Goal: Information Seeking & Learning: Learn about a topic

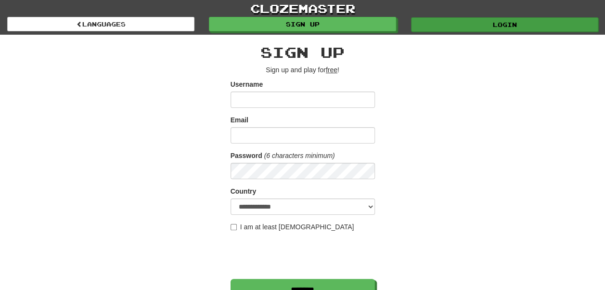
type input "******"
click at [501, 24] on link "Login" at bounding box center [504, 24] width 187 height 14
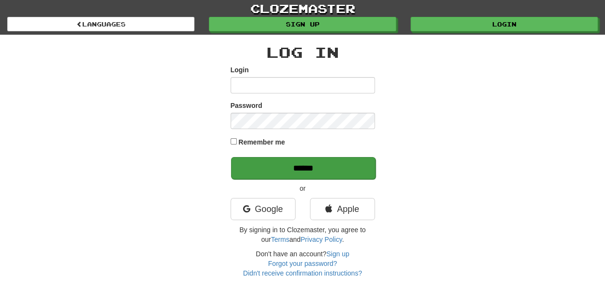
type input "******"
click at [330, 165] on input "******" at bounding box center [303, 168] width 144 height 22
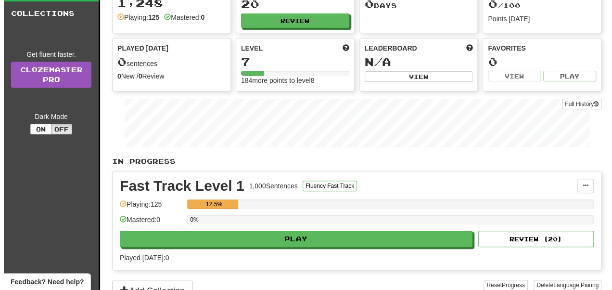
scroll to position [52, 0]
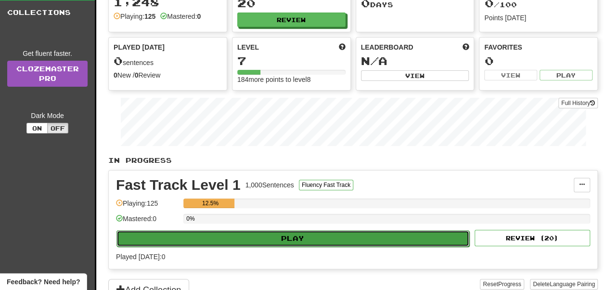
click at [331, 236] on button "Play" at bounding box center [292, 238] width 353 height 16
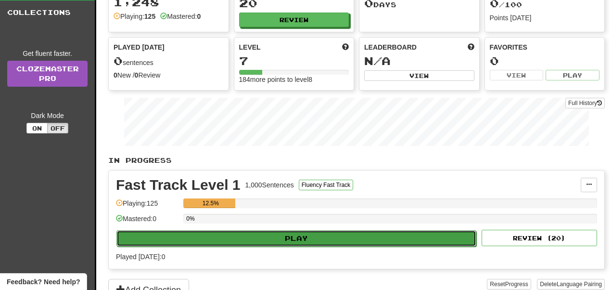
select select "**"
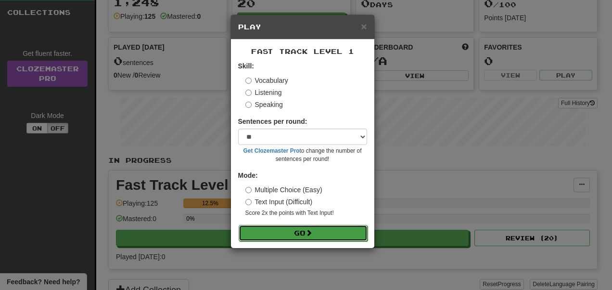
click at [308, 233] on span at bounding box center [308, 232] width 7 height 7
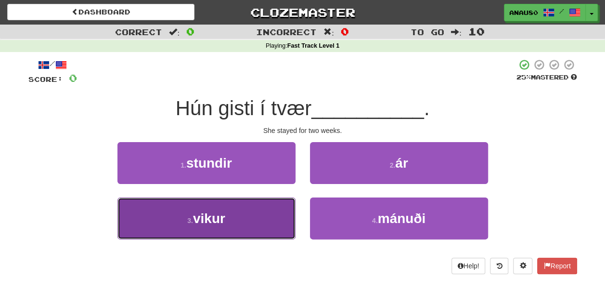
click at [236, 225] on button "3 . vikur" at bounding box center [206, 218] width 178 height 42
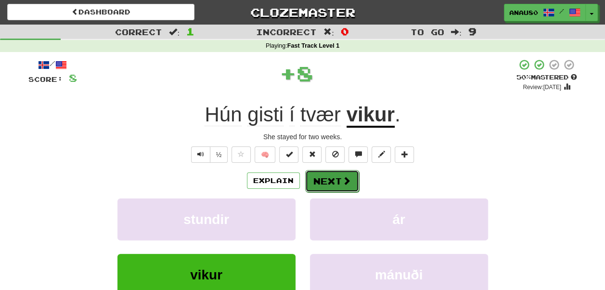
click at [334, 180] on button "Next" at bounding box center [332, 181] width 54 height 22
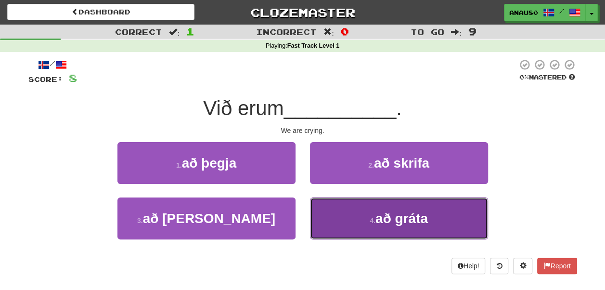
click at [349, 214] on button "4 . að gráta" at bounding box center [399, 218] width 178 height 42
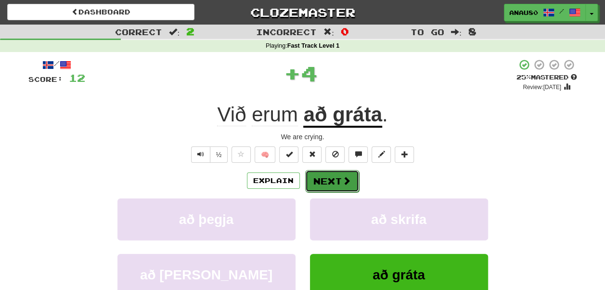
click at [329, 179] on button "Next" at bounding box center [332, 181] width 54 height 22
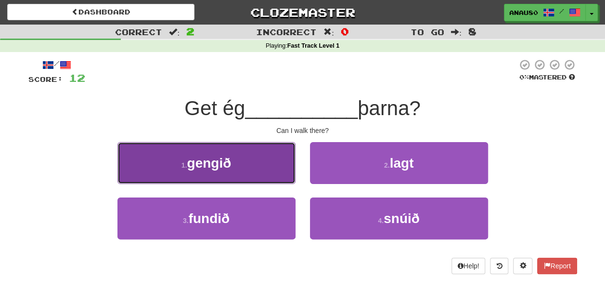
click at [253, 171] on button "1 . gengið" at bounding box center [206, 163] width 178 height 42
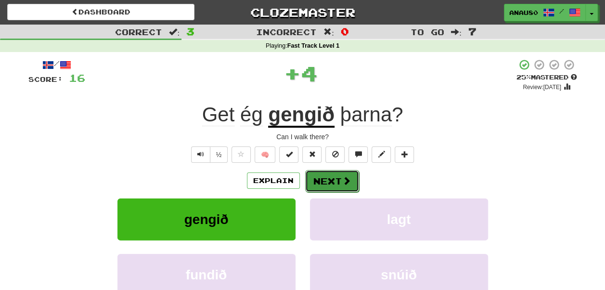
click at [335, 181] on button "Next" at bounding box center [332, 181] width 54 height 22
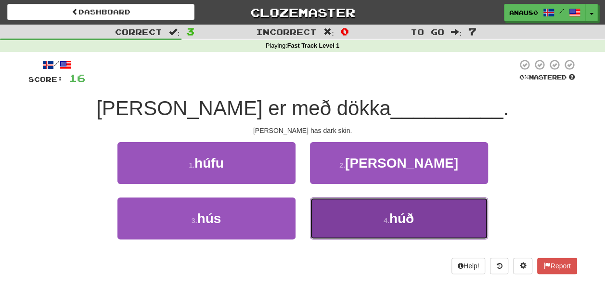
click at [337, 222] on button "4 . húð" at bounding box center [399, 218] width 178 height 42
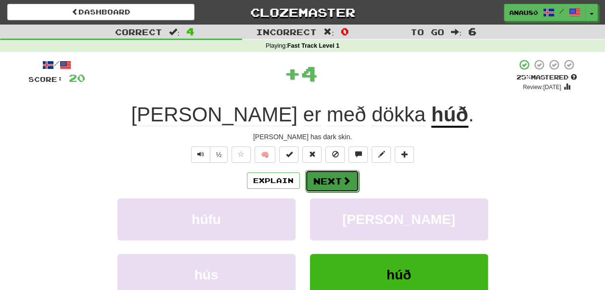
click at [332, 183] on button "Next" at bounding box center [332, 181] width 54 height 22
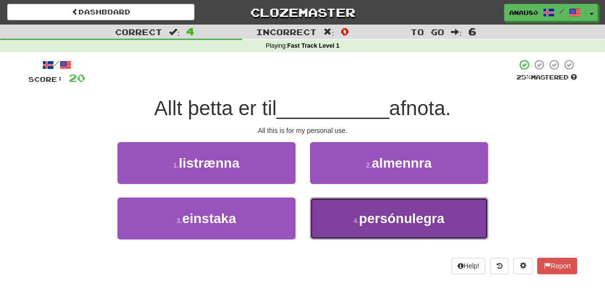
click at [332, 224] on button "4 . persónulegra" at bounding box center [399, 218] width 178 height 42
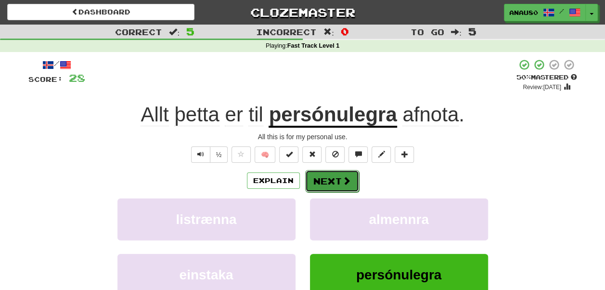
click at [333, 179] on button "Next" at bounding box center [332, 181] width 54 height 22
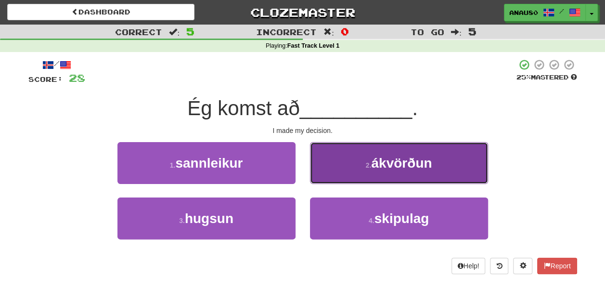
click at [343, 170] on button "2 . ákvörðun" at bounding box center [399, 163] width 178 height 42
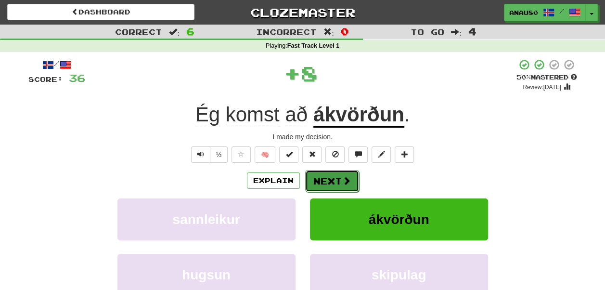
click at [328, 179] on button "Next" at bounding box center [332, 181] width 54 height 22
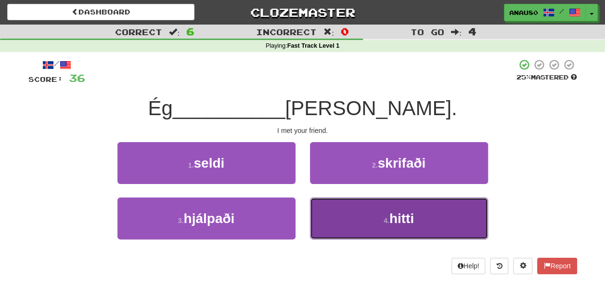
click at [346, 225] on button "4 . hitti" at bounding box center [399, 218] width 178 height 42
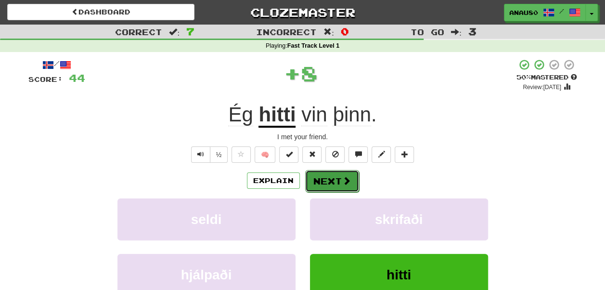
click at [327, 176] on button "Next" at bounding box center [332, 181] width 54 height 22
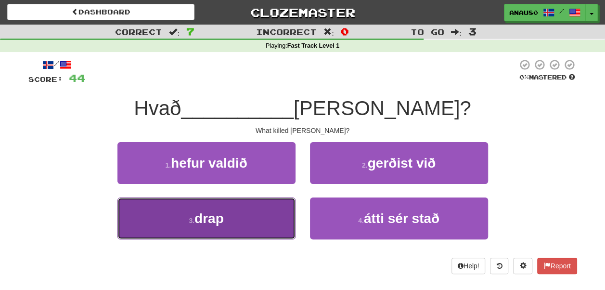
click at [263, 214] on button "3 . drap" at bounding box center [206, 218] width 178 height 42
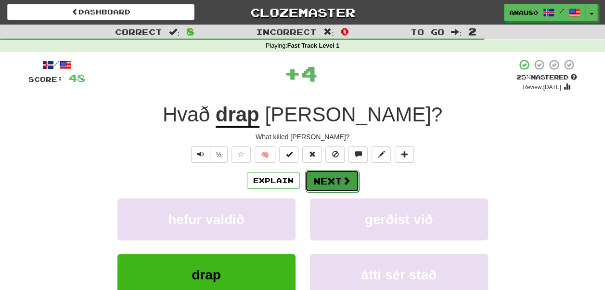
click at [326, 179] on button "Next" at bounding box center [332, 181] width 54 height 22
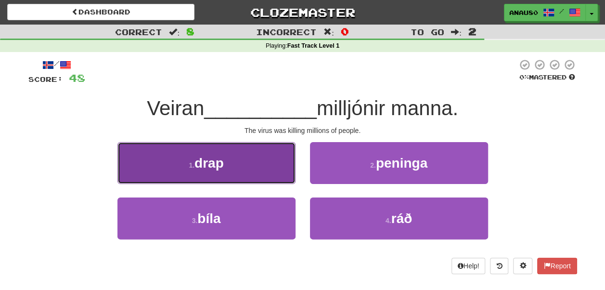
click at [258, 172] on button "1 . drap" at bounding box center [206, 163] width 178 height 42
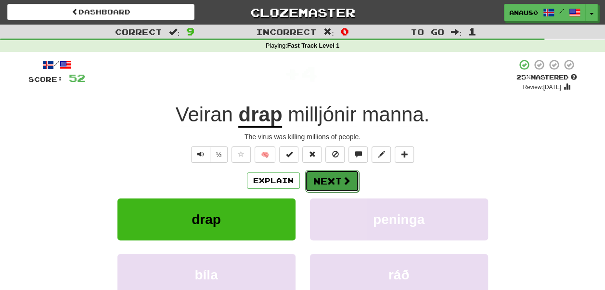
click at [325, 180] on button "Next" at bounding box center [332, 181] width 54 height 22
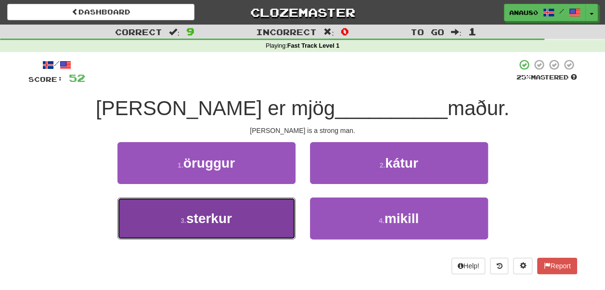
click at [249, 214] on button "3 . sterkur" at bounding box center [206, 218] width 178 height 42
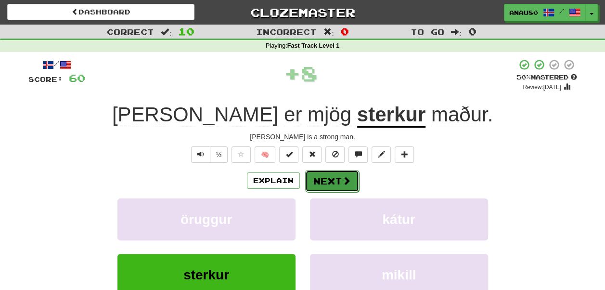
click at [323, 180] on button "Next" at bounding box center [332, 181] width 54 height 22
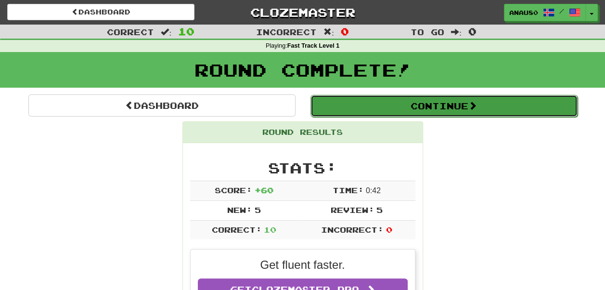
click at [457, 108] on button "Continue" at bounding box center [443, 106] width 267 height 22
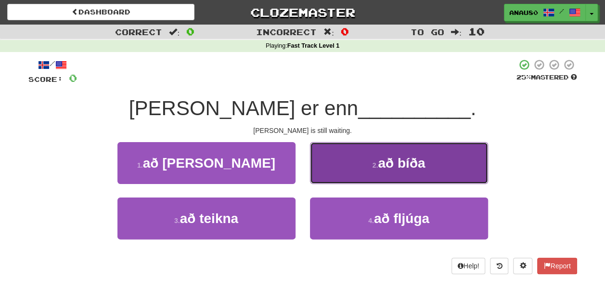
click at [436, 163] on button "2 . að bíða" at bounding box center [399, 163] width 178 height 42
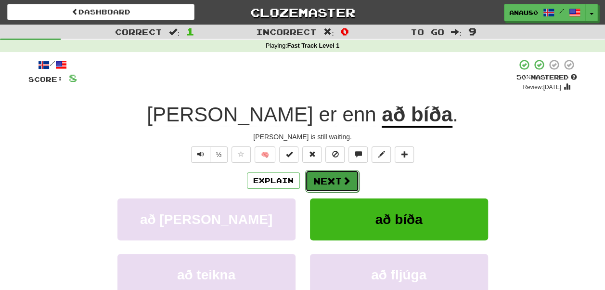
click at [327, 185] on button "Next" at bounding box center [332, 181] width 54 height 22
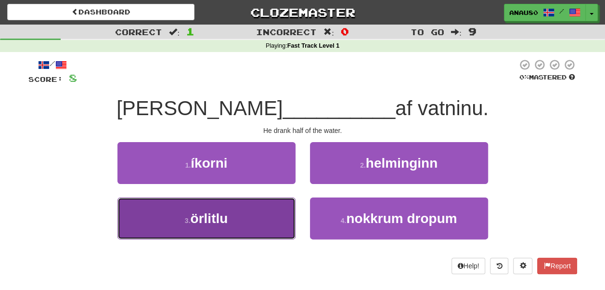
click at [251, 218] on button "3 . örlitlu" at bounding box center [206, 218] width 178 height 42
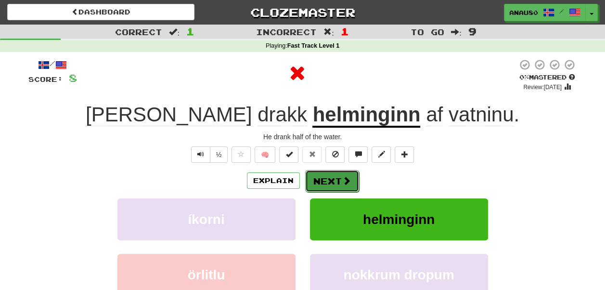
click at [329, 181] on button "Next" at bounding box center [332, 181] width 54 height 22
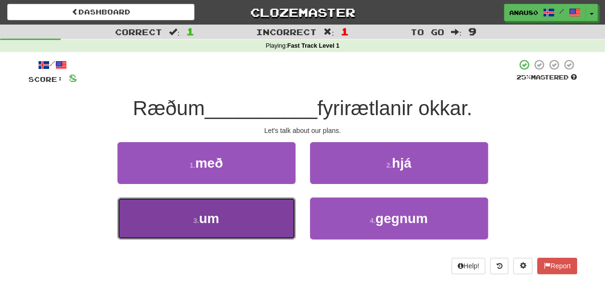
click at [256, 212] on button "3 . um" at bounding box center [206, 218] width 178 height 42
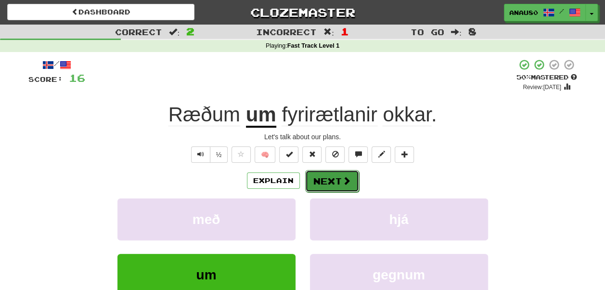
click at [331, 182] on button "Next" at bounding box center [332, 181] width 54 height 22
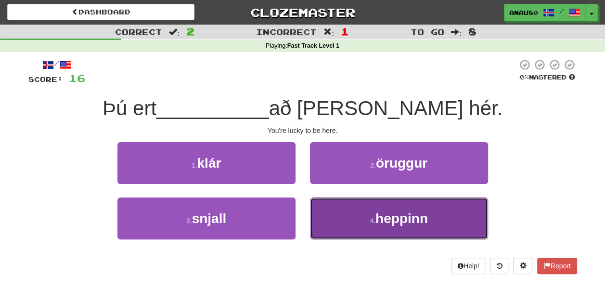
click at [331, 208] on button "4 . heppinn" at bounding box center [399, 218] width 178 height 42
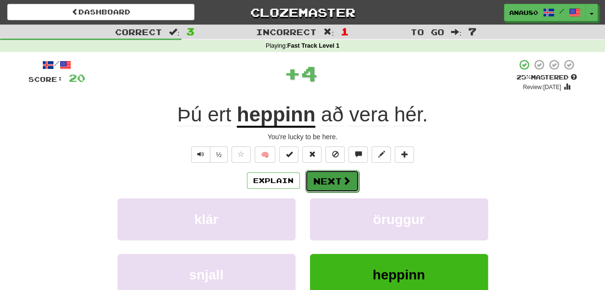
click at [332, 176] on button "Next" at bounding box center [332, 181] width 54 height 22
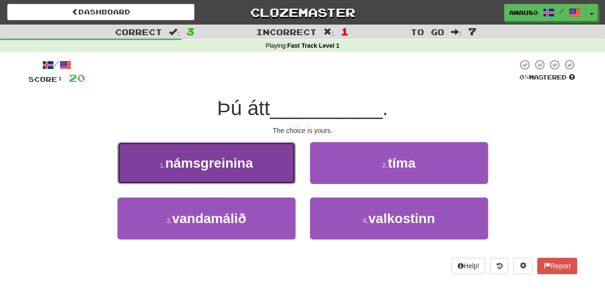
click at [260, 176] on button "1 . námsgreinina" at bounding box center [206, 163] width 178 height 42
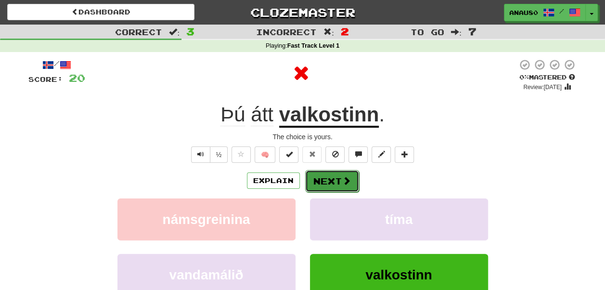
click at [339, 181] on button "Next" at bounding box center [332, 181] width 54 height 22
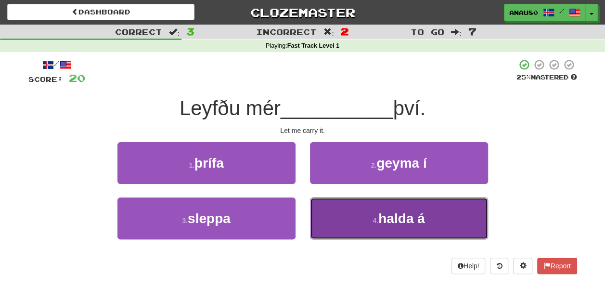
click at [340, 217] on button "4 . halda á" at bounding box center [399, 218] width 178 height 42
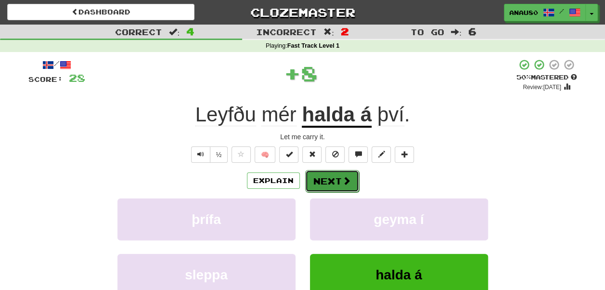
click at [342, 177] on span at bounding box center [346, 180] width 9 height 9
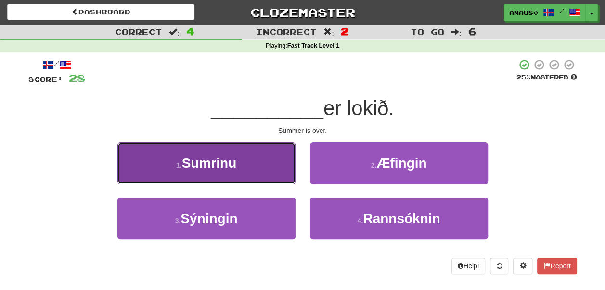
click at [273, 171] on button "1 . Sumrinu" at bounding box center [206, 163] width 178 height 42
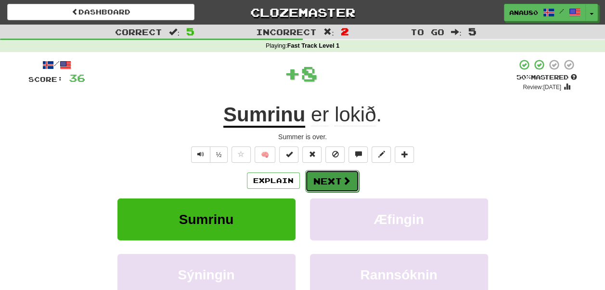
click at [327, 177] on button "Next" at bounding box center [332, 181] width 54 height 22
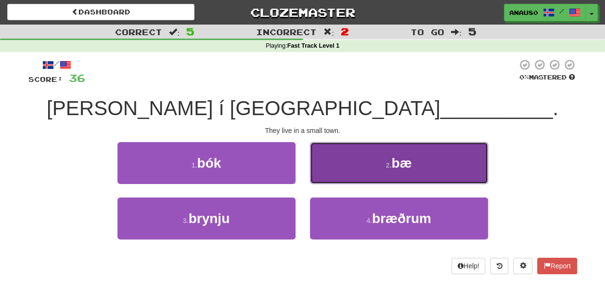
click at [336, 176] on button "2 . bæ" at bounding box center [399, 163] width 178 height 42
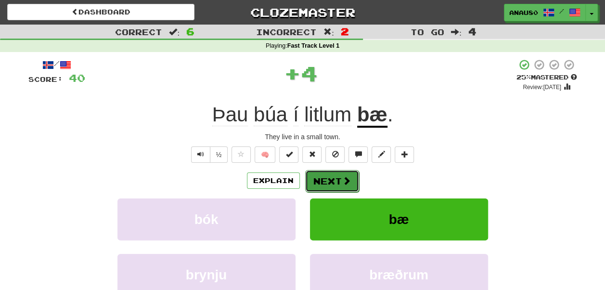
click at [325, 176] on button "Next" at bounding box center [332, 181] width 54 height 22
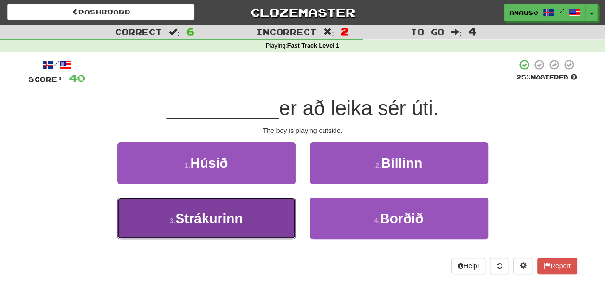
click at [247, 220] on button "3 . Strákurinn" at bounding box center [206, 218] width 178 height 42
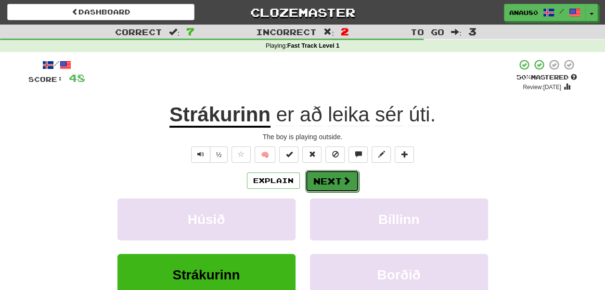
click at [339, 179] on button "Next" at bounding box center [332, 181] width 54 height 22
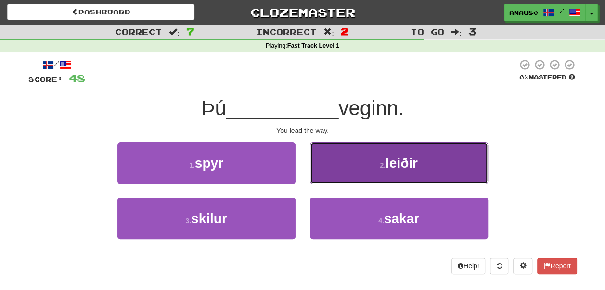
click at [359, 171] on button "2 . leiðir" at bounding box center [399, 163] width 178 height 42
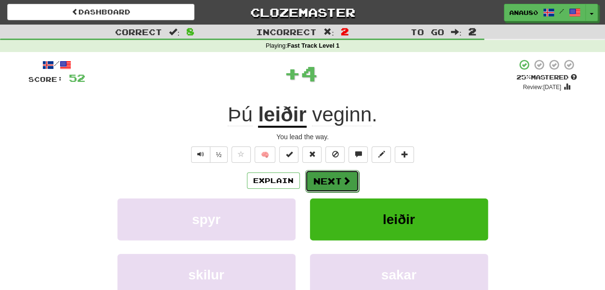
click at [334, 176] on button "Next" at bounding box center [332, 181] width 54 height 22
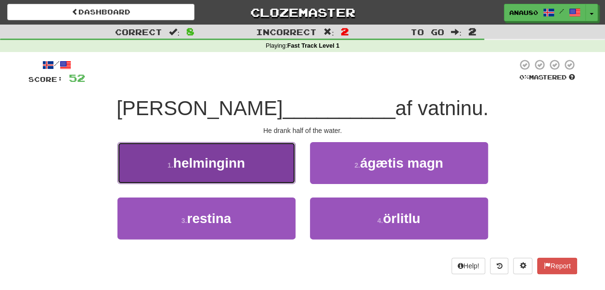
click at [264, 162] on button "1 . helminginn" at bounding box center [206, 163] width 178 height 42
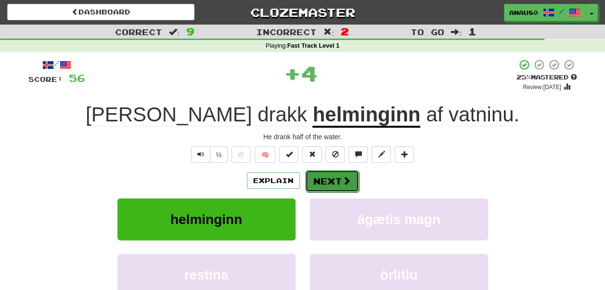
click at [326, 180] on button "Next" at bounding box center [332, 181] width 54 height 22
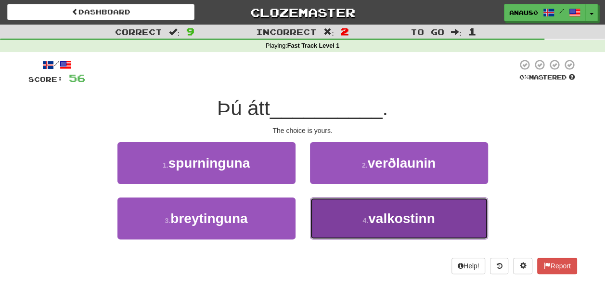
click at [326, 220] on button "4 . valkostinn" at bounding box center [399, 218] width 178 height 42
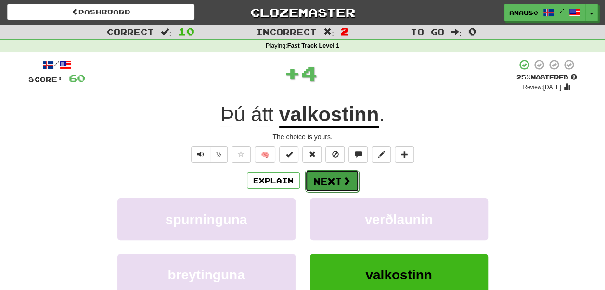
click at [327, 177] on button "Next" at bounding box center [332, 181] width 54 height 22
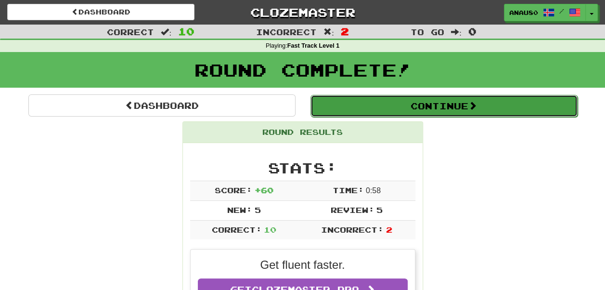
click at [448, 105] on button "Continue" at bounding box center [443, 106] width 267 height 22
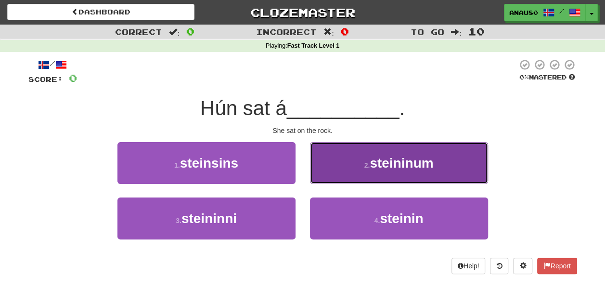
click at [378, 162] on span "steininum" at bounding box center [400, 162] width 63 height 15
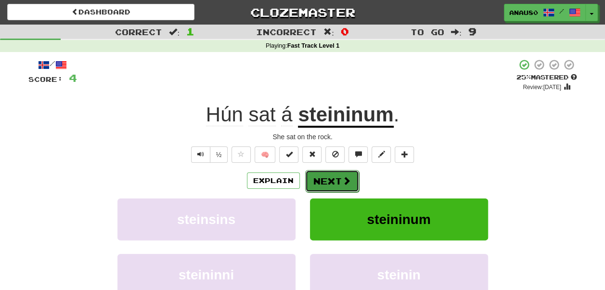
click at [339, 183] on button "Next" at bounding box center [332, 181] width 54 height 22
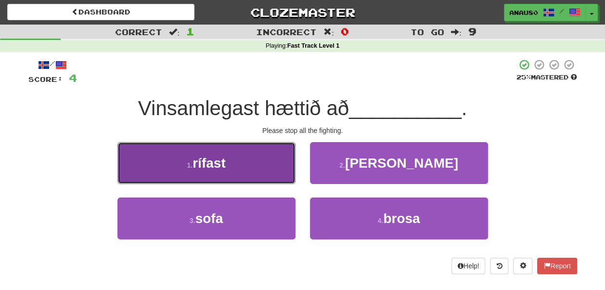
click at [223, 168] on span "rífast" at bounding box center [208, 162] width 33 height 15
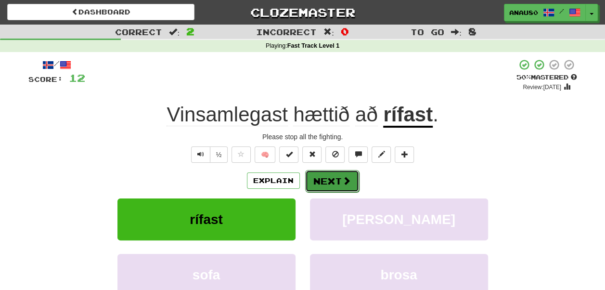
click at [334, 181] on button "Next" at bounding box center [332, 181] width 54 height 22
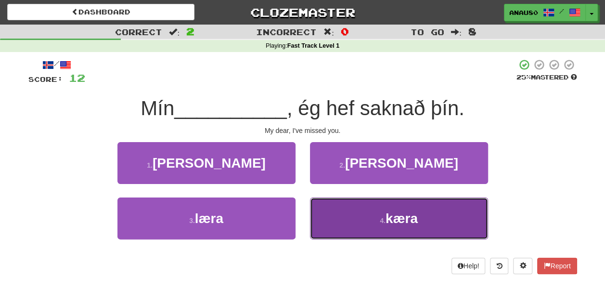
click at [359, 223] on button "4 . kæra" at bounding box center [399, 218] width 178 height 42
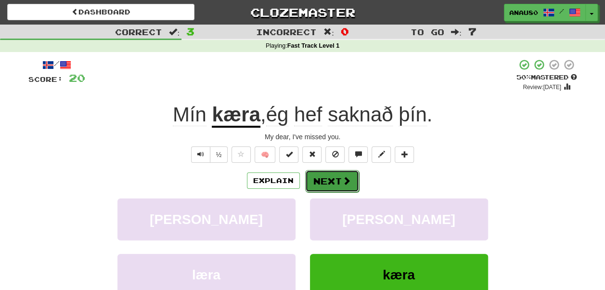
click at [326, 181] on button "Next" at bounding box center [332, 181] width 54 height 22
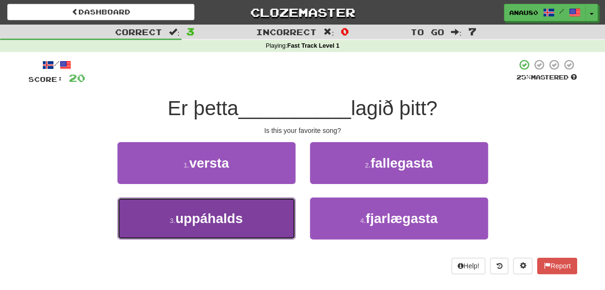
click at [246, 223] on button "3 . uppáhalds" at bounding box center [206, 218] width 178 height 42
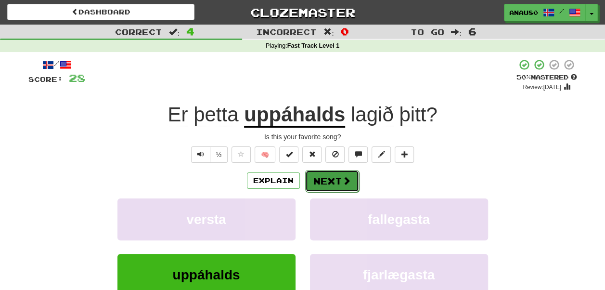
click at [325, 178] on button "Next" at bounding box center [332, 181] width 54 height 22
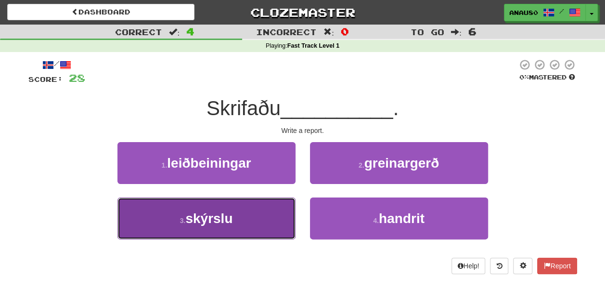
click at [253, 220] on button "3 . skýrslu" at bounding box center [206, 218] width 178 height 42
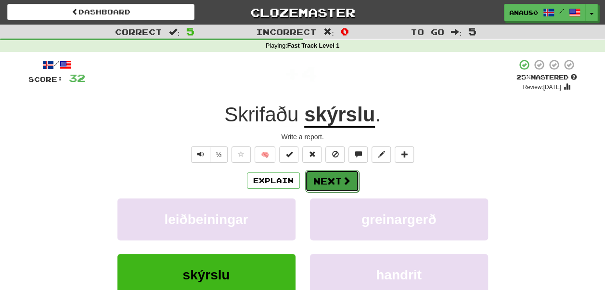
click at [336, 174] on button "Next" at bounding box center [332, 181] width 54 height 22
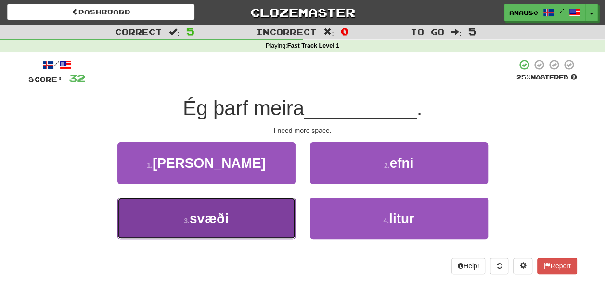
click at [245, 210] on button "3 . svæði" at bounding box center [206, 218] width 178 height 42
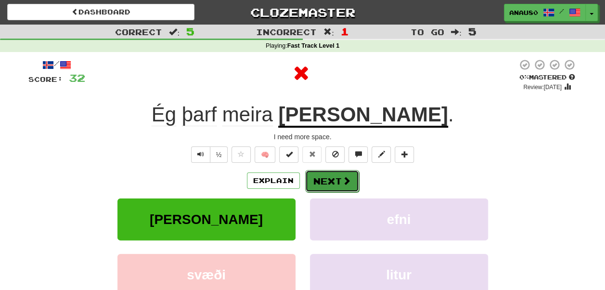
click at [338, 174] on button "Next" at bounding box center [332, 181] width 54 height 22
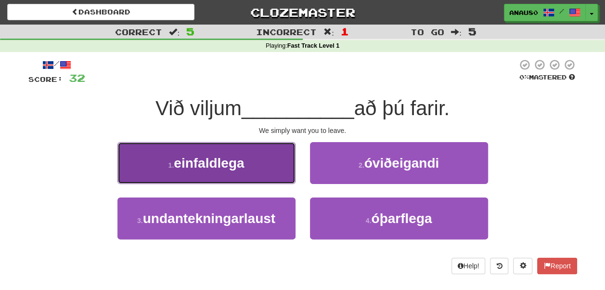
click at [256, 175] on button "1 . einfaldlega" at bounding box center [206, 163] width 178 height 42
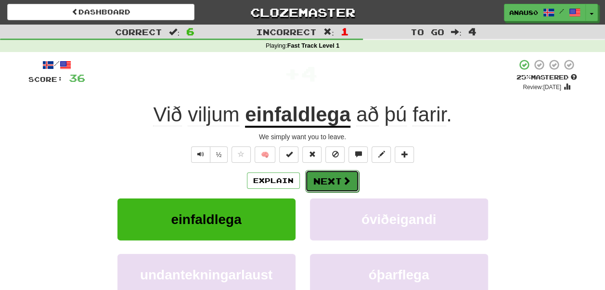
click at [331, 176] on button "Next" at bounding box center [332, 181] width 54 height 22
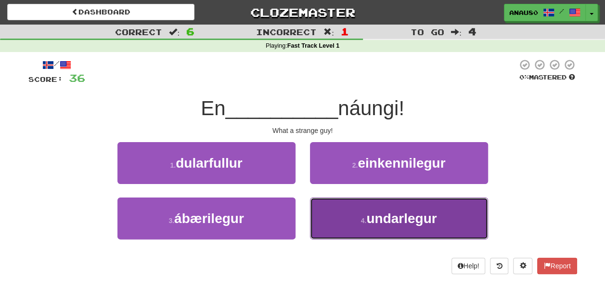
click at [346, 211] on button "4 . undarlegur" at bounding box center [399, 218] width 178 height 42
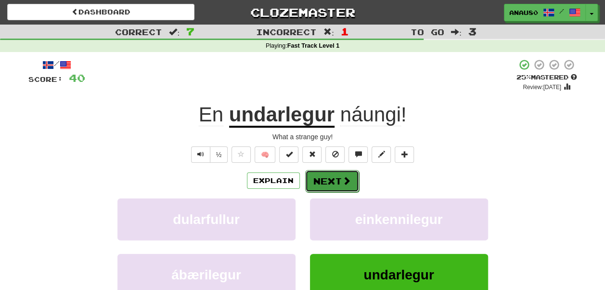
click at [328, 180] on button "Next" at bounding box center [332, 181] width 54 height 22
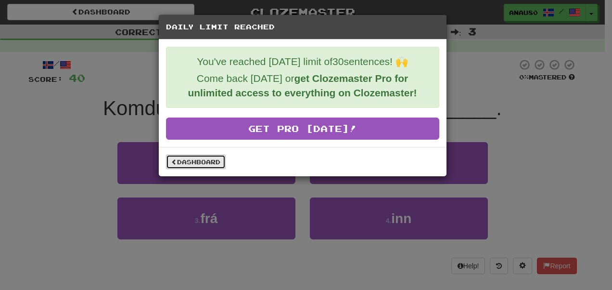
click at [191, 160] on link "Dashboard" at bounding box center [196, 161] width 60 height 14
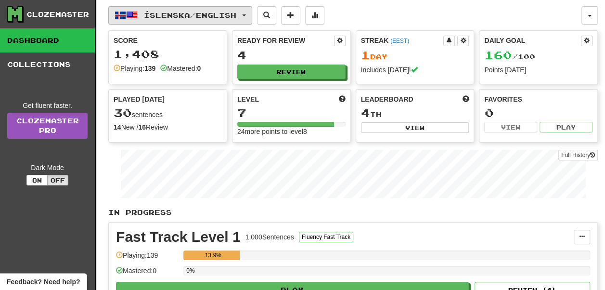
click at [236, 18] on span "Íslenska / English" at bounding box center [190, 15] width 92 height 8
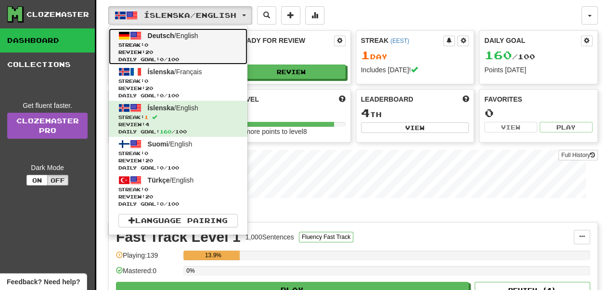
click at [208, 56] on span "Daily Goal: 0 / 100" at bounding box center [177, 59] width 119 height 7
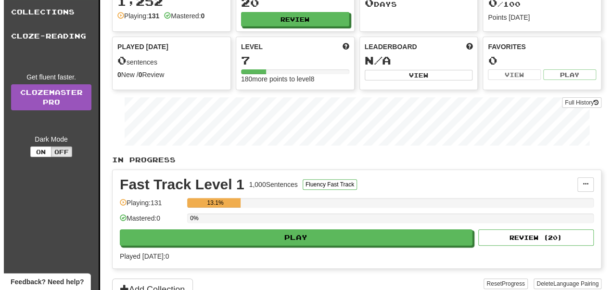
scroll to position [53, 0]
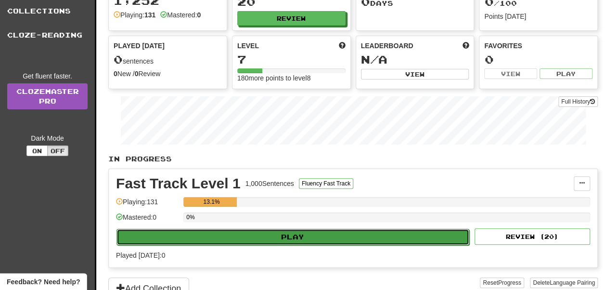
click at [294, 233] on button "Play" at bounding box center [292, 236] width 353 height 16
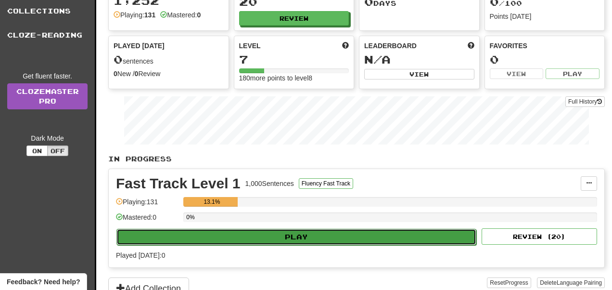
select select "**"
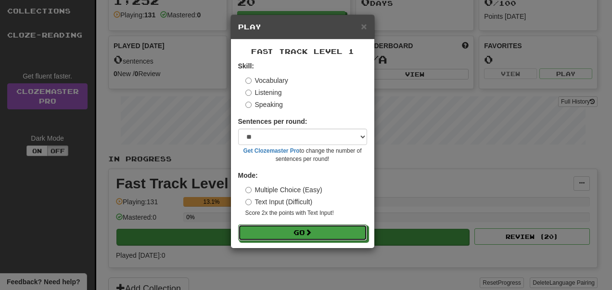
click at [294, 233] on button "Go" at bounding box center [302, 232] width 129 height 16
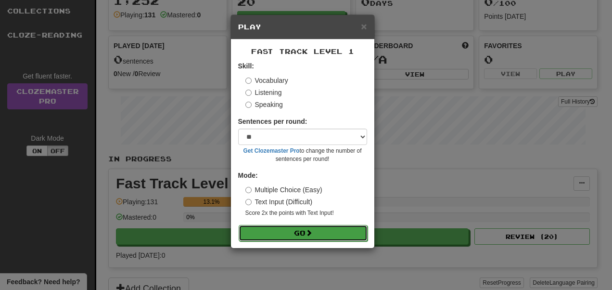
click at [294, 233] on button "Go" at bounding box center [303, 233] width 129 height 16
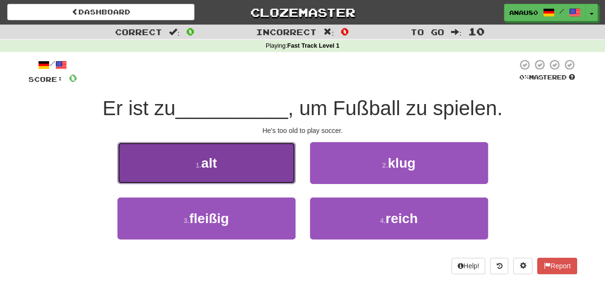
click at [237, 164] on button "1 . alt" at bounding box center [206, 163] width 178 height 42
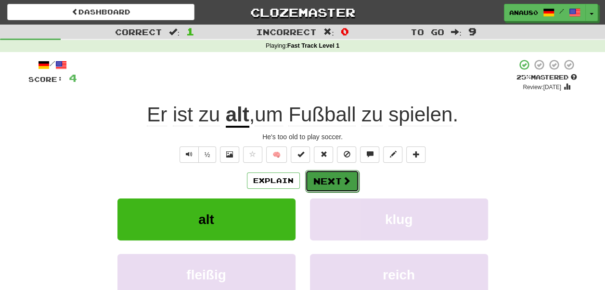
click at [334, 178] on button "Next" at bounding box center [332, 181] width 54 height 22
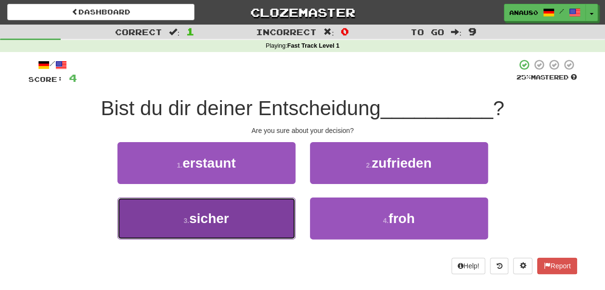
click at [251, 213] on button "3 . sicher" at bounding box center [206, 218] width 178 height 42
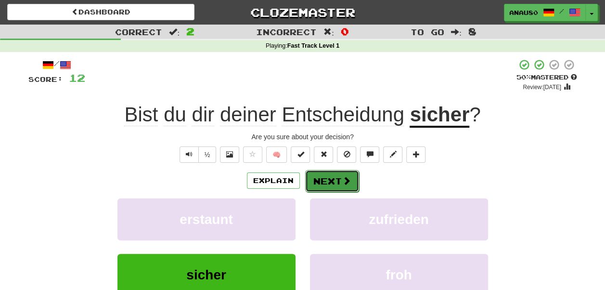
click at [335, 179] on button "Next" at bounding box center [332, 181] width 54 height 22
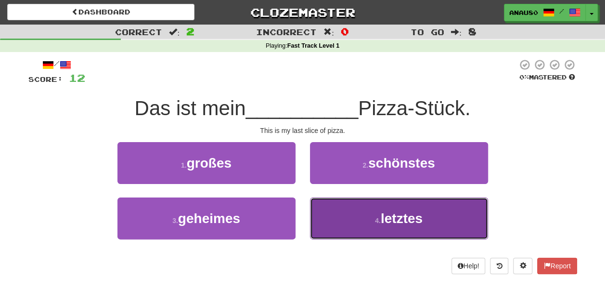
click at [422, 214] on span "letztes" at bounding box center [401, 218] width 42 height 15
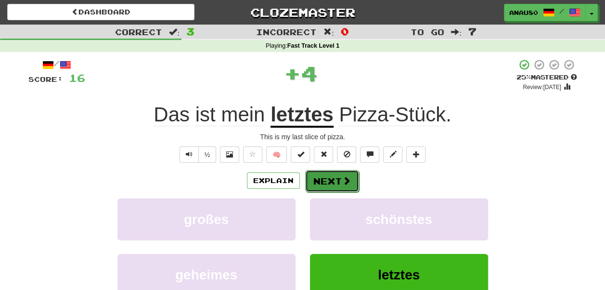
click at [324, 182] on button "Next" at bounding box center [332, 181] width 54 height 22
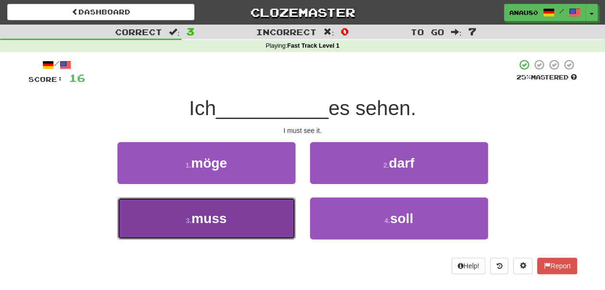
click at [234, 218] on button "3 . muss" at bounding box center [206, 218] width 178 height 42
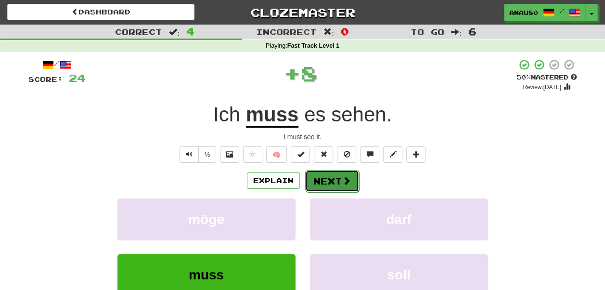
click at [332, 177] on button "Next" at bounding box center [332, 181] width 54 height 22
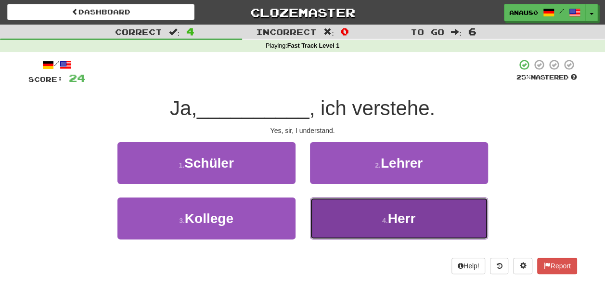
click at [360, 224] on button "4 . Herr" at bounding box center [399, 218] width 178 height 42
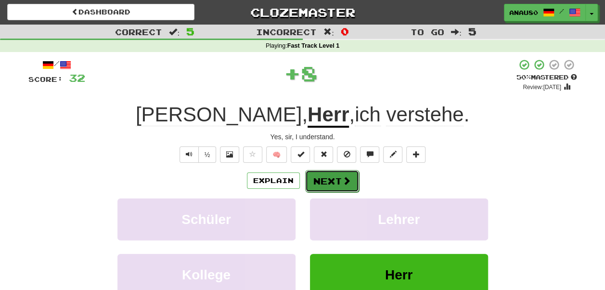
click at [327, 180] on button "Next" at bounding box center [332, 181] width 54 height 22
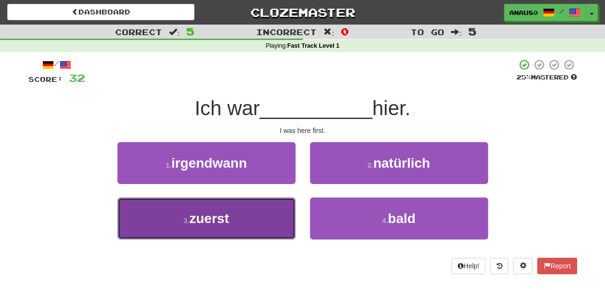
click at [249, 225] on button "3 . zuerst" at bounding box center [206, 218] width 178 height 42
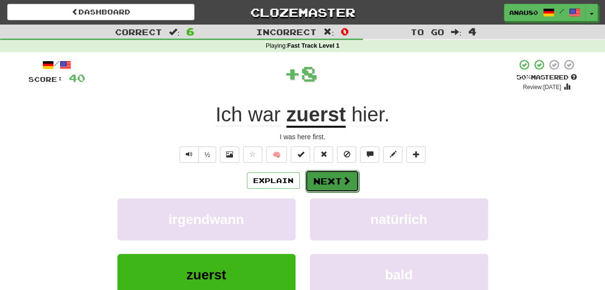
click at [344, 179] on span at bounding box center [346, 180] width 9 height 9
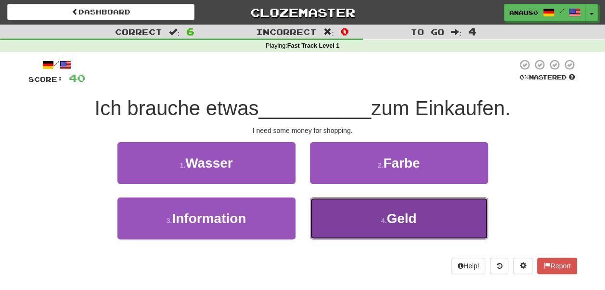
click at [360, 215] on button "4 . Geld" at bounding box center [399, 218] width 178 height 42
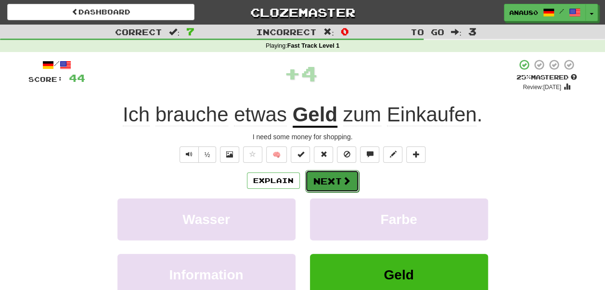
click at [325, 181] on button "Next" at bounding box center [332, 181] width 54 height 22
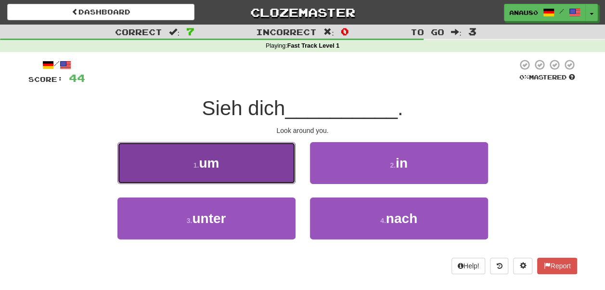
click at [252, 166] on button "1 . um" at bounding box center [206, 163] width 178 height 42
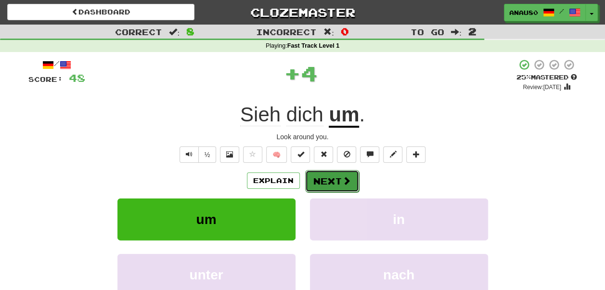
click at [333, 182] on button "Next" at bounding box center [332, 181] width 54 height 22
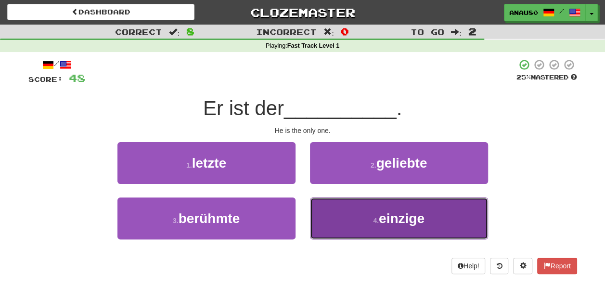
click at [343, 226] on button "4 . einzige" at bounding box center [399, 218] width 178 height 42
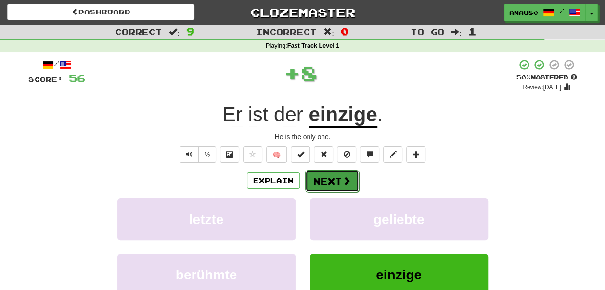
click at [334, 180] on button "Next" at bounding box center [332, 181] width 54 height 22
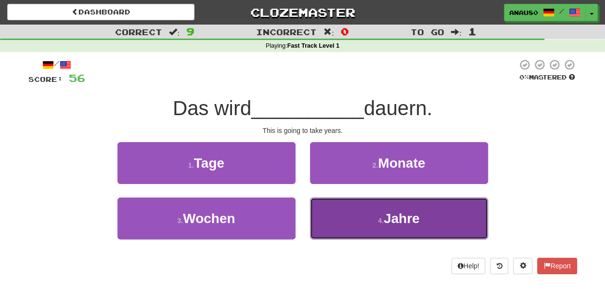
click at [343, 220] on button "4 . Jahre" at bounding box center [399, 218] width 178 height 42
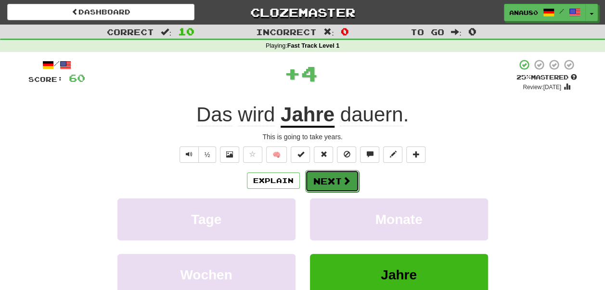
click at [339, 180] on button "Next" at bounding box center [332, 181] width 54 height 22
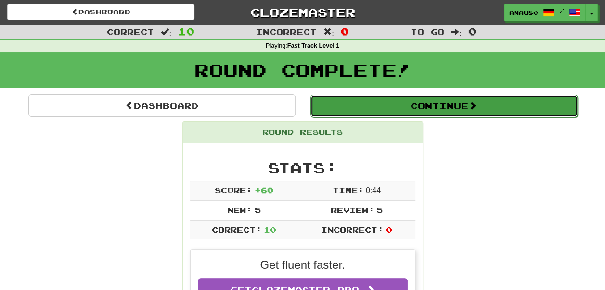
click at [454, 110] on button "Continue" at bounding box center [443, 106] width 267 height 22
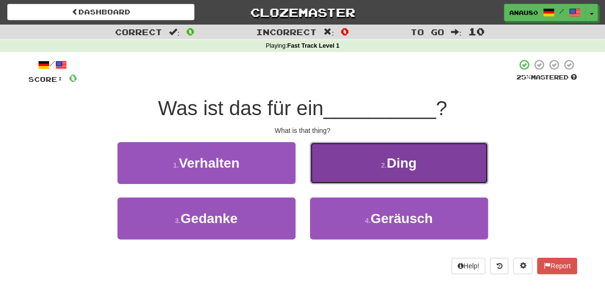
click at [363, 163] on button "2 . Ding" at bounding box center [399, 163] width 178 height 42
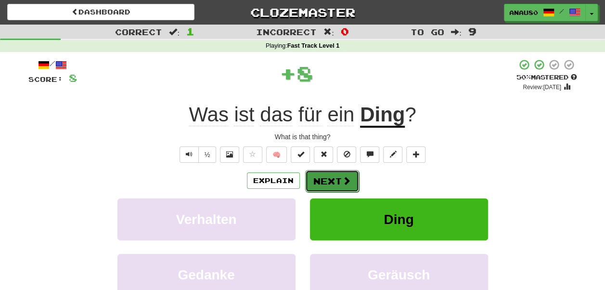
click at [327, 180] on button "Next" at bounding box center [332, 181] width 54 height 22
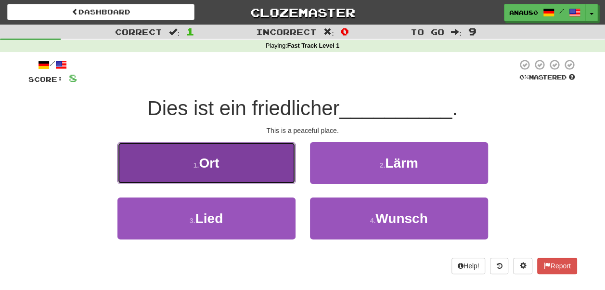
click at [272, 175] on button "1 . Ort" at bounding box center [206, 163] width 178 height 42
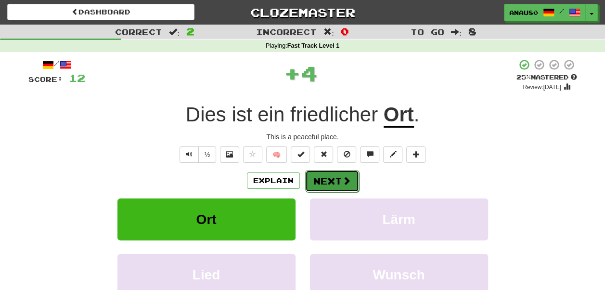
click at [331, 178] on button "Next" at bounding box center [332, 181] width 54 height 22
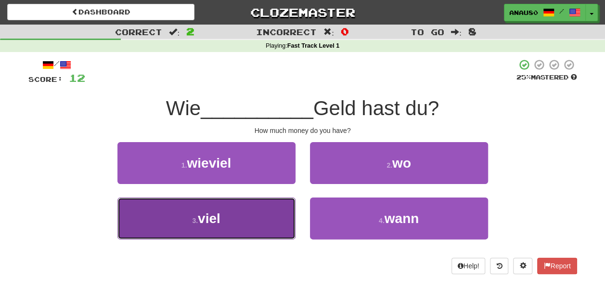
click at [254, 218] on button "3 . viel" at bounding box center [206, 218] width 178 height 42
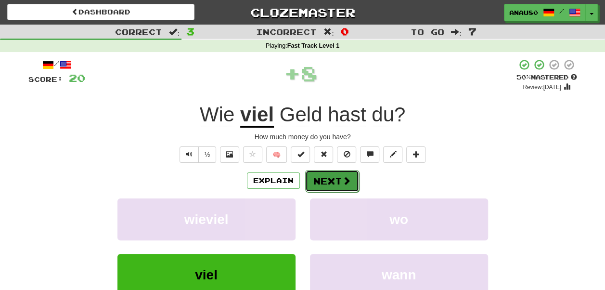
click at [332, 181] on button "Next" at bounding box center [332, 181] width 54 height 22
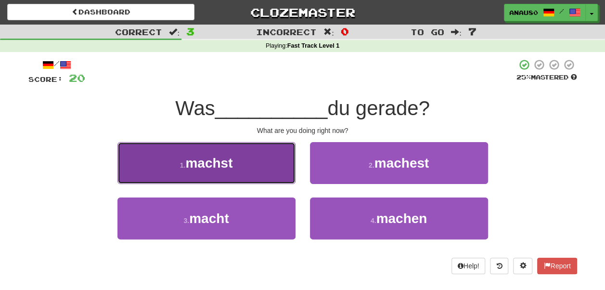
click at [244, 173] on button "1 . machst" at bounding box center [206, 163] width 178 height 42
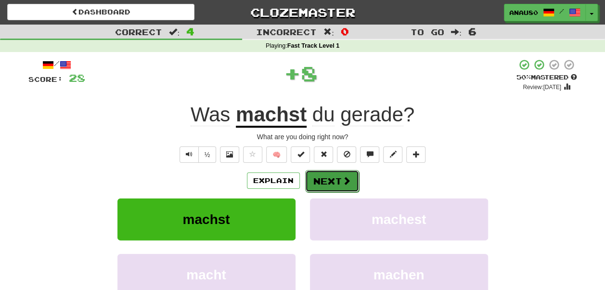
click at [324, 184] on button "Next" at bounding box center [332, 181] width 54 height 22
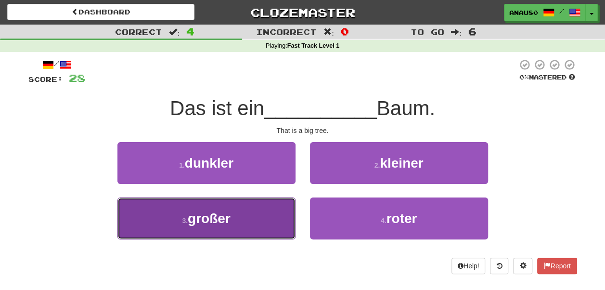
click at [256, 212] on button "3 . großer" at bounding box center [206, 218] width 178 height 42
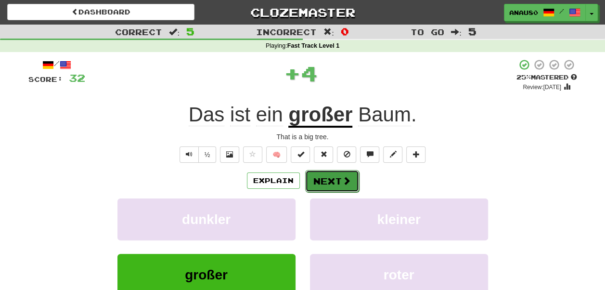
click at [334, 180] on button "Next" at bounding box center [332, 181] width 54 height 22
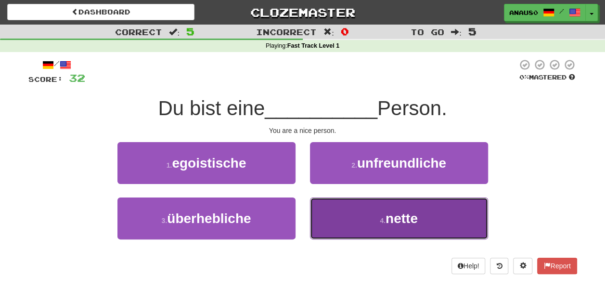
click at [346, 212] on button "4 . nette" at bounding box center [399, 218] width 178 height 42
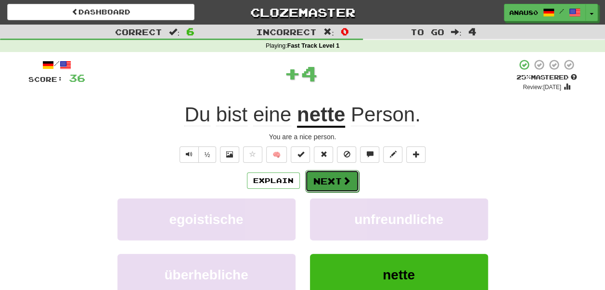
click at [323, 180] on button "Next" at bounding box center [332, 181] width 54 height 22
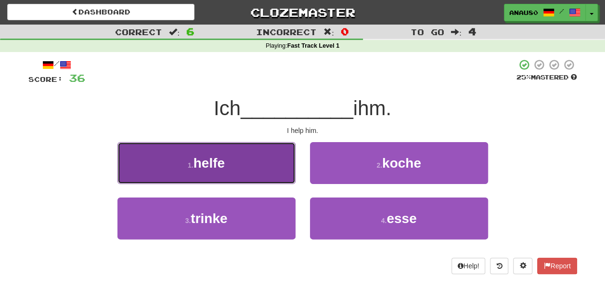
click at [247, 164] on button "1 . helfe" at bounding box center [206, 163] width 178 height 42
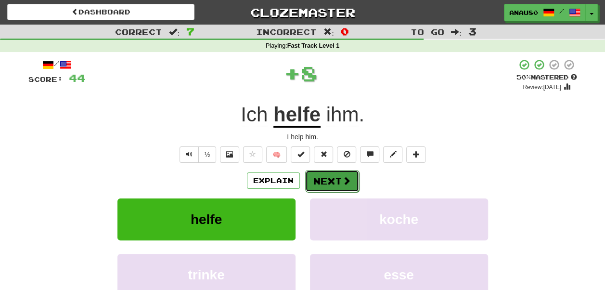
click at [327, 178] on button "Next" at bounding box center [332, 181] width 54 height 22
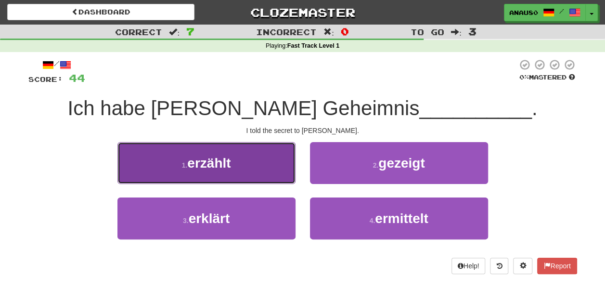
click at [248, 167] on button "1 . erzählt" at bounding box center [206, 163] width 178 height 42
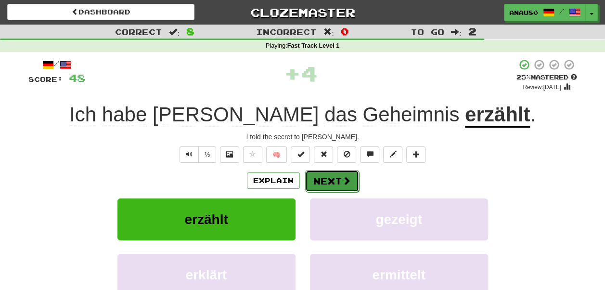
click at [329, 178] on button "Next" at bounding box center [332, 181] width 54 height 22
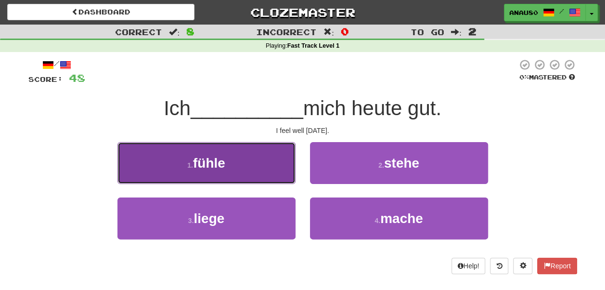
click at [250, 173] on button "1 . fühle" at bounding box center [206, 163] width 178 height 42
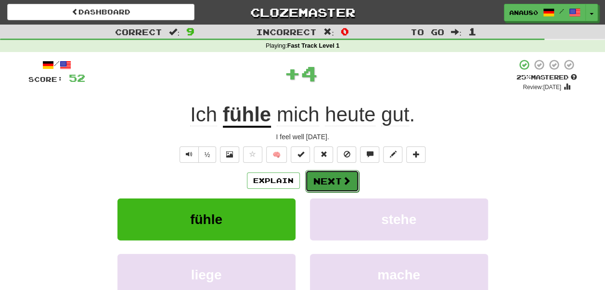
click at [335, 178] on button "Next" at bounding box center [332, 181] width 54 height 22
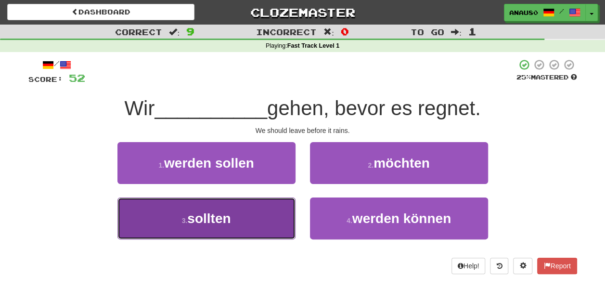
click at [246, 214] on button "3 . sollten" at bounding box center [206, 218] width 178 height 42
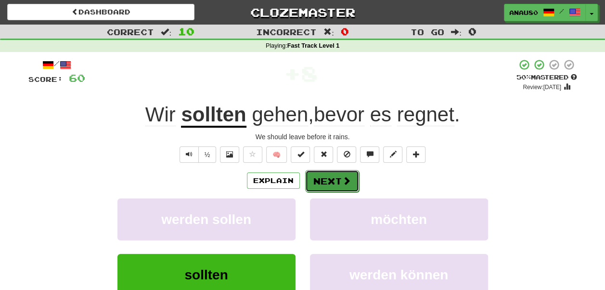
click at [319, 183] on button "Next" at bounding box center [332, 181] width 54 height 22
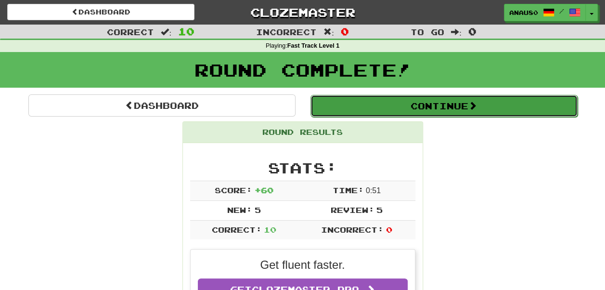
click at [451, 106] on button "Continue" at bounding box center [443, 106] width 267 height 22
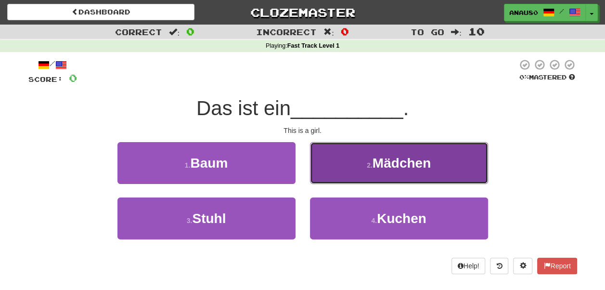
click at [414, 160] on span "Mädchen" at bounding box center [401, 162] width 58 height 15
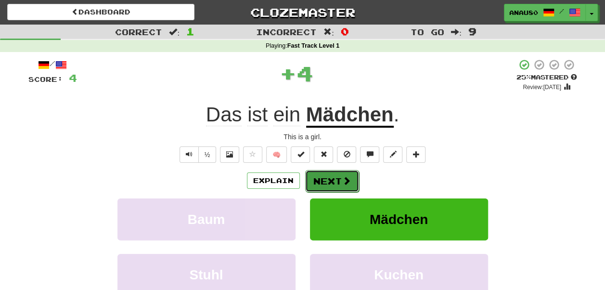
click at [332, 178] on button "Next" at bounding box center [332, 181] width 54 height 22
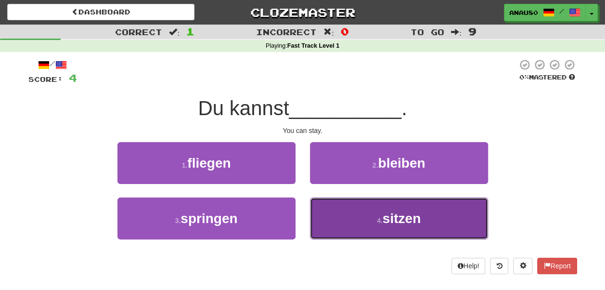
click at [340, 214] on button "4 . sitzen" at bounding box center [399, 218] width 178 height 42
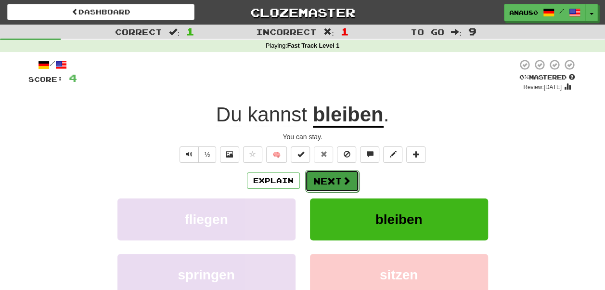
click at [334, 181] on button "Next" at bounding box center [332, 181] width 54 height 22
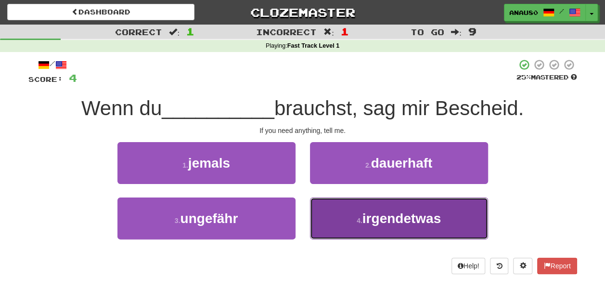
click at [335, 222] on button "4 . irgendetwas" at bounding box center [399, 218] width 178 height 42
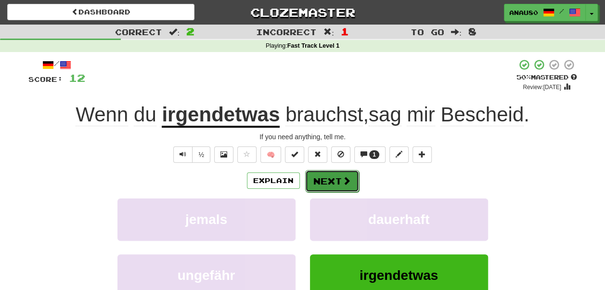
click at [328, 181] on button "Next" at bounding box center [332, 181] width 54 height 22
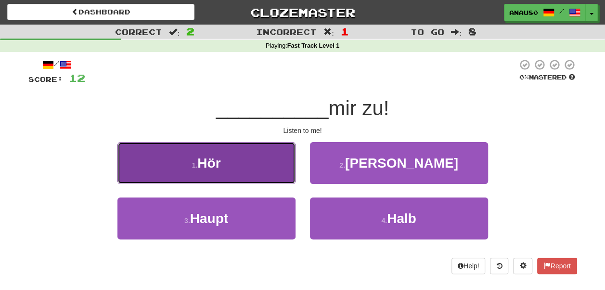
click at [251, 165] on button "1 . Hör" at bounding box center [206, 163] width 178 height 42
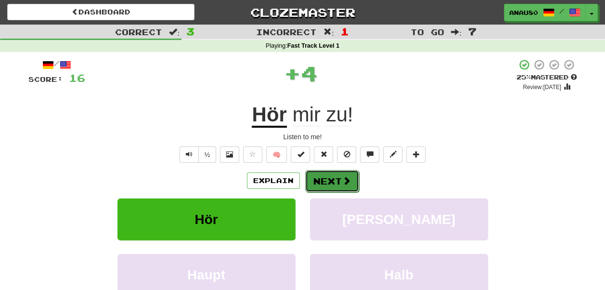
click at [337, 181] on button "Next" at bounding box center [332, 181] width 54 height 22
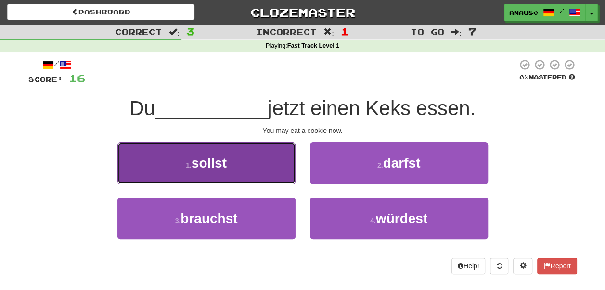
click at [249, 164] on button "1 . sollst" at bounding box center [206, 163] width 178 height 42
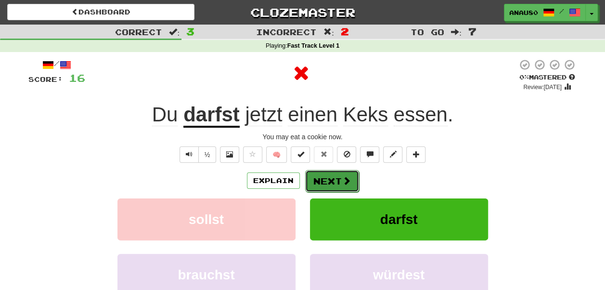
click at [330, 181] on button "Next" at bounding box center [332, 181] width 54 height 22
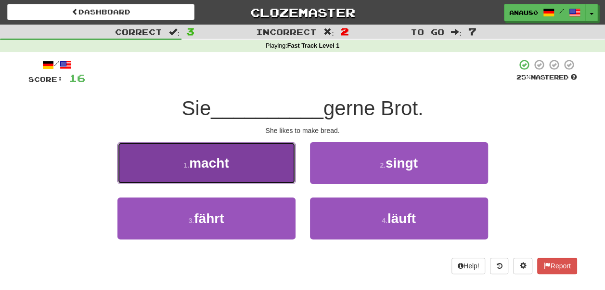
click at [260, 170] on button "1 . macht" at bounding box center [206, 163] width 178 height 42
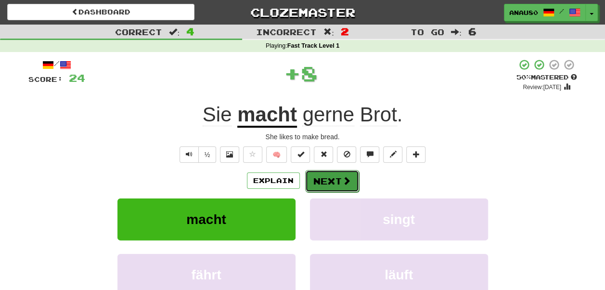
click at [335, 178] on button "Next" at bounding box center [332, 181] width 54 height 22
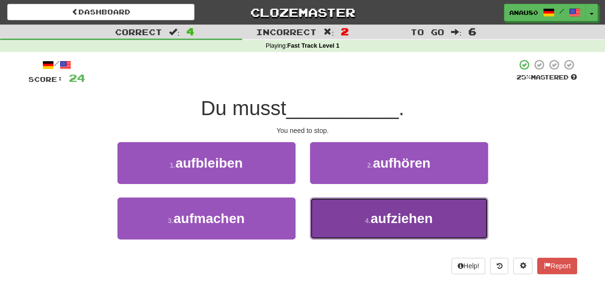
click at [340, 217] on button "4 . aufziehen" at bounding box center [399, 218] width 178 height 42
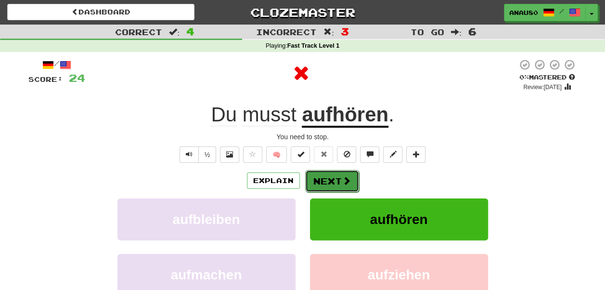
click at [331, 180] on button "Next" at bounding box center [332, 181] width 54 height 22
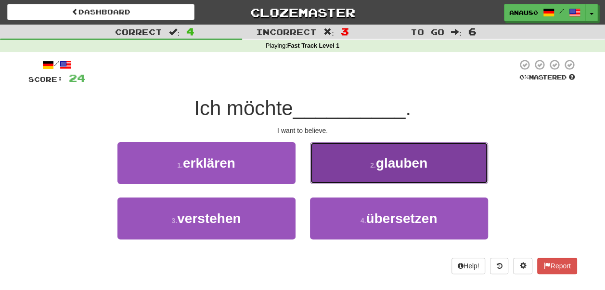
click at [331, 177] on button "2 . glauben" at bounding box center [399, 163] width 178 height 42
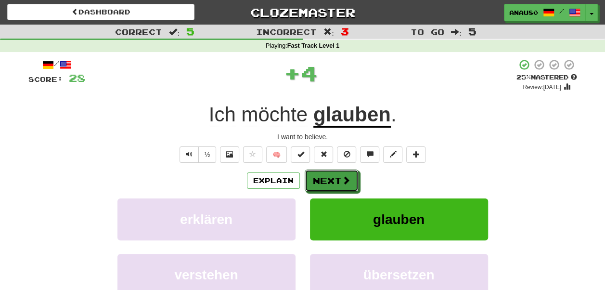
click at [331, 177] on button "Next" at bounding box center [331, 180] width 54 height 22
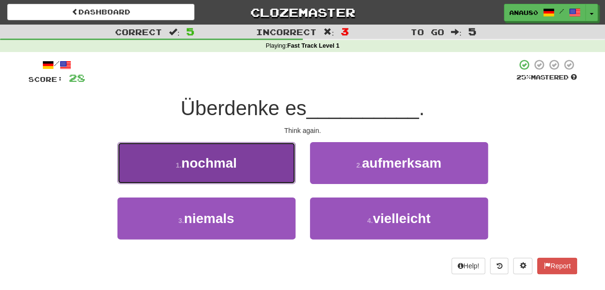
click at [252, 158] on button "1 . nochmal" at bounding box center [206, 163] width 178 height 42
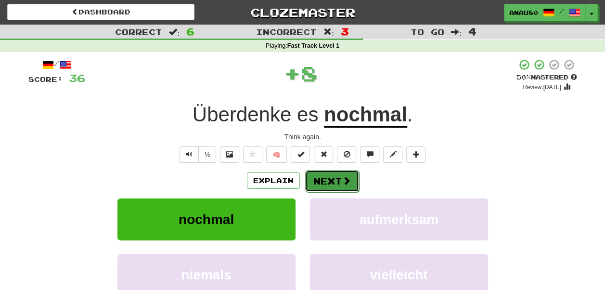
click at [331, 176] on button "Next" at bounding box center [332, 181] width 54 height 22
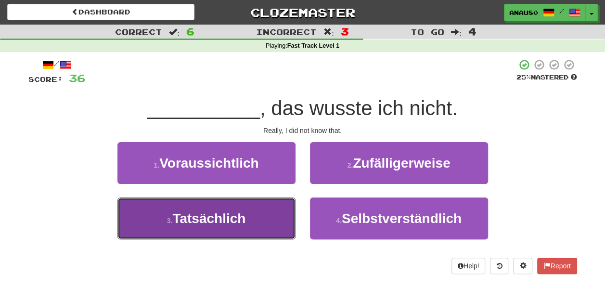
click at [250, 216] on button "3 . Tatsächlich" at bounding box center [206, 218] width 178 height 42
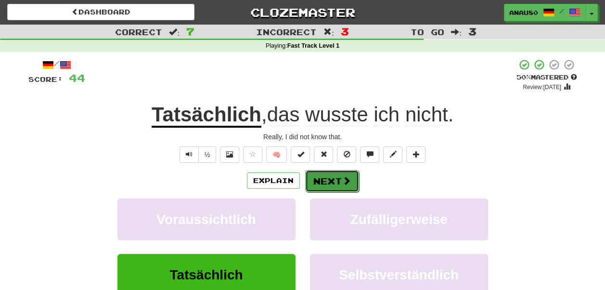
click at [337, 179] on button "Next" at bounding box center [332, 181] width 54 height 22
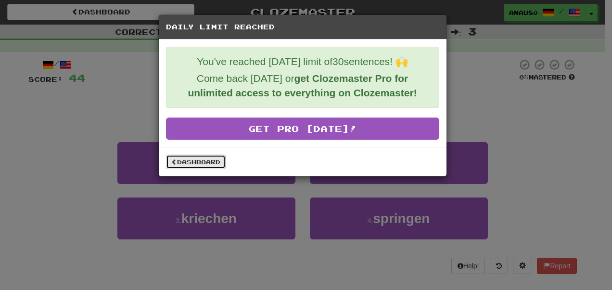
click at [213, 160] on link "Dashboard" at bounding box center [196, 161] width 60 height 14
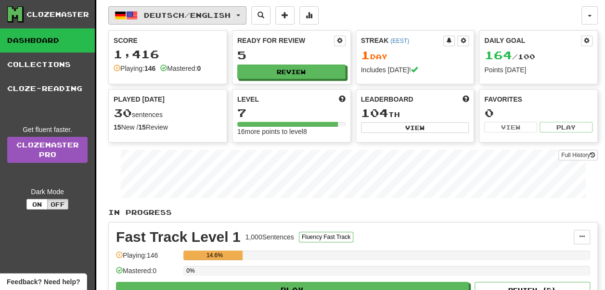
click at [241, 19] on button "Deutsch / English" at bounding box center [177, 15] width 138 height 18
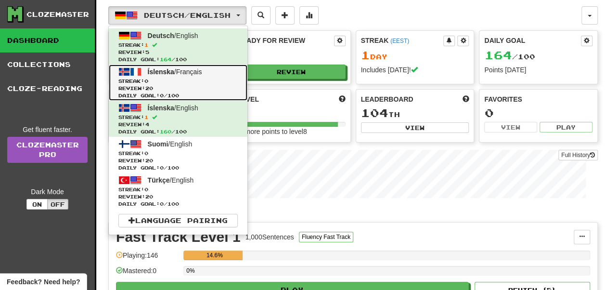
click at [208, 78] on span "Streak: 0" at bounding box center [177, 80] width 119 height 7
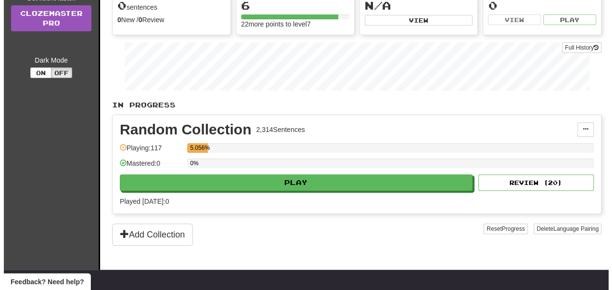
scroll to position [108, 0]
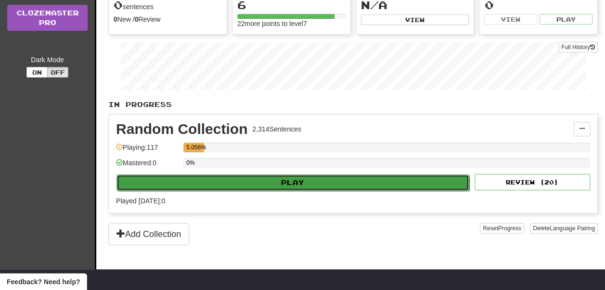
click at [297, 177] on button "Play" at bounding box center [292, 182] width 353 height 16
select select "**"
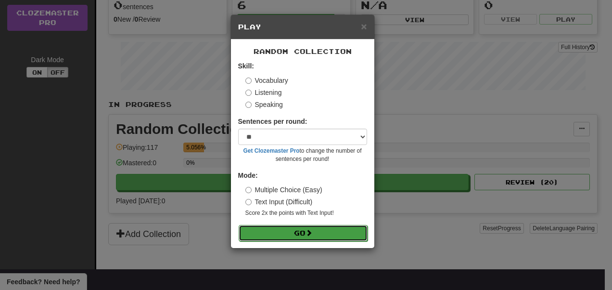
click at [292, 230] on button "Go" at bounding box center [303, 233] width 129 height 16
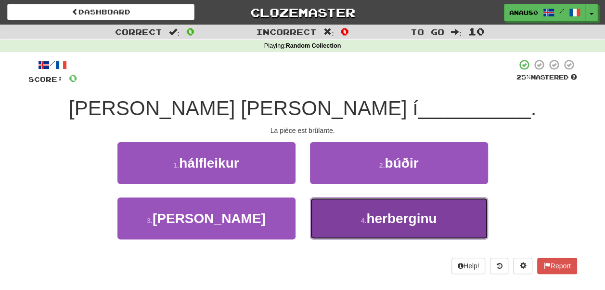
click at [355, 224] on button "4 . herberginu" at bounding box center [399, 218] width 178 height 42
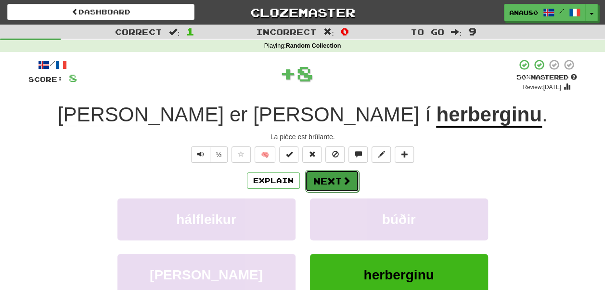
click at [336, 177] on button "Next" at bounding box center [332, 181] width 54 height 22
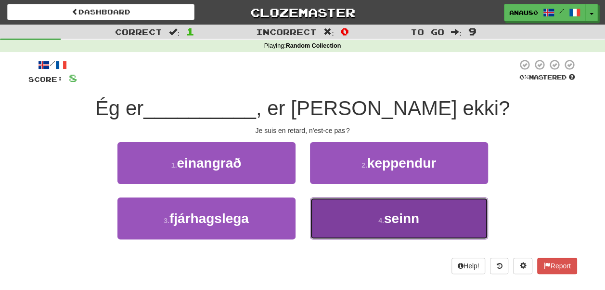
click at [419, 224] on span "seinn" at bounding box center [401, 218] width 35 height 15
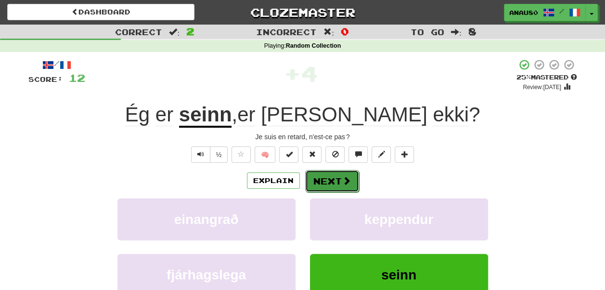
click at [336, 184] on button "Next" at bounding box center [332, 181] width 54 height 22
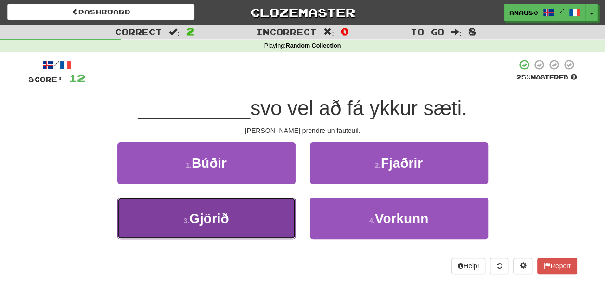
click at [236, 213] on button "3 . Gjörið" at bounding box center [206, 218] width 178 height 42
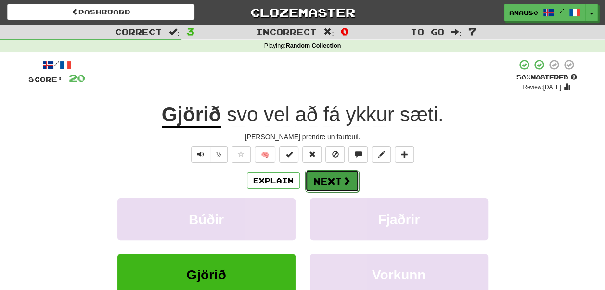
click at [335, 178] on button "Next" at bounding box center [332, 181] width 54 height 22
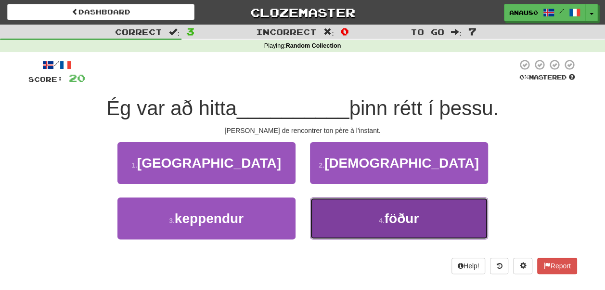
click at [357, 214] on button "4 . föður" at bounding box center [399, 218] width 178 height 42
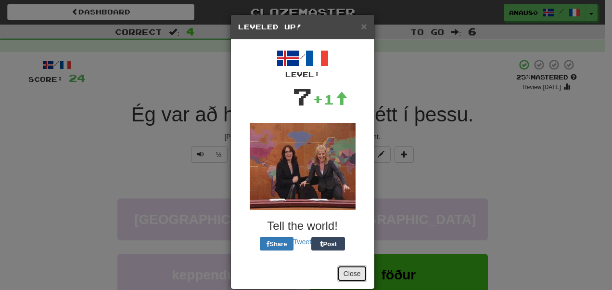
click at [345, 275] on button "Close" at bounding box center [352, 273] width 30 height 16
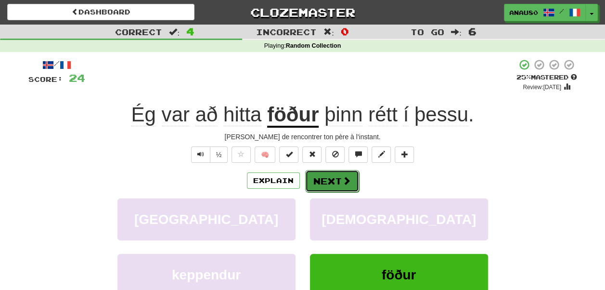
click at [336, 184] on button "Next" at bounding box center [332, 181] width 54 height 22
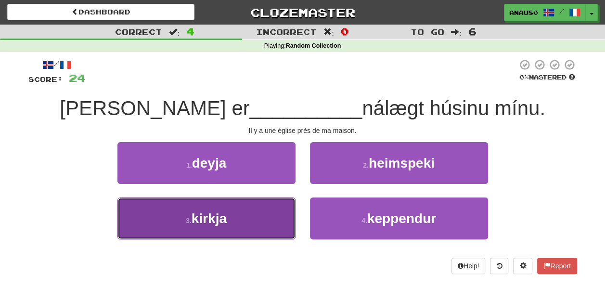
click at [274, 220] on button "3 . kirkja" at bounding box center [206, 218] width 178 height 42
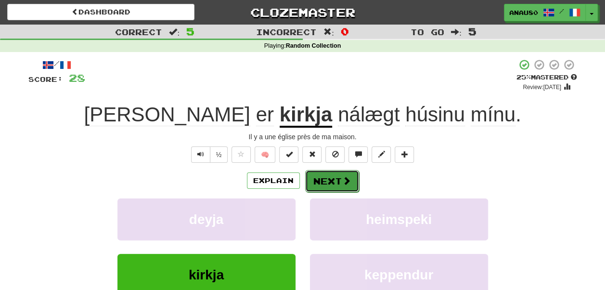
click at [337, 180] on button "Next" at bounding box center [332, 181] width 54 height 22
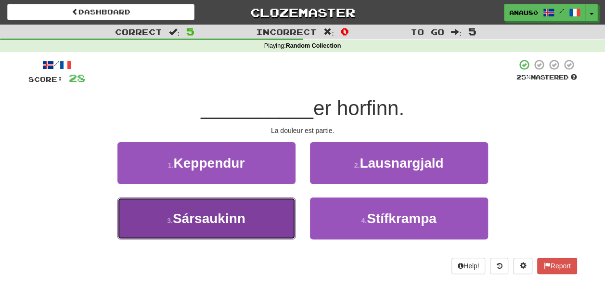
click at [245, 225] on button "3 . [GEOGRAPHIC_DATA]" at bounding box center [206, 218] width 178 height 42
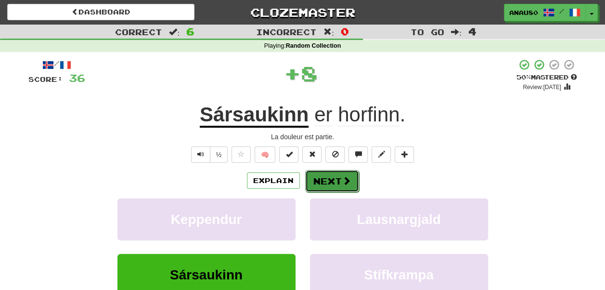
click at [335, 177] on button "Next" at bounding box center [332, 181] width 54 height 22
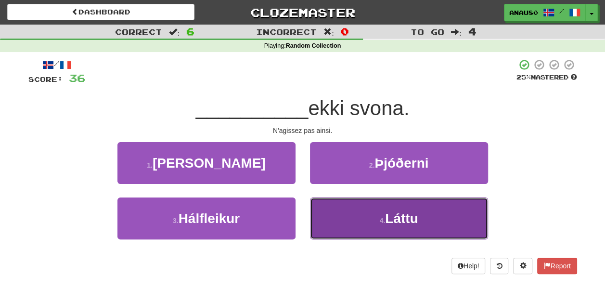
click at [351, 216] on button "4 . Láttu" at bounding box center [399, 218] width 178 height 42
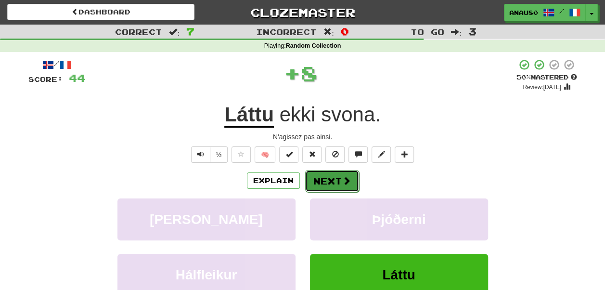
click at [327, 179] on button "Next" at bounding box center [332, 181] width 54 height 22
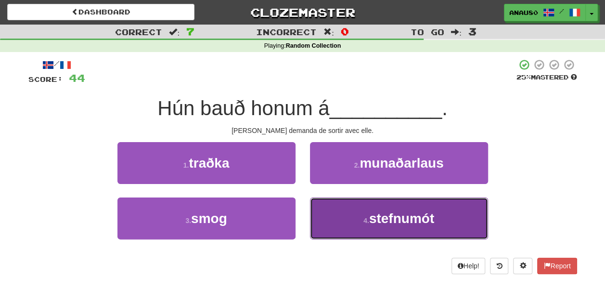
click at [350, 223] on button "4 . stefnumót" at bounding box center [399, 218] width 178 height 42
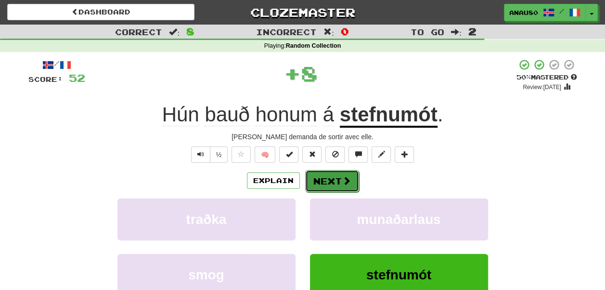
click at [335, 179] on button "Next" at bounding box center [332, 181] width 54 height 22
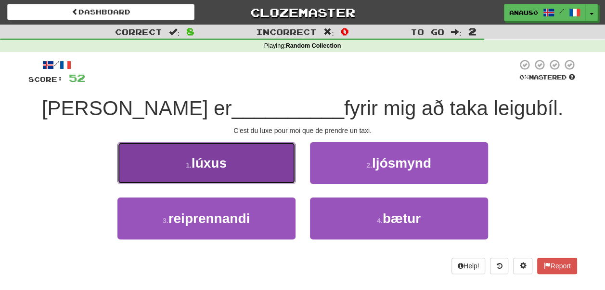
click at [264, 151] on button "1 . lúxus" at bounding box center [206, 163] width 178 height 42
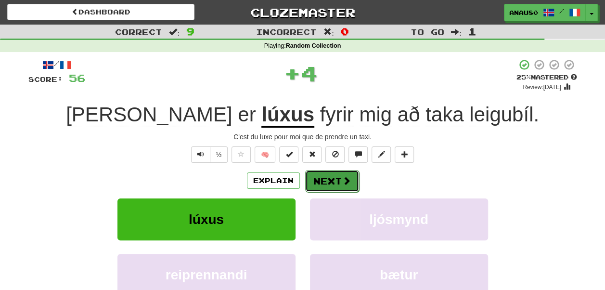
click at [332, 181] on button "Next" at bounding box center [332, 181] width 54 height 22
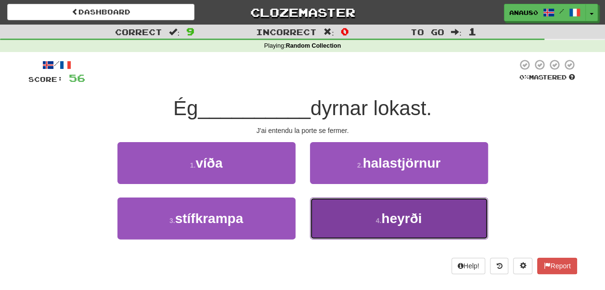
click at [346, 219] on button "4 . heyrði" at bounding box center [399, 218] width 178 height 42
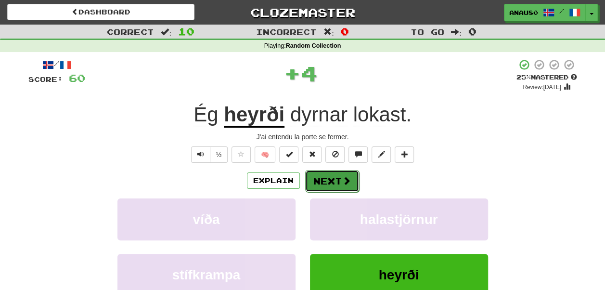
click at [331, 176] on button "Next" at bounding box center [332, 181] width 54 height 22
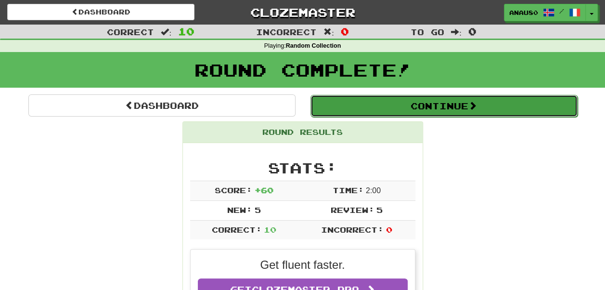
click at [454, 107] on button "Continue" at bounding box center [443, 106] width 267 height 22
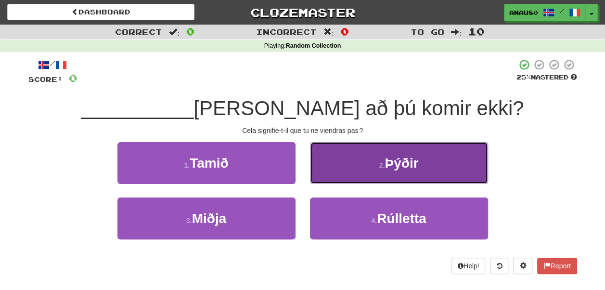
click at [377, 166] on button "2 . Þýðir" at bounding box center [399, 163] width 178 height 42
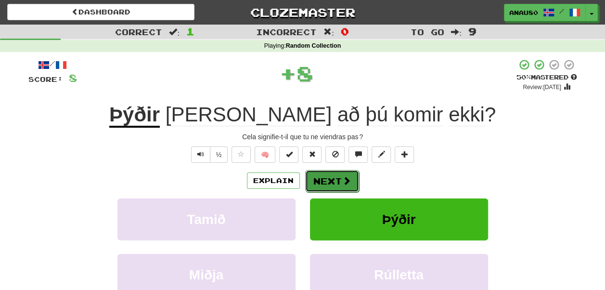
click at [330, 179] on button "Next" at bounding box center [332, 181] width 54 height 22
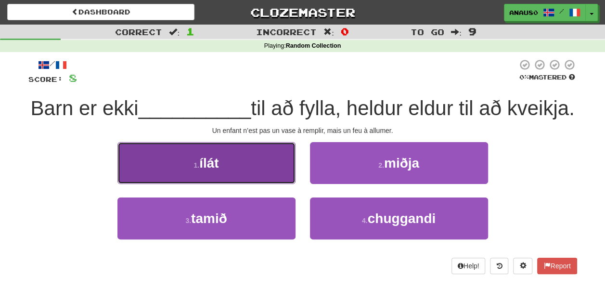
click at [258, 182] on button "1 . ílát" at bounding box center [206, 163] width 178 height 42
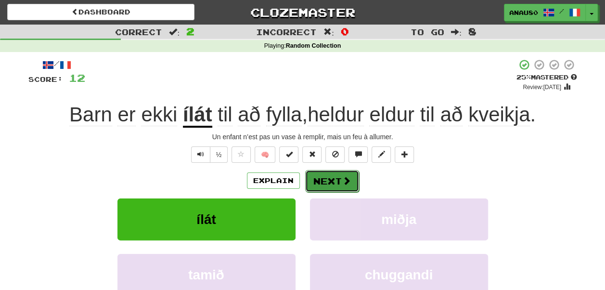
click at [335, 176] on button "Next" at bounding box center [332, 181] width 54 height 22
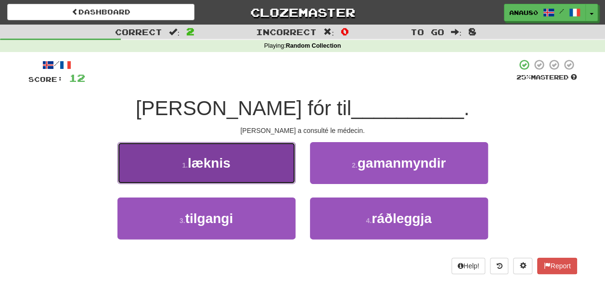
click at [252, 157] on button "1 . læknis" at bounding box center [206, 163] width 178 height 42
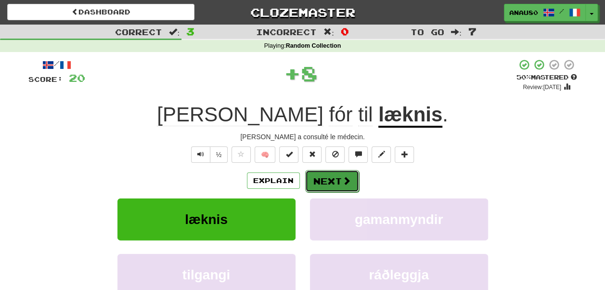
click at [324, 185] on button "Next" at bounding box center [332, 181] width 54 height 22
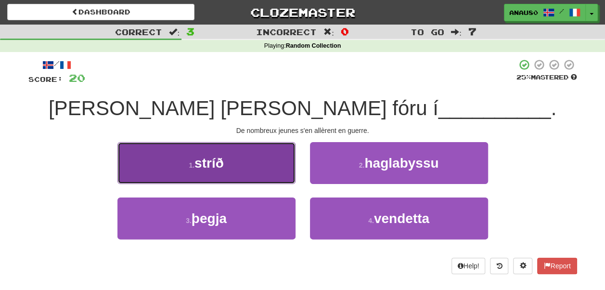
click at [231, 160] on button "1 . stríð" at bounding box center [206, 163] width 178 height 42
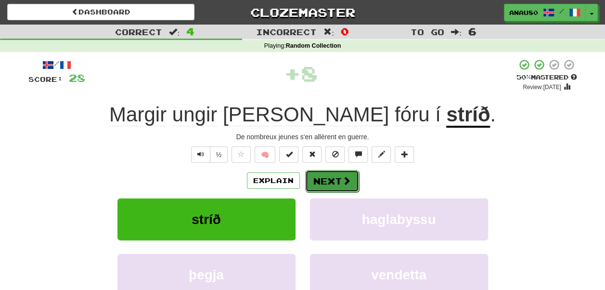
click at [329, 182] on button "Next" at bounding box center [332, 181] width 54 height 22
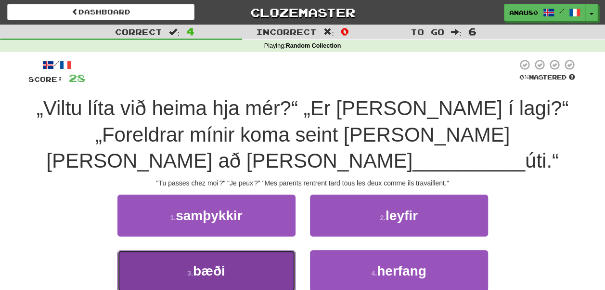
click at [247, 250] on button "3 . bæði" at bounding box center [206, 271] width 178 height 42
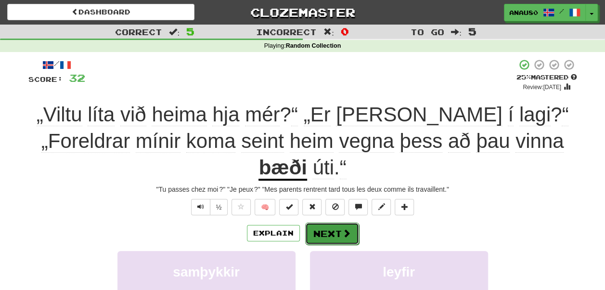
click at [330, 222] on button "Next" at bounding box center [332, 233] width 54 height 22
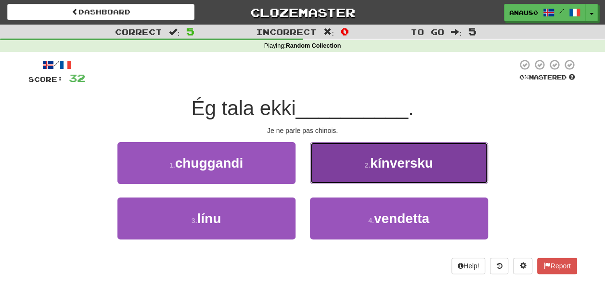
click at [375, 162] on span "kínversku" at bounding box center [401, 162] width 63 height 15
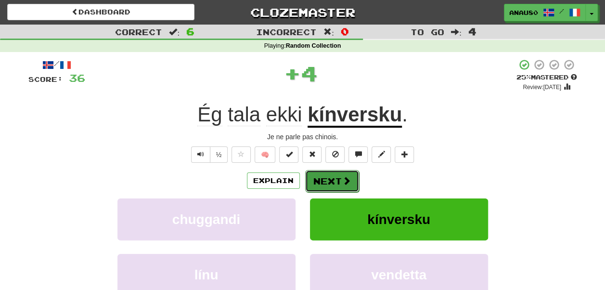
click at [324, 179] on button "Next" at bounding box center [332, 181] width 54 height 22
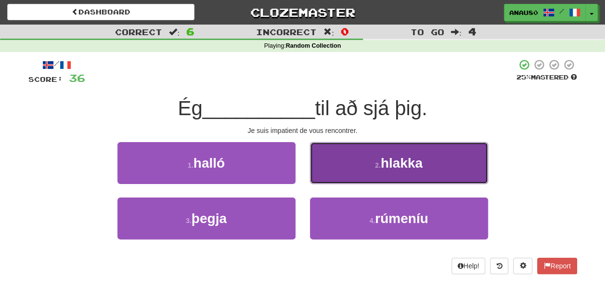
click at [349, 175] on button "2 . hlakka" at bounding box center [399, 163] width 178 height 42
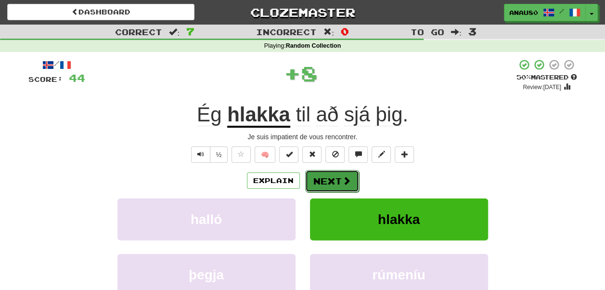
click at [328, 179] on button "Next" at bounding box center [332, 181] width 54 height 22
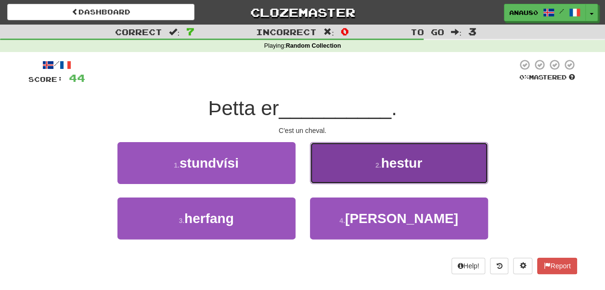
click at [353, 174] on button "2 . hestur" at bounding box center [399, 163] width 178 height 42
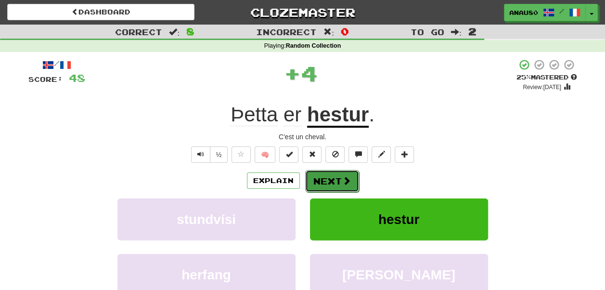
click at [342, 180] on span at bounding box center [346, 180] width 9 height 9
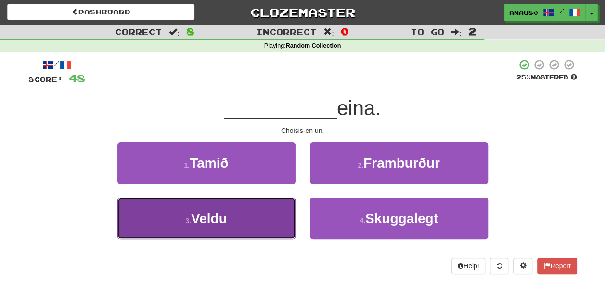
click at [259, 211] on button "3 . Veldu" at bounding box center [206, 218] width 178 height 42
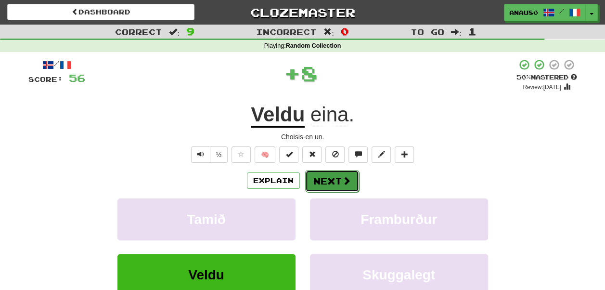
click at [342, 176] on span at bounding box center [346, 180] width 9 height 9
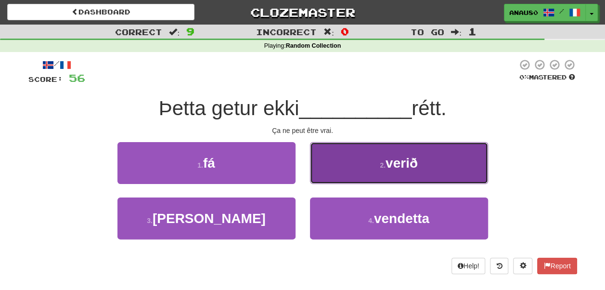
click at [352, 174] on button "2 . verið" at bounding box center [399, 163] width 178 height 42
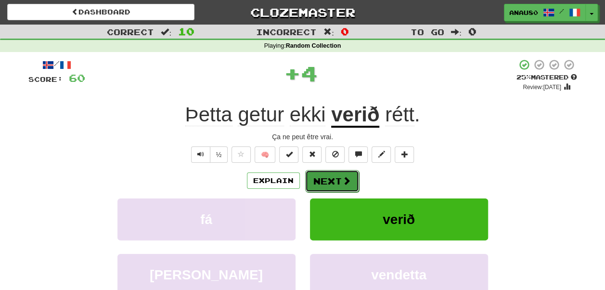
click at [333, 183] on button "Next" at bounding box center [332, 181] width 54 height 22
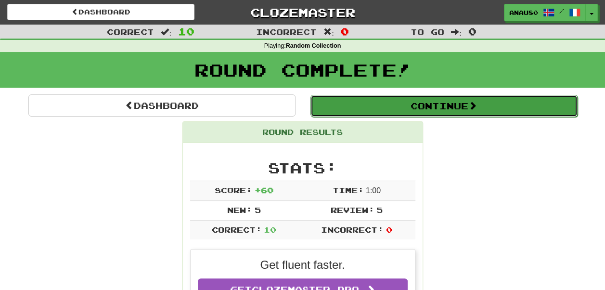
click at [462, 108] on button "Continue" at bounding box center [443, 106] width 267 height 22
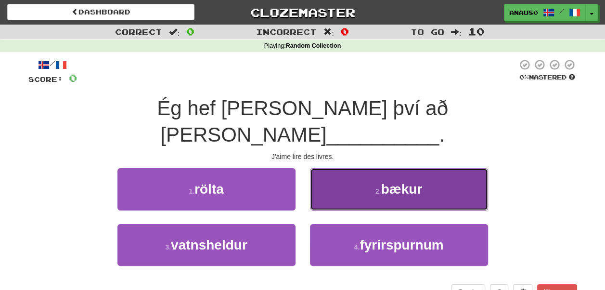
click at [394, 181] on span "bækur" at bounding box center [401, 188] width 41 height 15
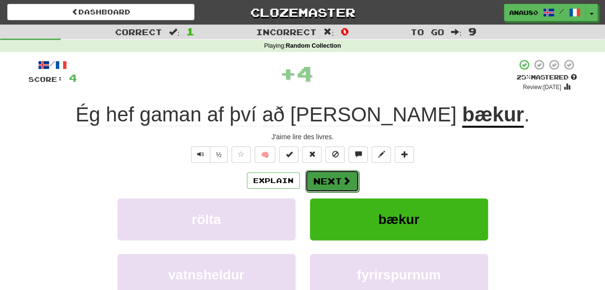
click at [325, 178] on button "Next" at bounding box center [332, 181] width 54 height 22
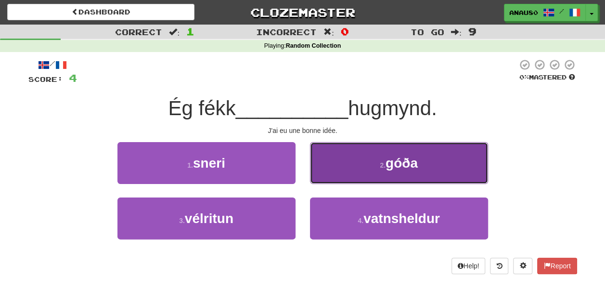
click at [343, 173] on button "2 . góða" at bounding box center [399, 163] width 178 height 42
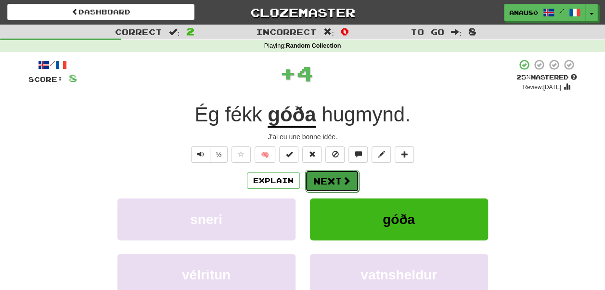
click at [325, 178] on button "Next" at bounding box center [332, 181] width 54 height 22
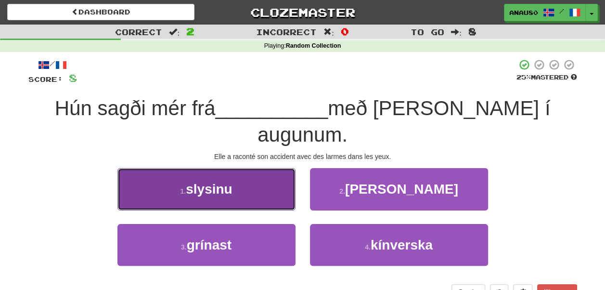
click at [258, 168] on button "1 . slysinu" at bounding box center [206, 189] width 178 height 42
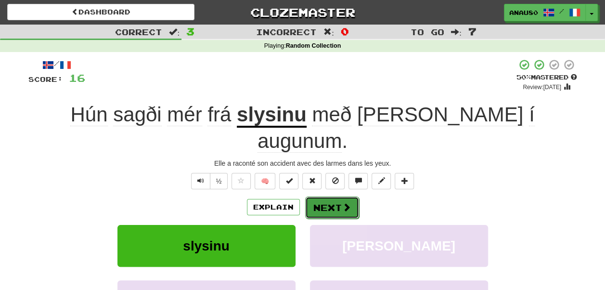
click at [326, 196] on button "Next" at bounding box center [332, 207] width 54 height 22
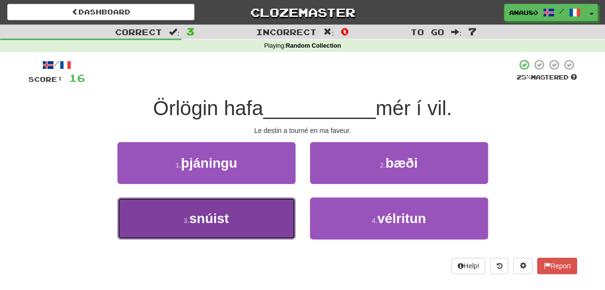
click at [243, 218] on button "3 . snúist" at bounding box center [206, 218] width 178 height 42
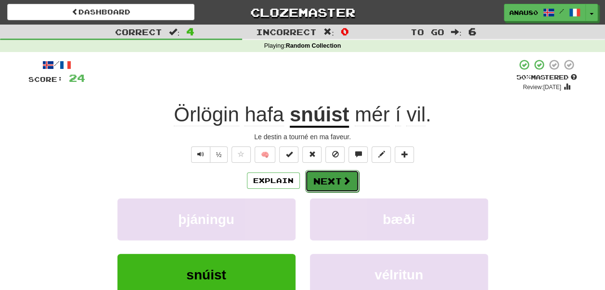
click at [333, 177] on button "Next" at bounding box center [332, 181] width 54 height 22
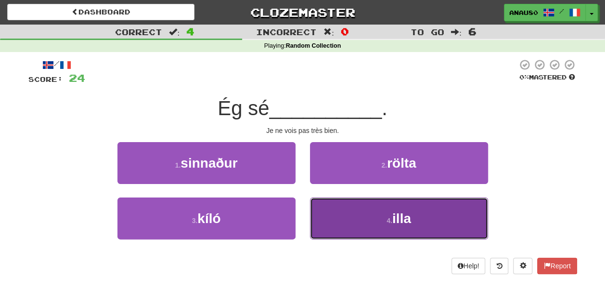
click at [337, 217] on button "4 . illa" at bounding box center [399, 218] width 178 height 42
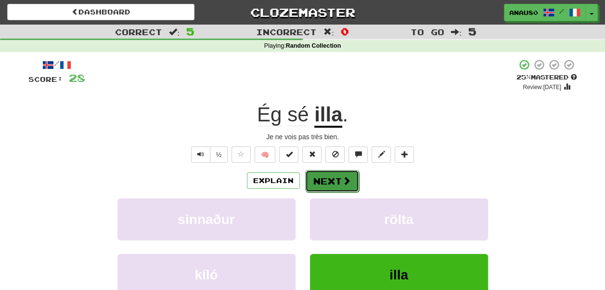
click at [325, 178] on button "Next" at bounding box center [332, 181] width 54 height 22
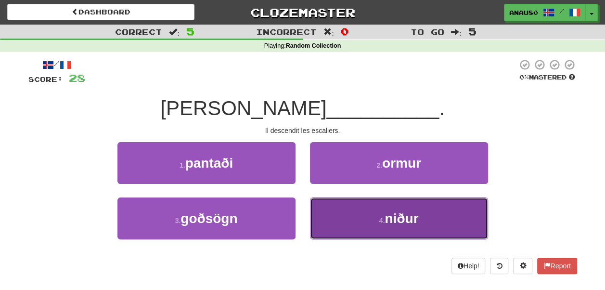
click at [343, 221] on button "4 . niður" at bounding box center [399, 218] width 178 height 42
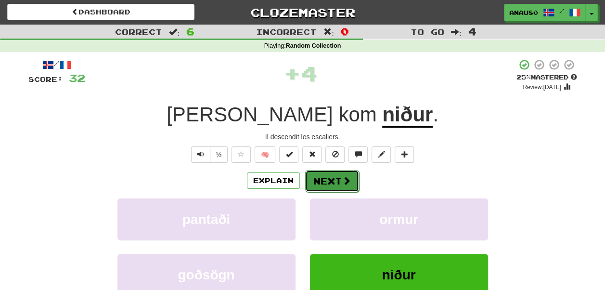
click at [332, 176] on button "Next" at bounding box center [332, 181] width 54 height 22
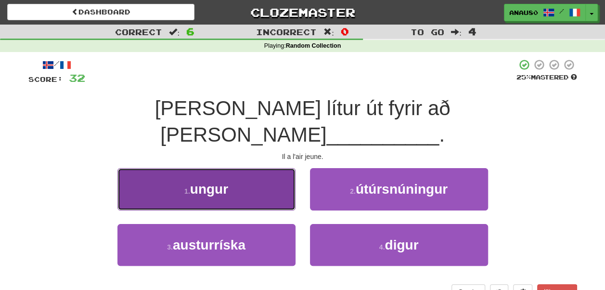
click at [215, 181] on span "ungur" at bounding box center [209, 188] width 38 height 15
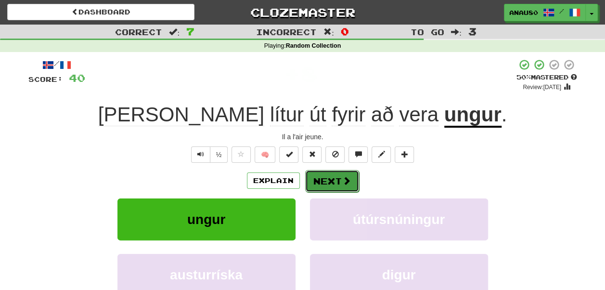
click at [327, 181] on button "Next" at bounding box center [332, 181] width 54 height 22
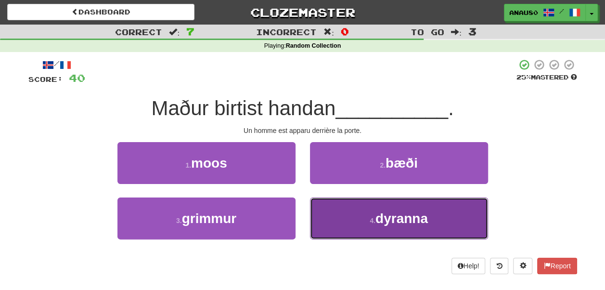
click at [327, 214] on button "4 . dyranna" at bounding box center [399, 218] width 178 height 42
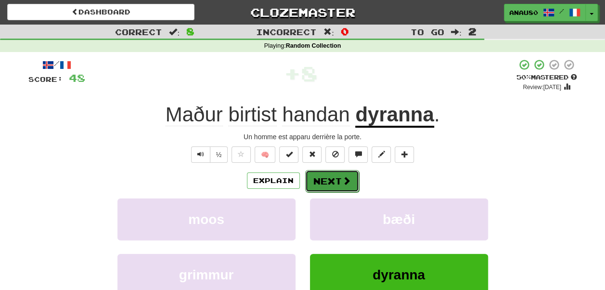
click at [339, 178] on button "Next" at bounding box center [332, 181] width 54 height 22
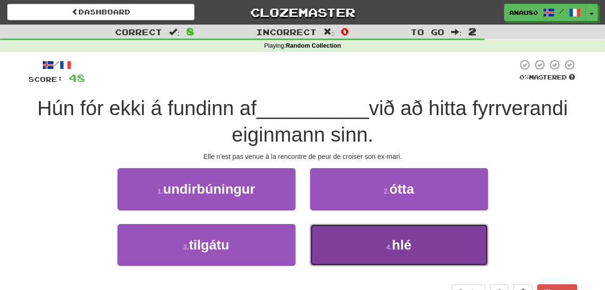
click at [347, 240] on button "4 . hlé" at bounding box center [399, 245] width 178 height 42
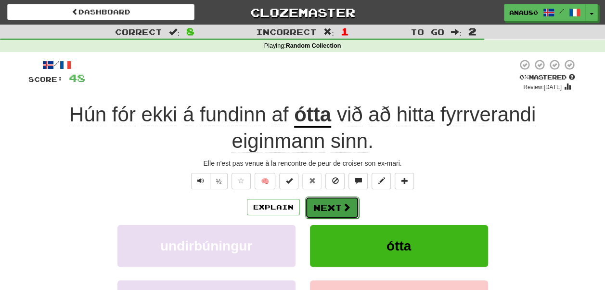
click at [326, 204] on button "Next" at bounding box center [332, 207] width 54 height 22
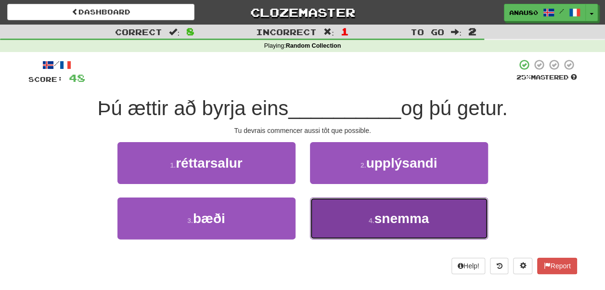
click at [353, 212] on button "4 . snemma" at bounding box center [399, 218] width 178 height 42
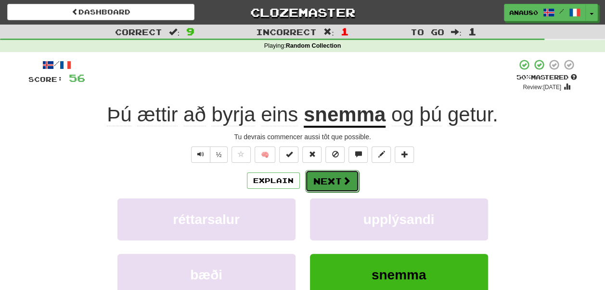
click at [328, 177] on button "Next" at bounding box center [332, 181] width 54 height 22
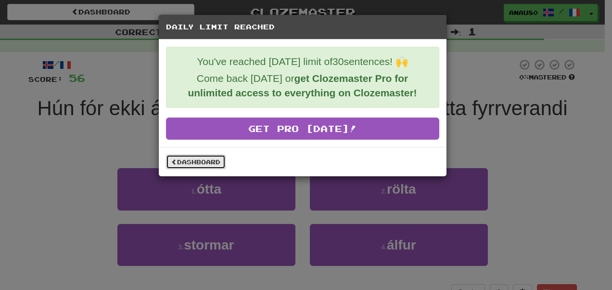
click at [208, 160] on link "Dashboard" at bounding box center [196, 161] width 60 height 14
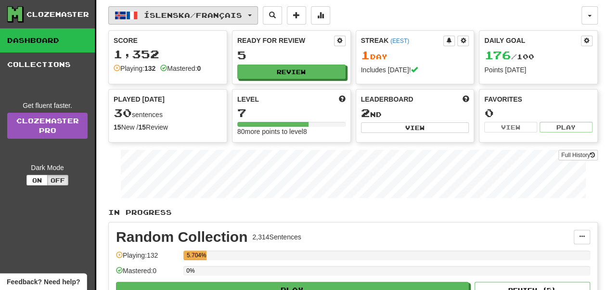
click at [242, 14] on span "Íslenska / Français" at bounding box center [193, 15] width 98 height 8
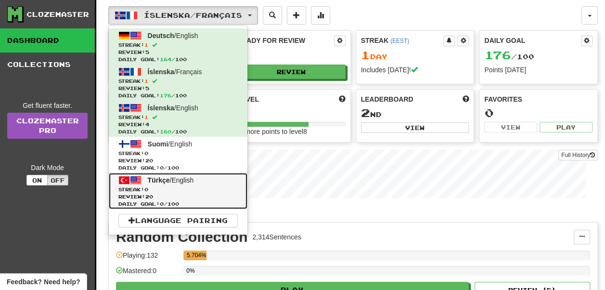
click at [209, 193] on span "Review: 20" at bounding box center [177, 196] width 119 height 7
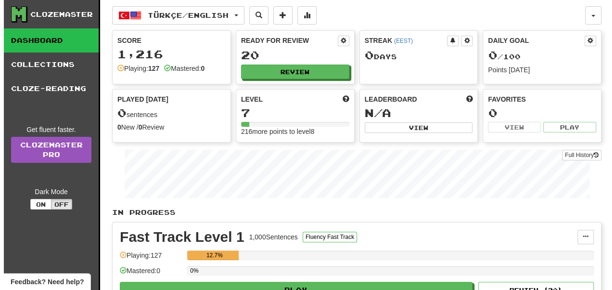
scroll to position [64, 0]
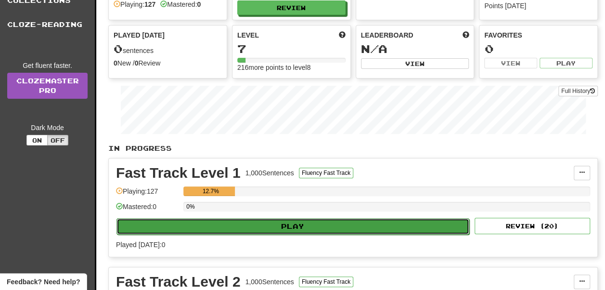
click at [292, 223] on button "Play" at bounding box center [292, 226] width 353 height 16
select select "**"
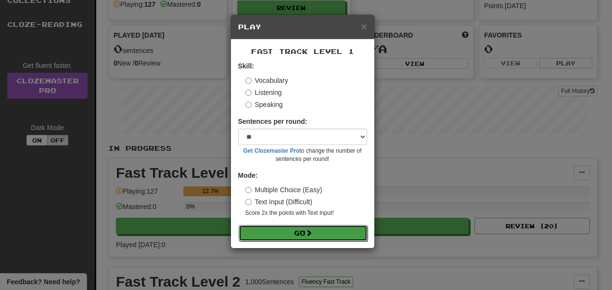
click at [297, 231] on button "Go" at bounding box center [303, 233] width 129 height 16
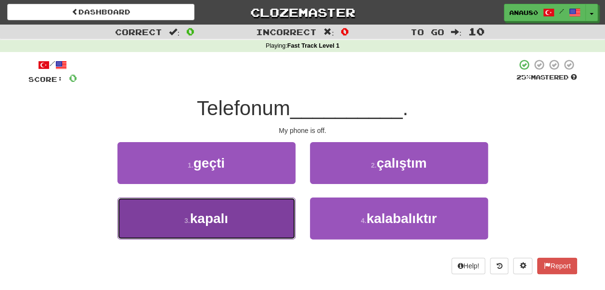
click at [222, 216] on span "kapalı" at bounding box center [209, 218] width 38 height 15
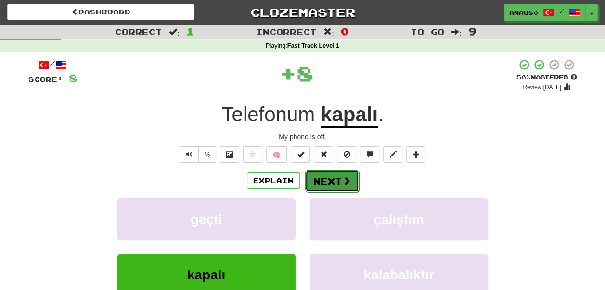
click at [329, 184] on button "Next" at bounding box center [332, 181] width 54 height 22
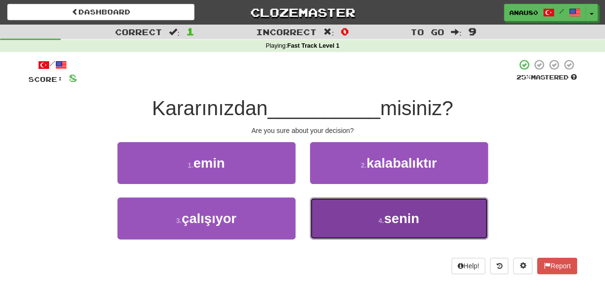
click at [354, 210] on button "4 . senin" at bounding box center [399, 218] width 178 height 42
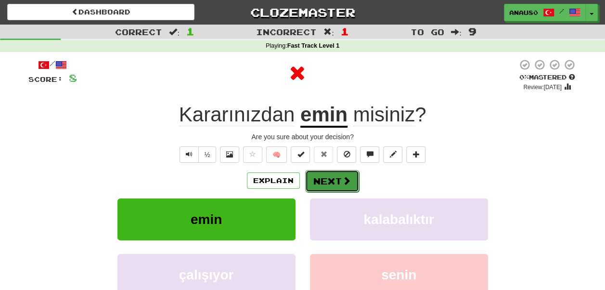
click at [328, 177] on button "Next" at bounding box center [332, 181] width 54 height 22
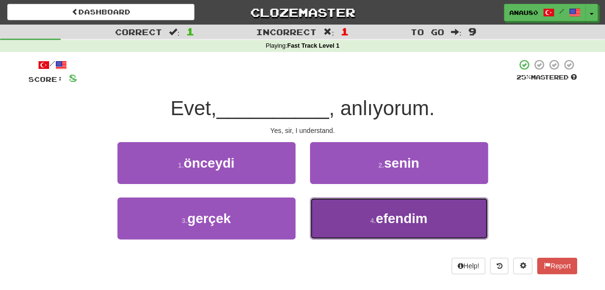
click at [346, 217] on button "4 . efendim" at bounding box center [399, 218] width 178 height 42
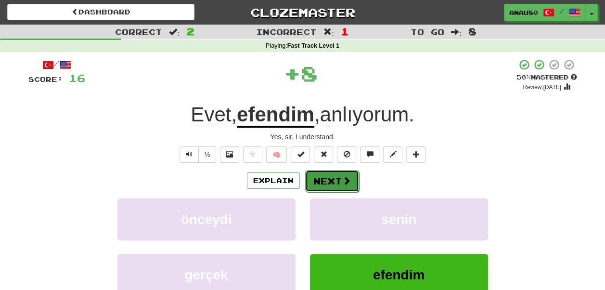
click at [336, 184] on button "Next" at bounding box center [332, 181] width 54 height 22
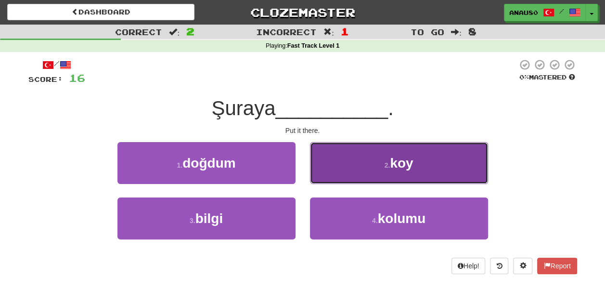
click at [361, 164] on button "2 . koy" at bounding box center [399, 163] width 178 height 42
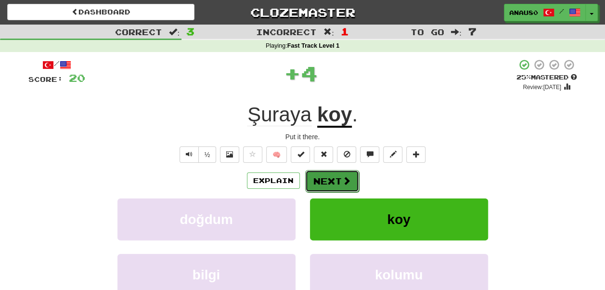
click at [335, 183] on button "Next" at bounding box center [332, 181] width 54 height 22
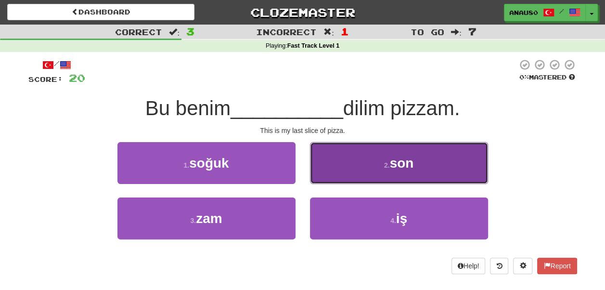
click at [359, 156] on button "2 . son" at bounding box center [399, 163] width 178 height 42
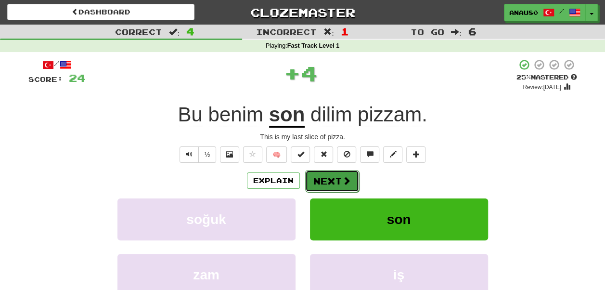
click at [332, 179] on button "Next" at bounding box center [332, 181] width 54 height 22
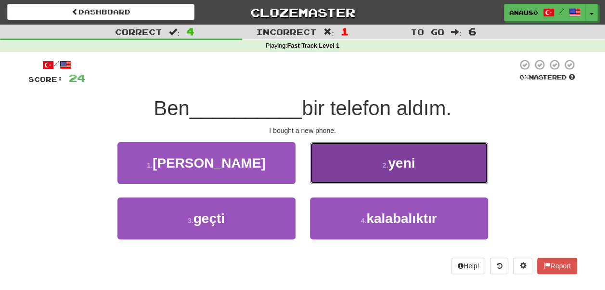
click at [345, 174] on button "2 . yeni" at bounding box center [399, 163] width 178 height 42
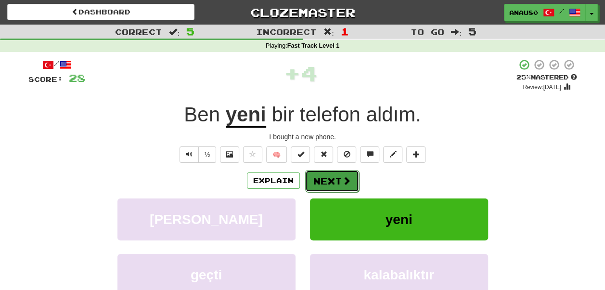
click at [336, 175] on button "Next" at bounding box center [332, 181] width 54 height 22
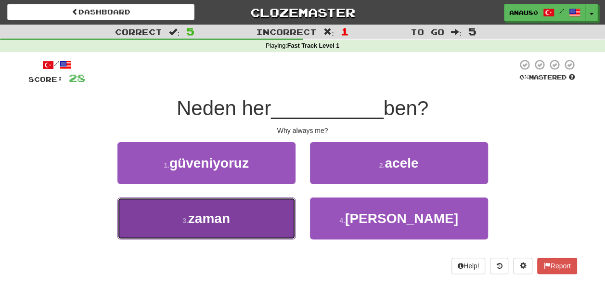
click at [270, 216] on button "3 . zaman" at bounding box center [206, 218] width 178 height 42
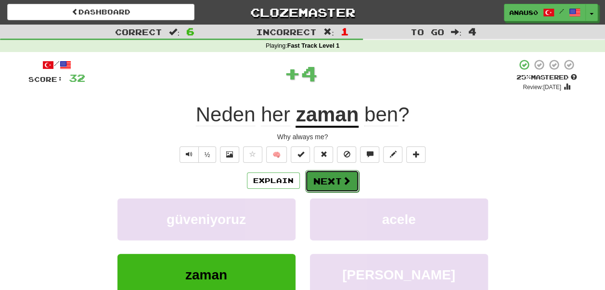
click at [336, 178] on button "Next" at bounding box center [332, 181] width 54 height 22
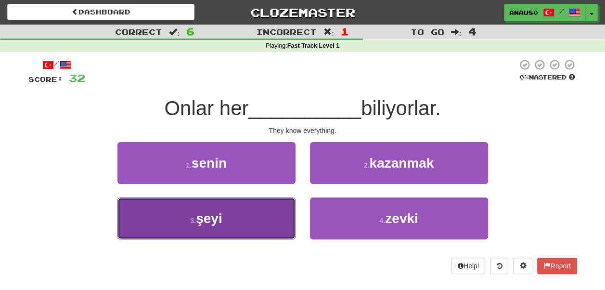
click at [244, 227] on button "3 . şeyi" at bounding box center [206, 218] width 178 height 42
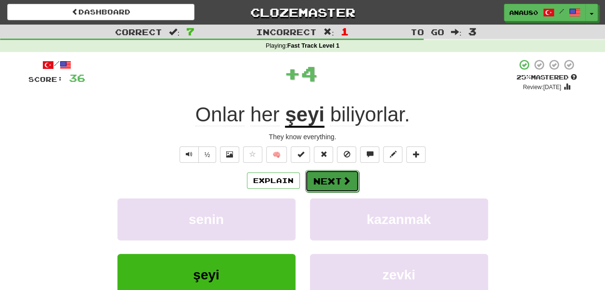
click at [327, 174] on button "Next" at bounding box center [332, 181] width 54 height 22
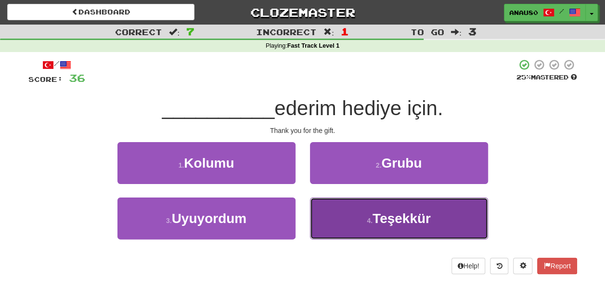
click at [343, 225] on button "4 . Teşekkür" at bounding box center [399, 218] width 178 height 42
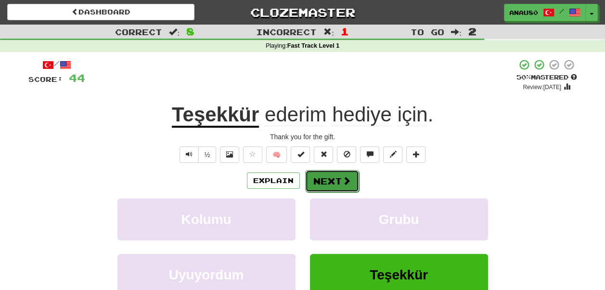
click at [333, 181] on button "Next" at bounding box center [332, 181] width 54 height 22
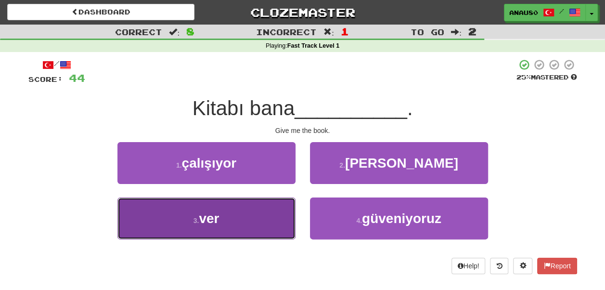
click at [235, 219] on button "3 . ver" at bounding box center [206, 218] width 178 height 42
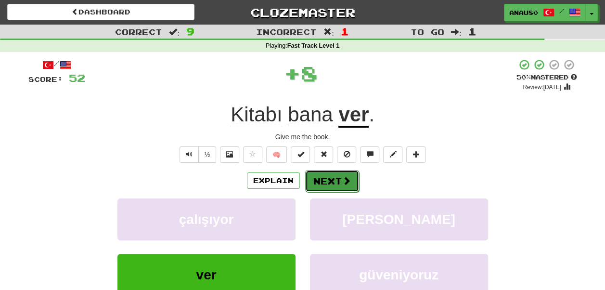
click at [330, 178] on button "Next" at bounding box center [332, 181] width 54 height 22
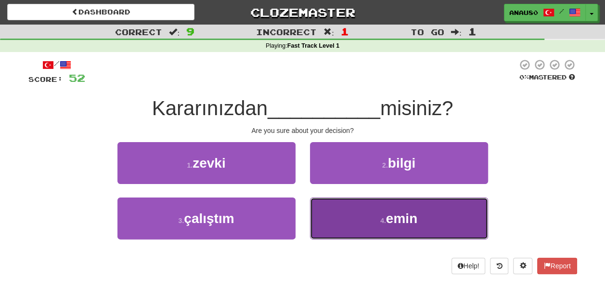
click at [336, 216] on button "4 . emin" at bounding box center [399, 218] width 178 height 42
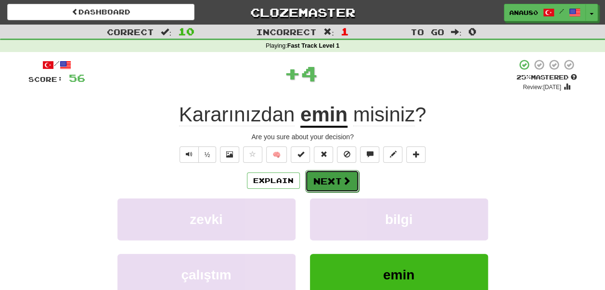
click at [334, 182] on button "Next" at bounding box center [332, 181] width 54 height 22
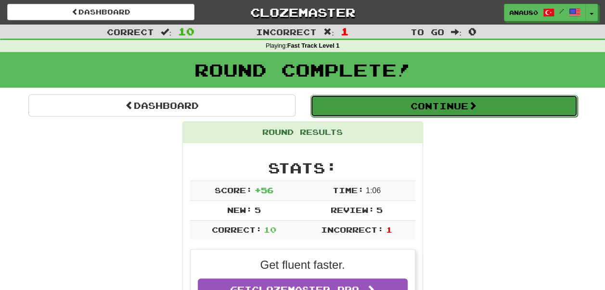
click at [451, 105] on button "Continue" at bounding box center [443, 106] width 267 height 22
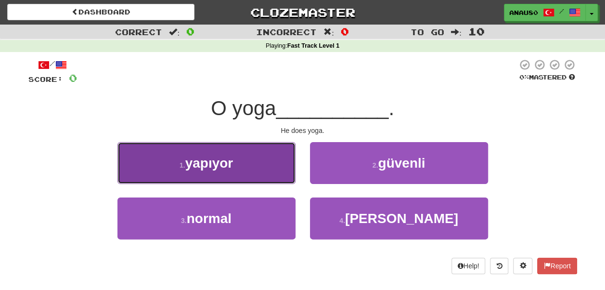
click at [256, 166] on button "1 . yapıyor" at bounding box center [206, 163] width 178 height 42
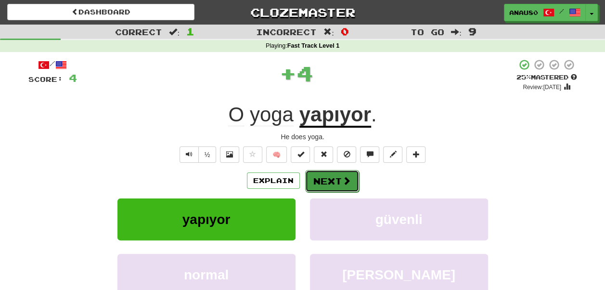
click at [328, 183] on button "Next" at bounding box center [332, 181] width 54 height 22
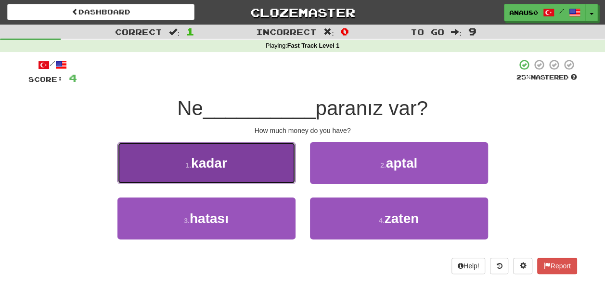
click at [258, 164] on button "1 . kadar" at bounding box center [206, 163] width 178 height 42
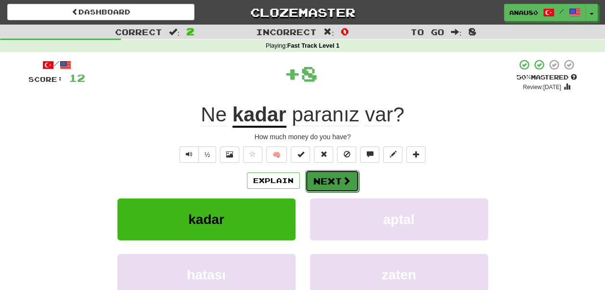
click at [330, 178] on button "Next" at bounding box center [332, 181] width 54 height 22
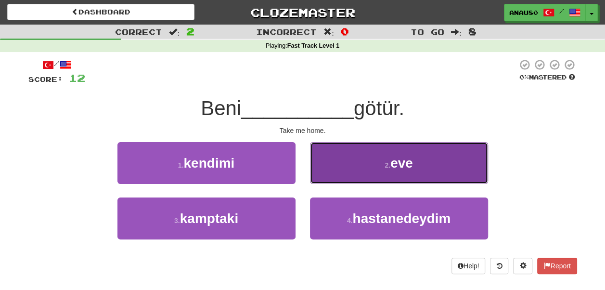
click at [359, 173] on button "2 . eve" at bounding box center [399, 163] width 178 height 42
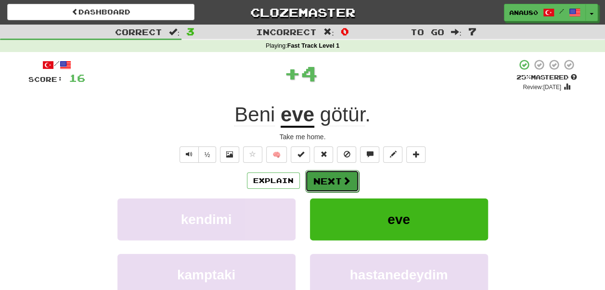
click at [331, 184] on button "Next" at bounding box center [332, 181] width 54 height 22
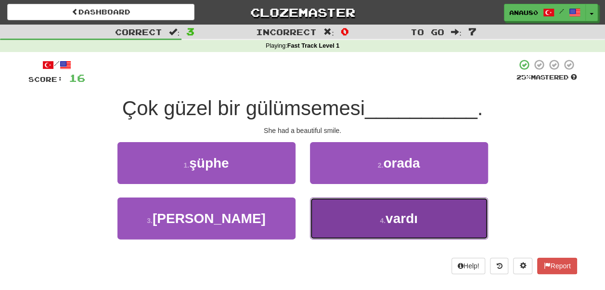
click at [345, 209] on button "4 . vardı" at bounding box center [399, 218] width 178 height 42
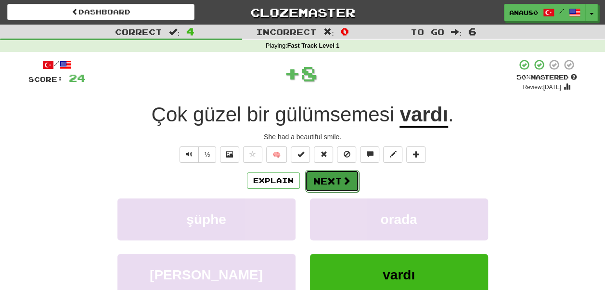
click at [333, 175] on button "Next" at bounding box center [332, 181] width 54 height 22
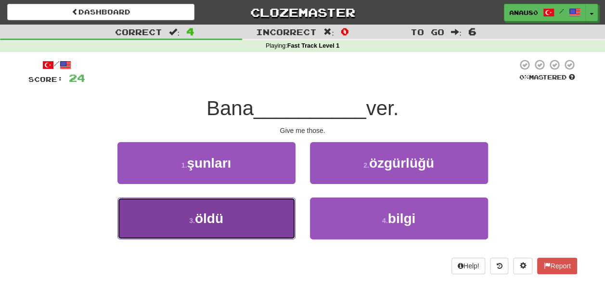
click at [262, 215] on button "3 . öldü" at bounding box center [206, 218] width 178 height 42
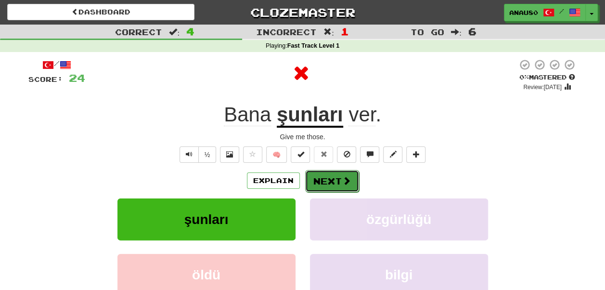
click at [326, 180] on button "Next" at bounding box center [332, 181] width 54 height 22
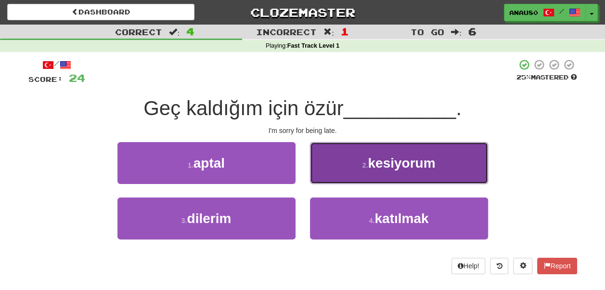
click at [334, 169] on button "2 . kesiyorum" at bounding box center [399, 163] width 178 height 42
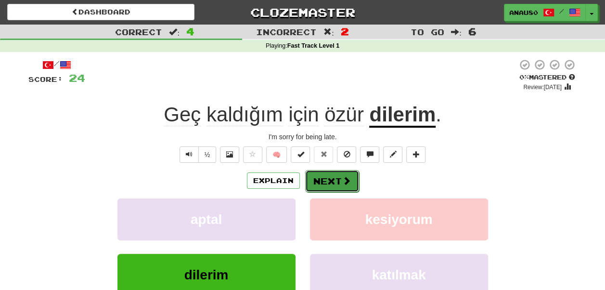
click at [322, 178] on button "Next" at bounding box center [332, 181] width 54 height 22
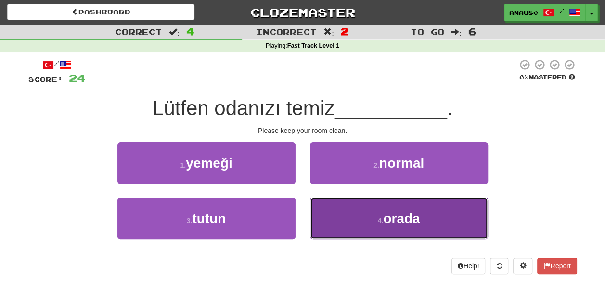
click at [355, 220] on button "4 . orada" at bounding box center [399, 218] width 178 height 42
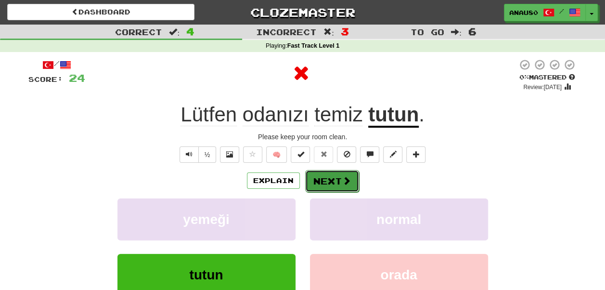
click at [339, 180] on button "Next" at bounding box center [332, 181] width 54 height 22
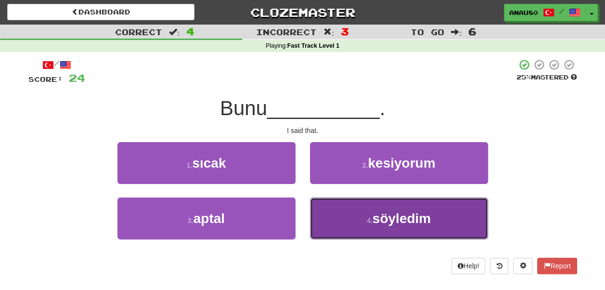
click at [345, 215] on button "4 . söyledim" at bounding box center [399, 218] width 178 height 42
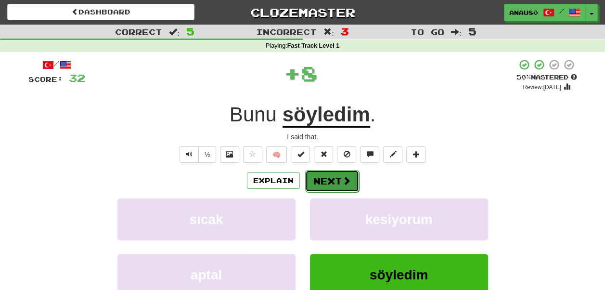
click at [321, 175] on button "Next" at bounding box center [332, 181] width 54 height 22
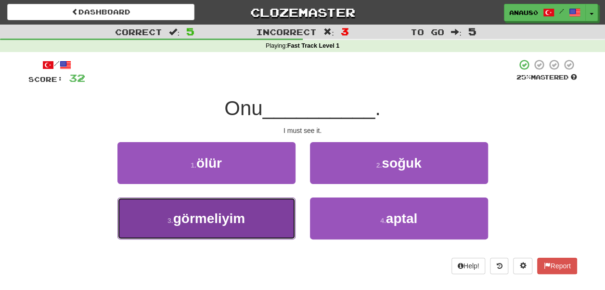
click at [242, 222] on span "görmeliyim" at bounding box center [209, 218] width 72 height 15
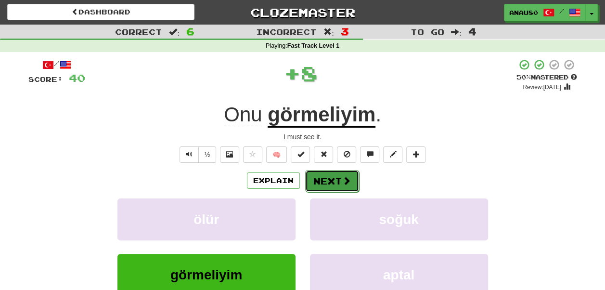
click at [332, 175] on button "Next" at bounding box center [332, 181] width 54 height 22
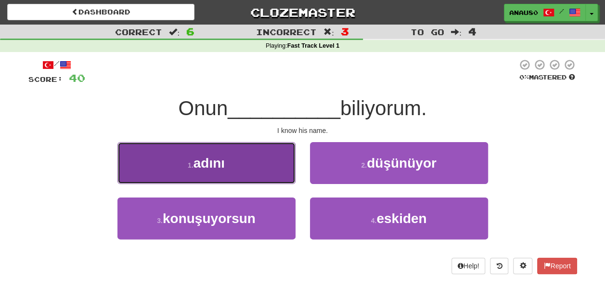
click at [257, 167] on button "1 . adını" at bounding box center [206, 163] width 178 height 42
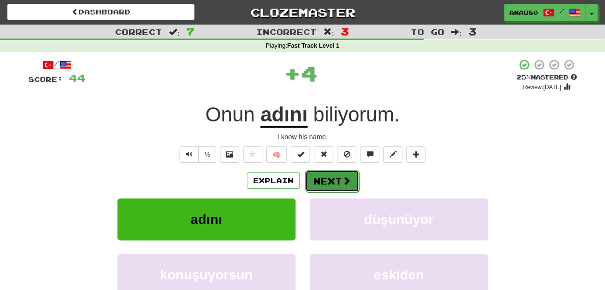
click at [331, 179] on button "Next" at bounding box center [332, 181] width 54 height 22
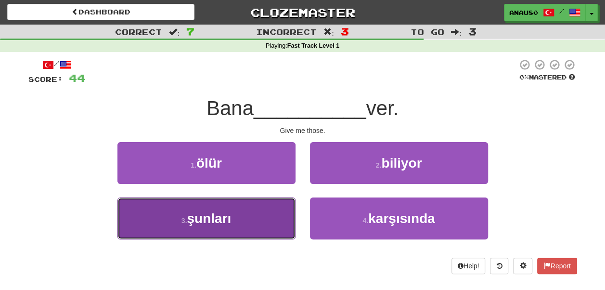
click at [267, 219] on button "3 . şunları" at bounding box center [206, 218] width 178 height 42
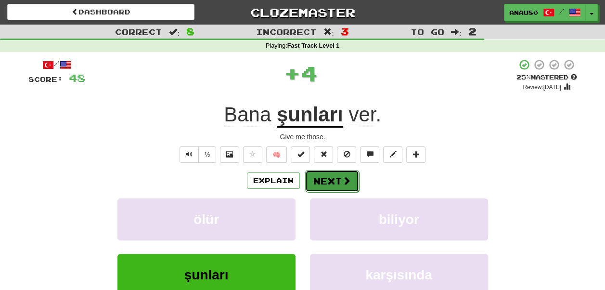
click at [334, 180] on button "Next" at bounding box center [332, 181] width 54 height 22
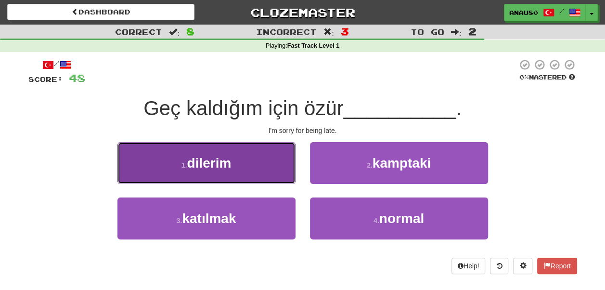
click at [248, 169] on button "1 . dilerim" at bounding box center [206, 163] width 178 height 42
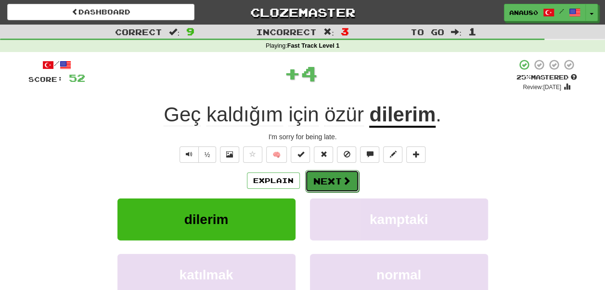
click at [337, 184] on button "Next" at bounding box center [332, 181] width 54 height 22
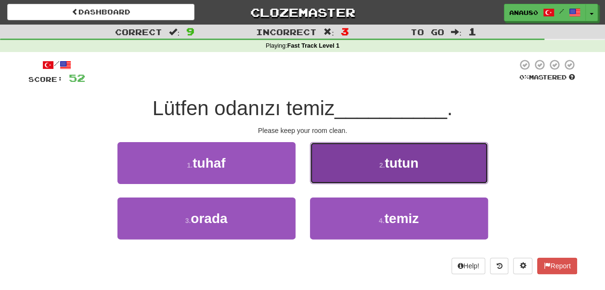
click at [348, 172] on button "2 . tutun" at bounding box center [399, 163] width 178 height 42
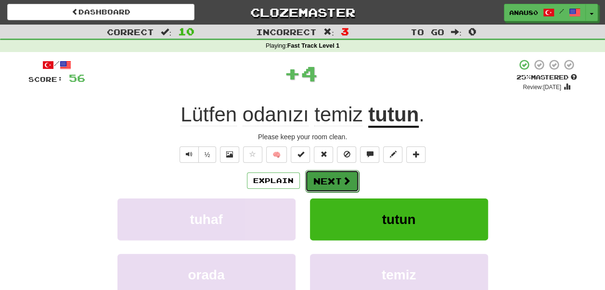
click at [329, 182] on button "Next" at bounding box center [332, 181] width 54 height 22
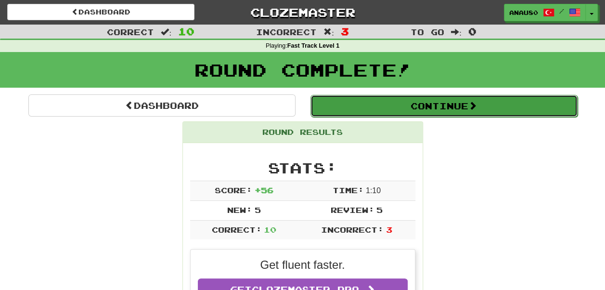
click at [454, 104] on button "Continue" at bounding box center [443, 106] width 267 height 22
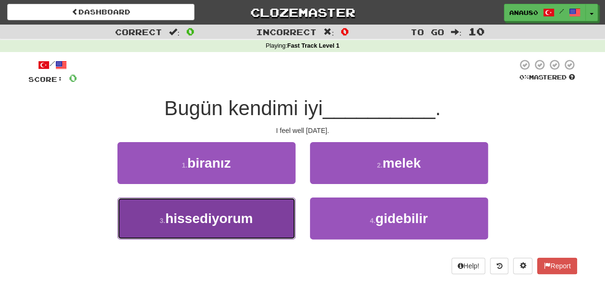
click at [261, 218] on button "3 . hissediyorum" at bounding box center [206, 218] width 178 height 42
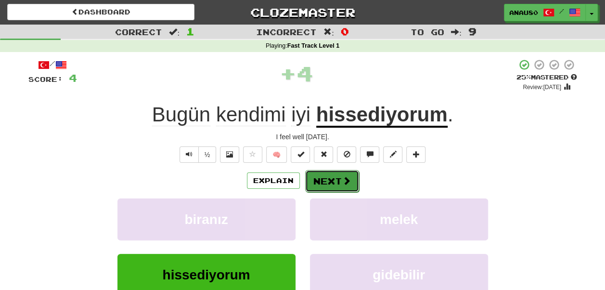
click at [332, 175] on button "Next" at bounding box center [332, 181] width 54 height 22
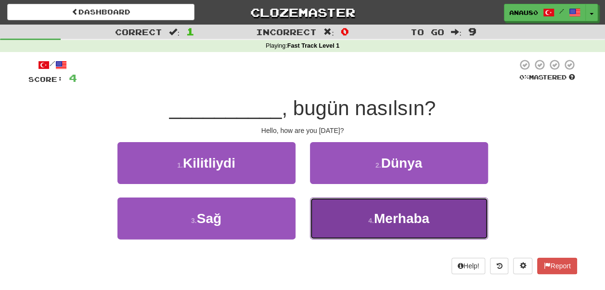
click at [335, 216] on button "4 . Merhaba" at bounding box center [399, 218] width 178 height 42
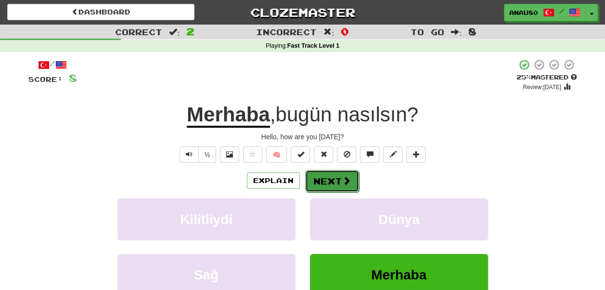
click at [333, 179] on button "Next" at bounding box center [332, 181] width 54 height 22
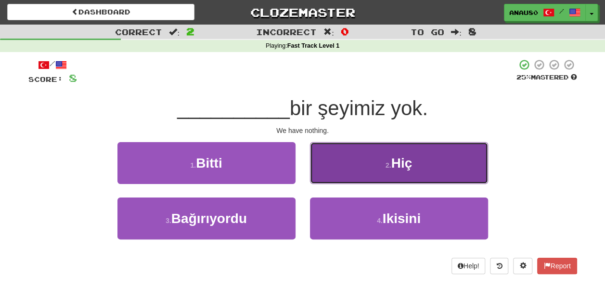
click at [367, 168] on button "2 . Hiç" at bounding box center [399, 163] width 178 height 42
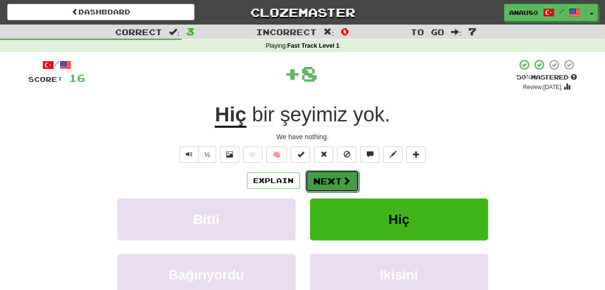
click at [330, 181] on button "Next" at bounding box center [332, 181] width 54 height 22
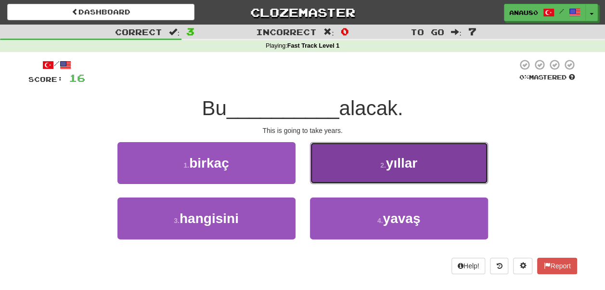
click at [345, 166] on button "2 . yıllar" at bounding box center [399, 163] width 178 height 42
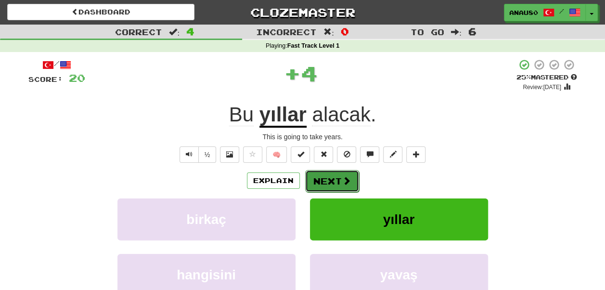
click at [324, 181] on button "Next" at bounding box center [332, 181] width 54 height 22
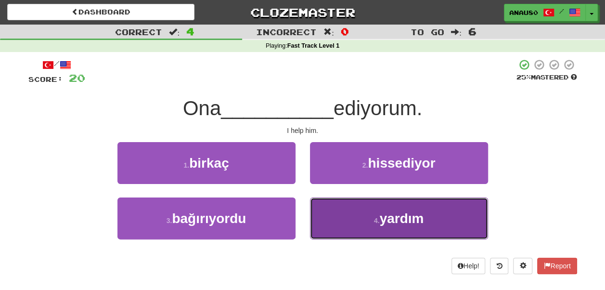
click at [344, 214] on button "4 . yardım" at bounding box center [399, 218] width 178 height 42
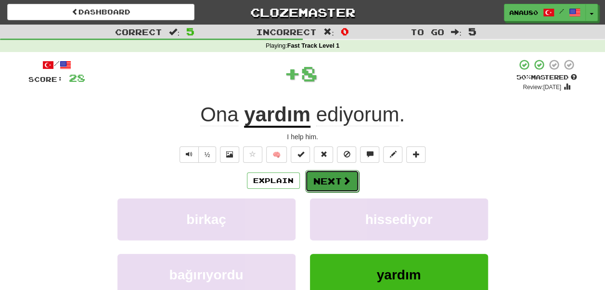
click at [323, 178] on button "Next" at bounding box center [332, 181] width 54 height 22
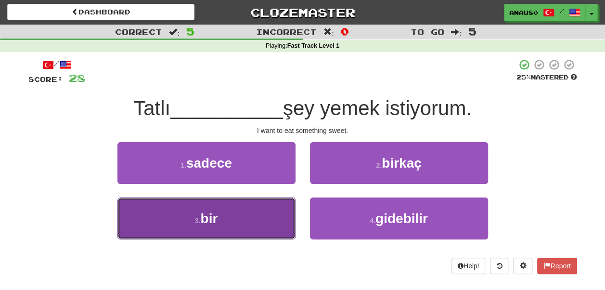
click at [235, 211] on button "3 . bir" at bounding box center [206, 218] width 178 height 42
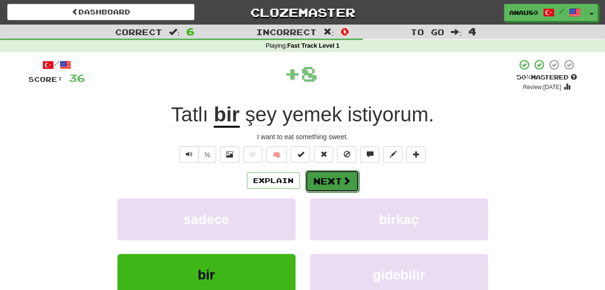
click at [328, 183] on button "Next" at bounding box center [332, 181] width 54 height 22
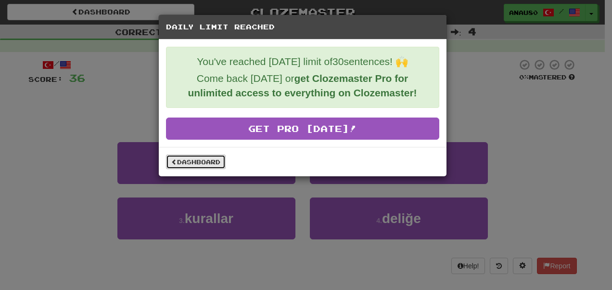
click at [189, 158] on link "Dashboard" at bounding box center [196, 161] width 60 height 14
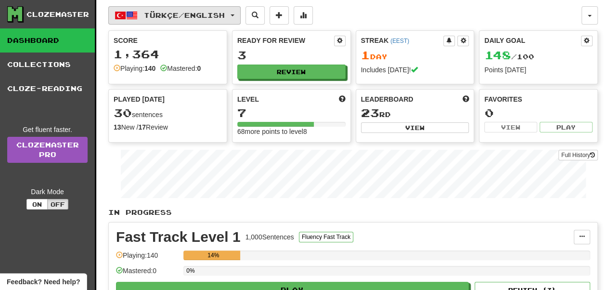
click at [169, 14] on span "Türkçe / English" at bounding box center [184, 15] width 81 height 8
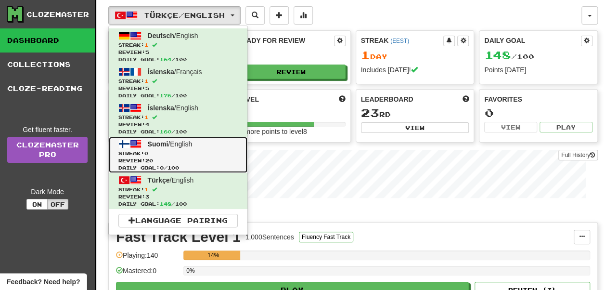
click at [177, 158] on span "Review: 20" at bounding box center [177, 160] width 119 height 7
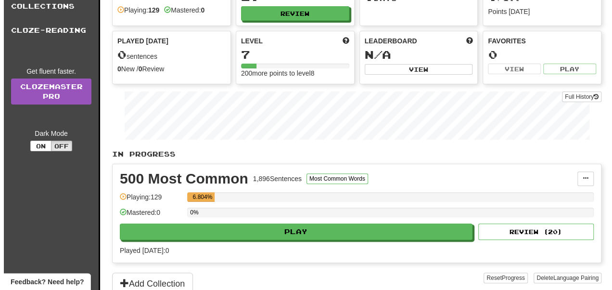
scroll to position [62, 0]
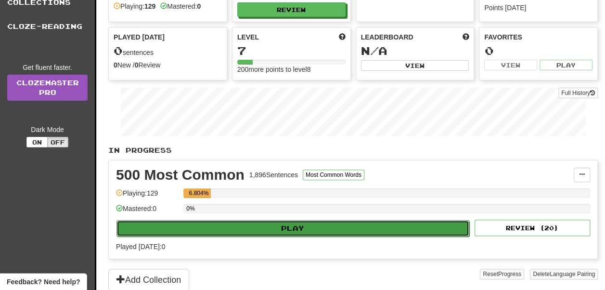
click at [293, 220] on button "Play" at bounding box center [292, 228] width 353 height 16
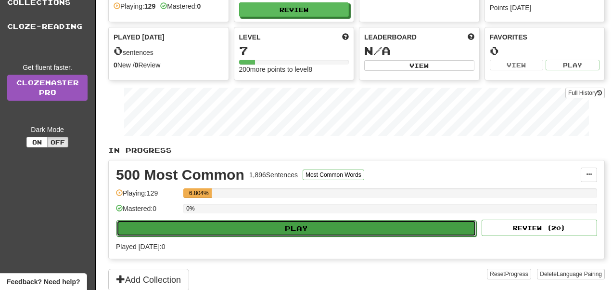
select select "**"
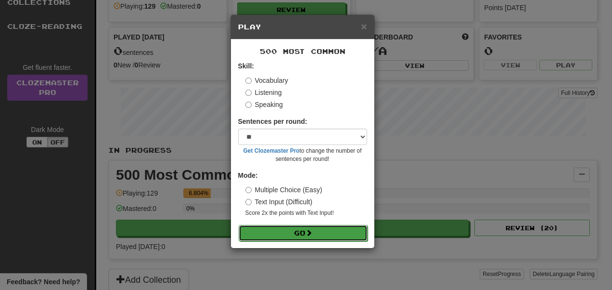
click at [303, 227] on button "Go" at bounding box center [303, 233] width 129 height 16
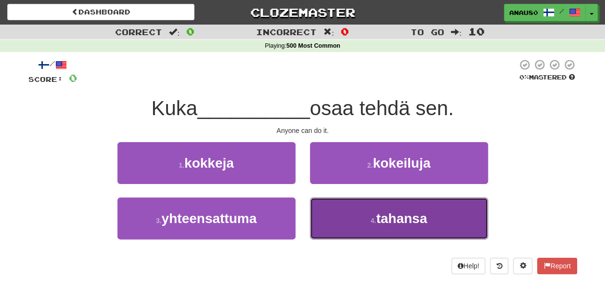
click at [355, 224] on button "4 . tahansa" at bounding box center [399, 218] width 178 height 42
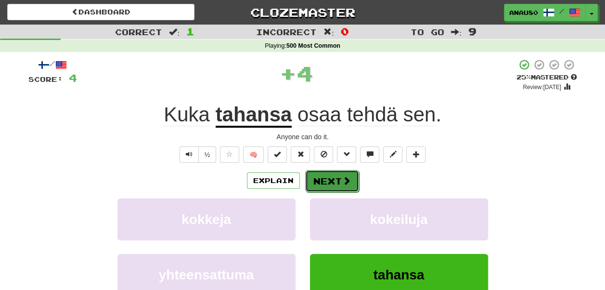
click at [326, 182] on button "Next" at bounding box center [332, 181] width 54 height 22
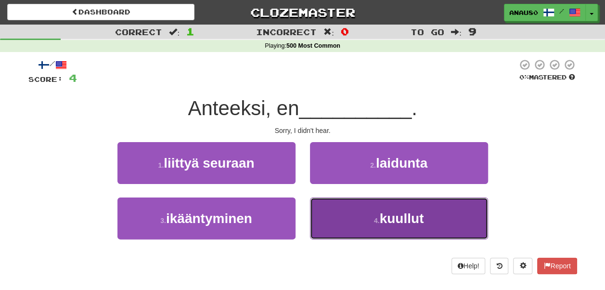
click at [348, 209] on button "4 . kuullut" at bounding box center [399, 218] width 178 height 42
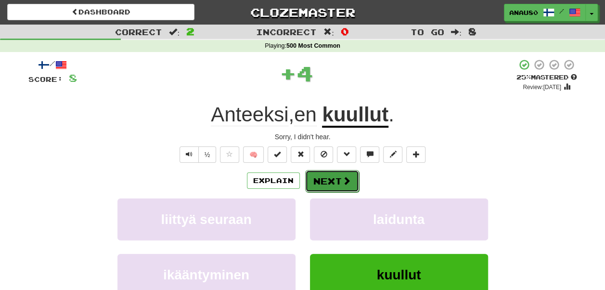
click at [332, 176] on button "Next" at bounding box center [332, 181] width 54 height 22
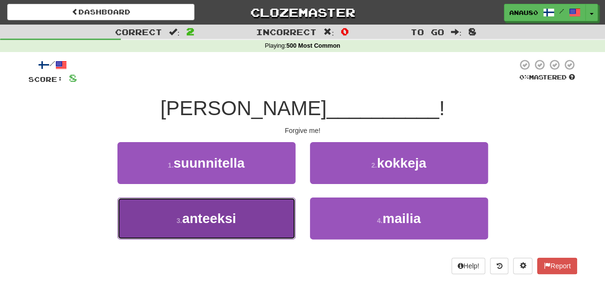
click at [254, 217] on button "3 . anteeksi" at bounding box center [206, 218] width 178 height 42
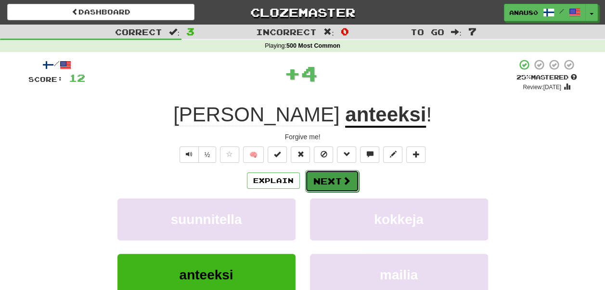
click at [339, 177] on button "Next" at bounding box center [332, 181] width 54 height 22
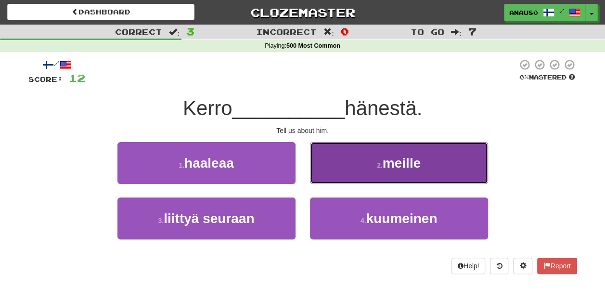
click at [359, 165] on button "2 . meille" at bounding box center [399, 163] width 178 height 42
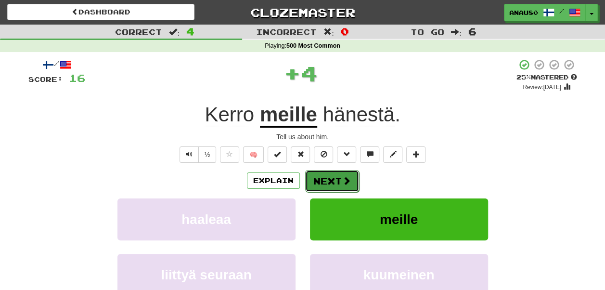
click at [330, 182] on button "Next" at bounding box center [332, 181] width 54 height 22
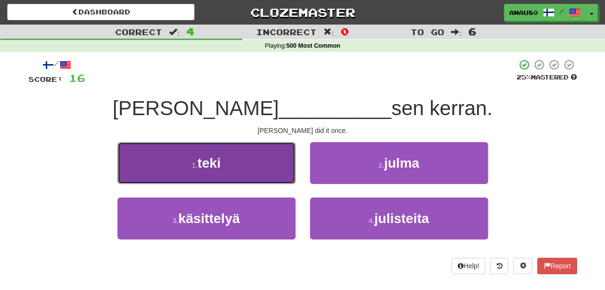
click at [258, 167] on button "1 . teki" at bounding box center [206, 163] width 178 height 42
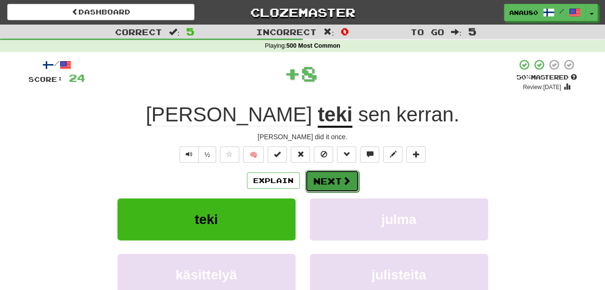
click at [326, 176] on button "Next" at bounding box center [332, 181] width 54 height 22
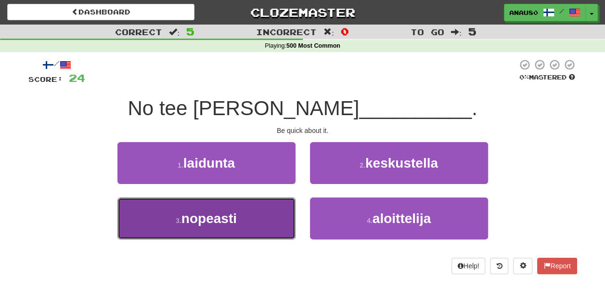
click at [256, 219] on button "3 . nopeasti" at bounding box center [206, 218] width 178 height 42
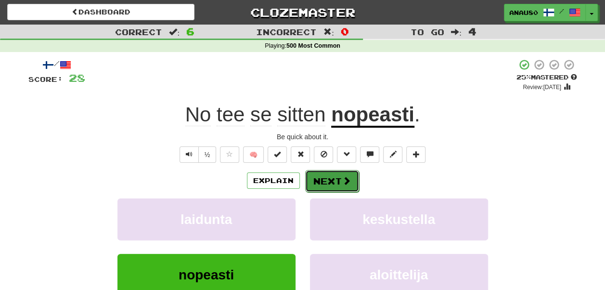
click at [320, 176] on button "Next" at bounding box center [332, 181] width 54 height 22
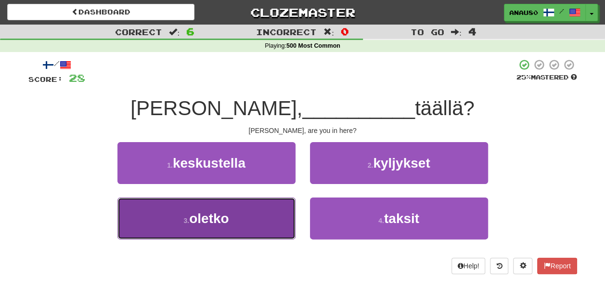
click at [254, 221] on button "3 . oletko" at bounding box center [206, 218] width 178 height 42
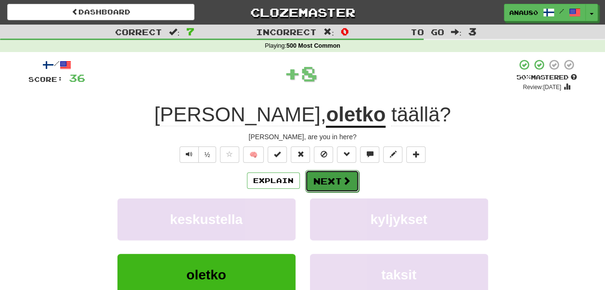
click at [330, 181] on button "Next" at bounding box center [332, 181] width 54 height 22
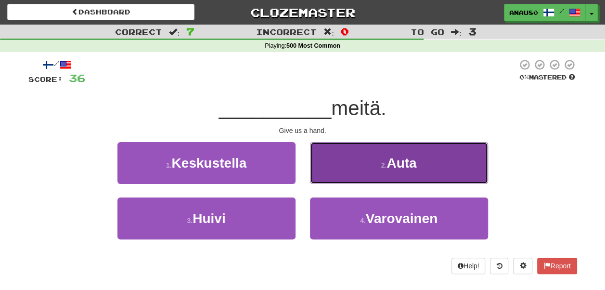
click at [364, 164] on button "2 . Auta" at bounding box center [399, 163] width 178 height 42
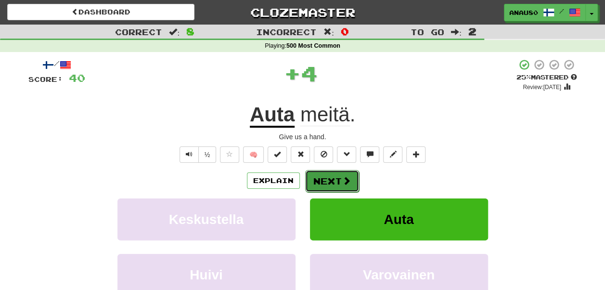
click at [335, 181] on button "Next" at bounding box center [332, 181] width 54 height 22
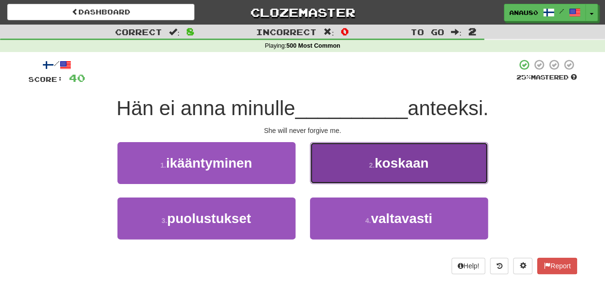
click at [347, 169] on button "2 . koskaan" at bounding box center [399, 163] width 178 height 42
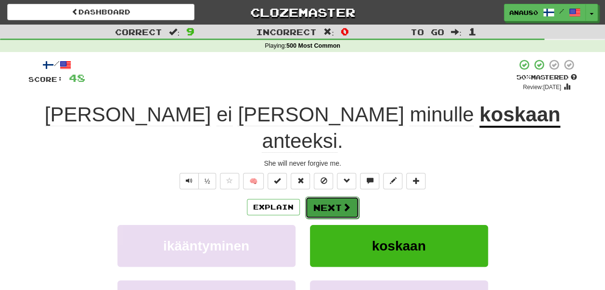
click at [327, 196] on button "Next" at bounding box center [332, 207] width 54 height 22
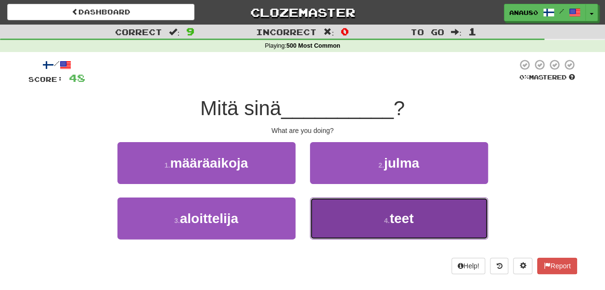
click at [343, 214] on button "4 . teet" at bounding box center [399, 218] width 178 height 42
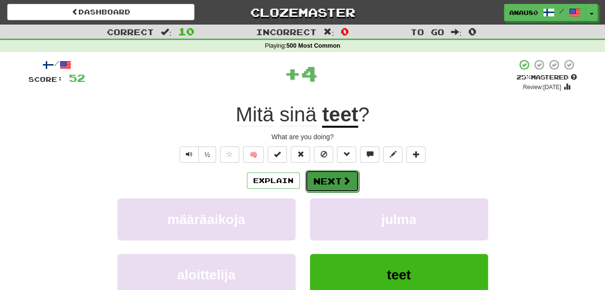
click at [330, 178] on button "Next" at bounding box center [332, 181] width 54 height 22
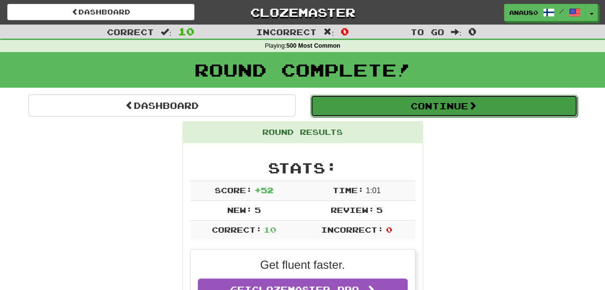
click at [431, 104] on button "Continue" at bounding box center [443, 106] width 267 height 22
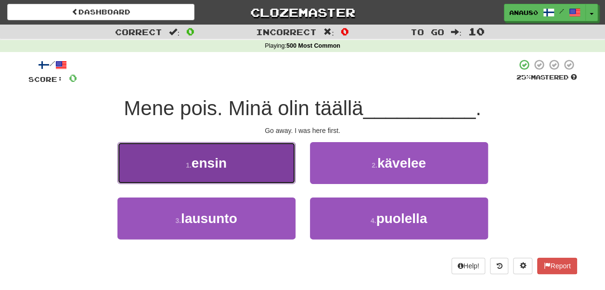
click at [258, 163] on button "1 . ensin" at bounding box center [206, 163] width 178 height 42
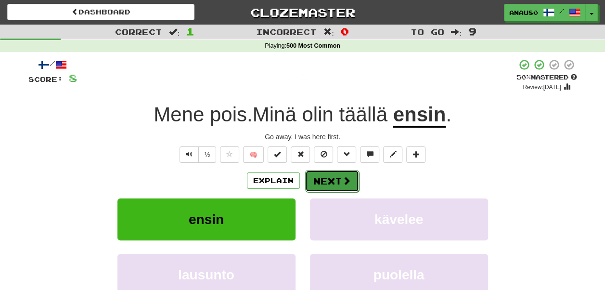
click at [337, 179] on button "Next" at bounding box center [332, 181] width 54 height 22
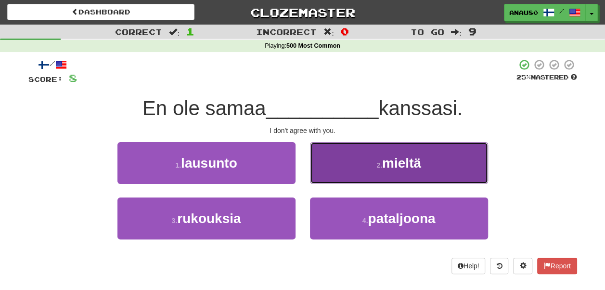
click at [350, 169] on button "2 . mieltä" at bounding box center [399, 163] width 178 height 42
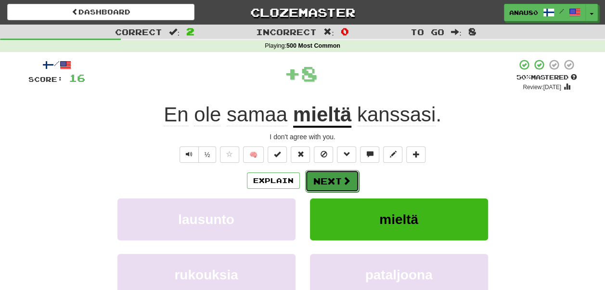
click at [325, 179] on button "Next" at bounding box center [332, 181] width 54 height 22
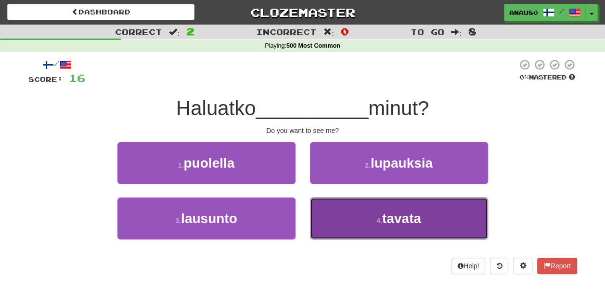
click at [330, 212] on button "4 . tavata" at bounding box center [399, 218] width 178 height 42
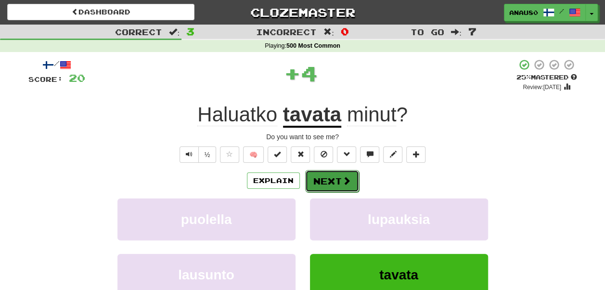
click at [334, 176] on button "Next" at bounding box center [332, 181] width 54 height 22
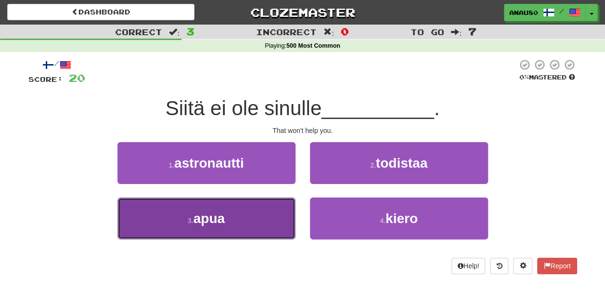
click at [254, 212] on button "3 . apua" at bounding box center [206, 218] width 178 height 42
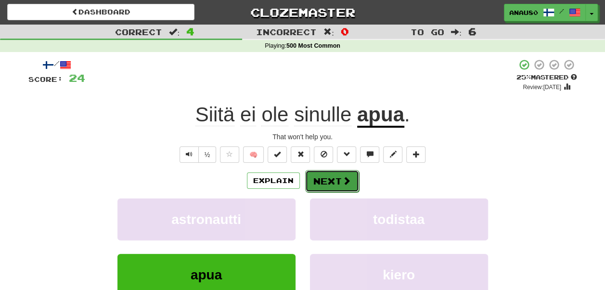
click at [329, 186] on button "Next" at bounding box center [332, 181] width 54 height 22
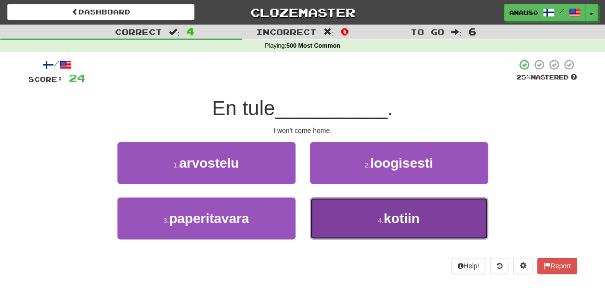
click at [342, 214] on button "4 . kotiin" at bounding box center [399, 218] width 178 height 42
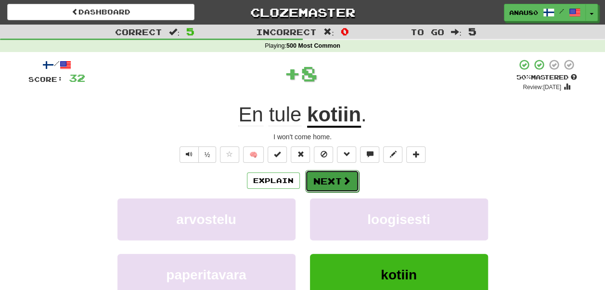
click at [323, 177] on button "Next" at bounding box center [332, 181] width 54 height 22
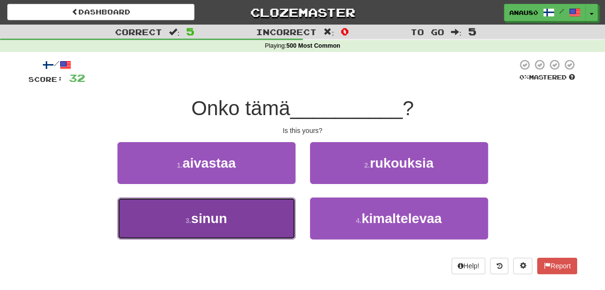
click at [236, 229] on button "3 . sinun" at bounding box center [206, 218] width 178 height 42
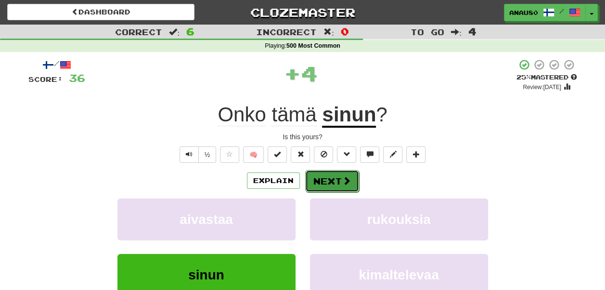
click at [328, 183] on button "Next" at bounding box center [332, 181] width 54 height 22
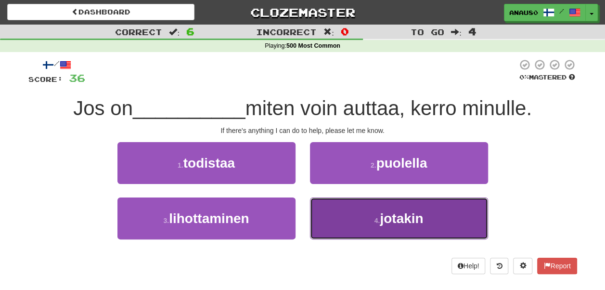
click at [352, 216] on button "4 . jotakin" at bounding box center [399, 218] width 178 height 42
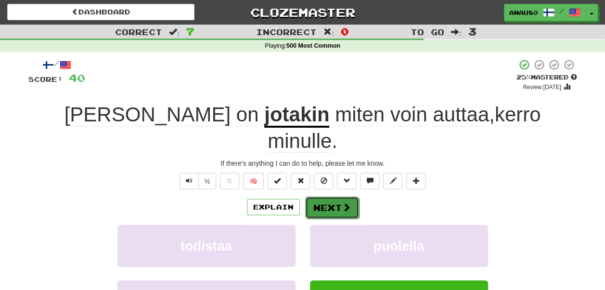
click at [334, 196] on button "Next" at bounding box center [332, 207] width 54 height 22
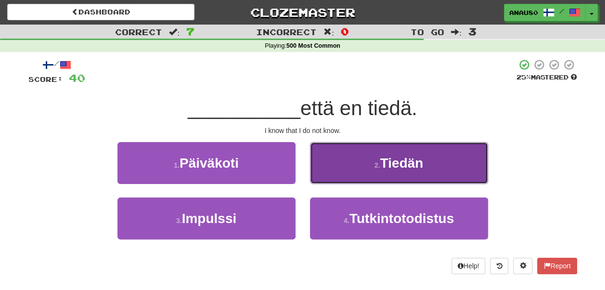
click at [347, 174] on button "2 . Tiedän" at bounding box center [399, 163] width 178 height 42
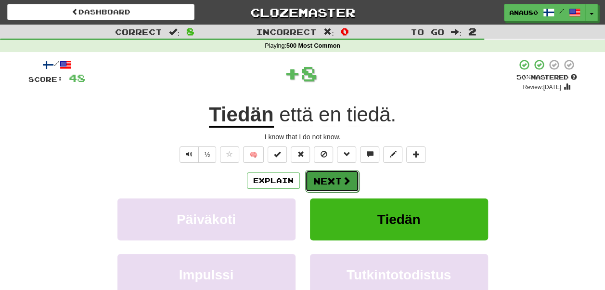
click at [329, 176] on button "Next" at bounding box center [332, 181] width 54 height 22
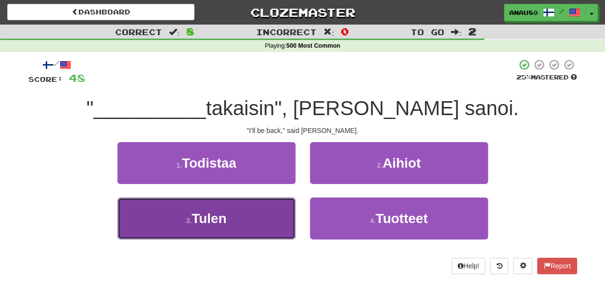
click at [235, 213] on button "3 . Tulen" at bounding box center [206, 218] width 178 height 42
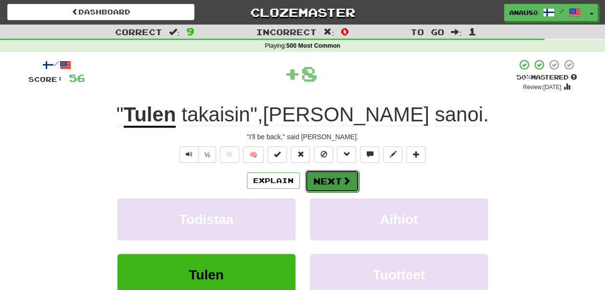
click at [325, 175] on button "Next" at bounding box center [332, 181] width 54 height 22
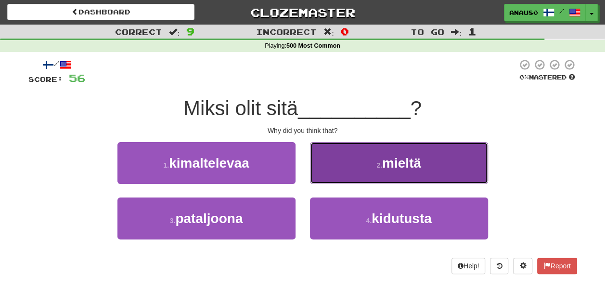
click at [343, 166] on button "2 . mieltä" at bounding box center [399, 163] width 178 height 42
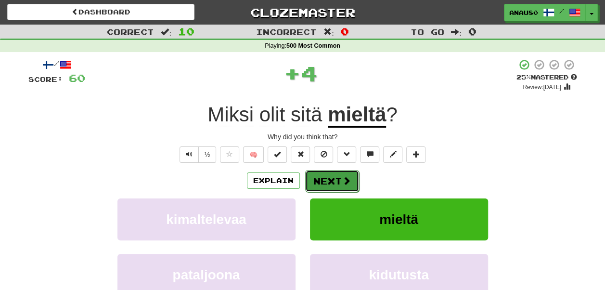
click at [330, 176] on button "Next" at bounding box center [332, 181] width 54 height 22
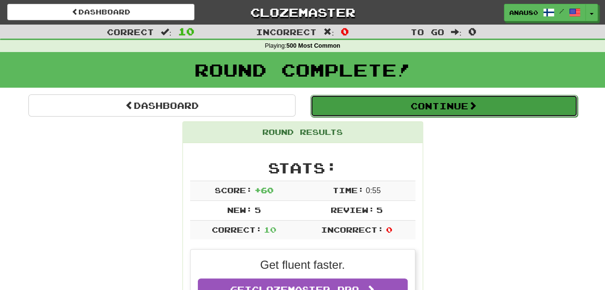
click at [446, 102] on button "Continue" at bounding box center [443, 106] width 267 height 22
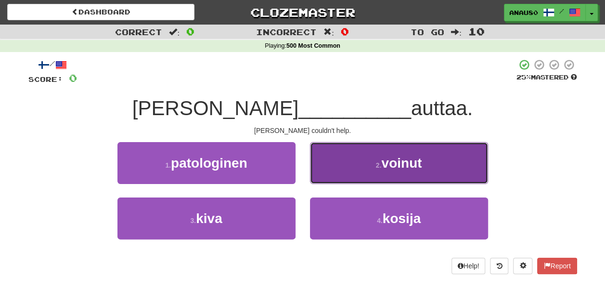
click at [347, 164] on button "2 . voinut" at bounding box center [399, 163] width 178 height 42
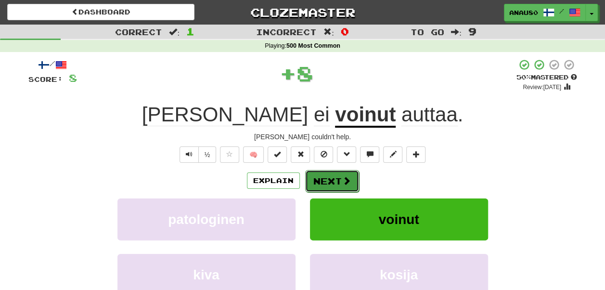
click at [335, 178] on button "Next" at bounding box center [332, 181] width 54 height 22
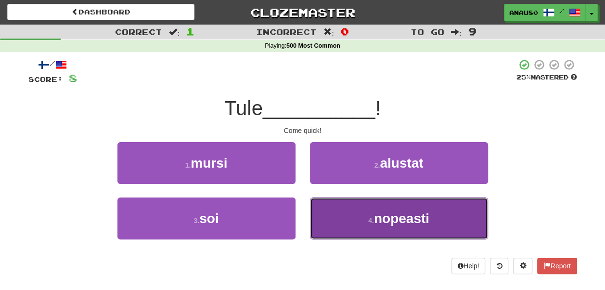
click at [329, 218] on button "4 . nopeasti" at bounding box center [399, 218] width 178 height 42
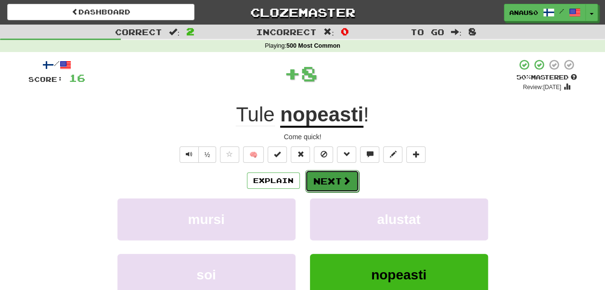
click at [323, 180] on button "Next" at bounding box center [332, 181] width 54 height 22
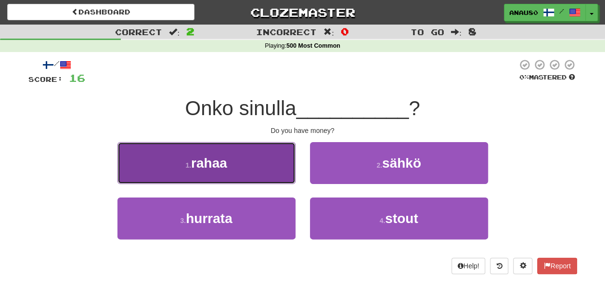
click at [247, 160] on button "1 . rahaa" at bounding box center [206, 163] width 178 height 42
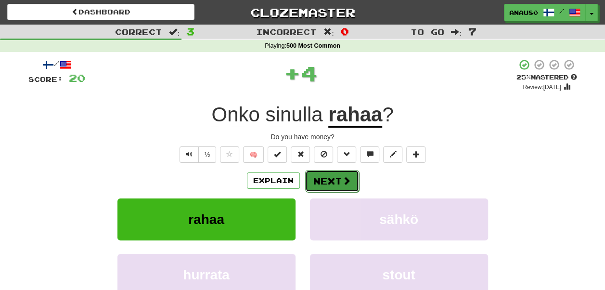
click at [324, 176] on button "Next" at bounding box center [332, 181] width 54 height 22
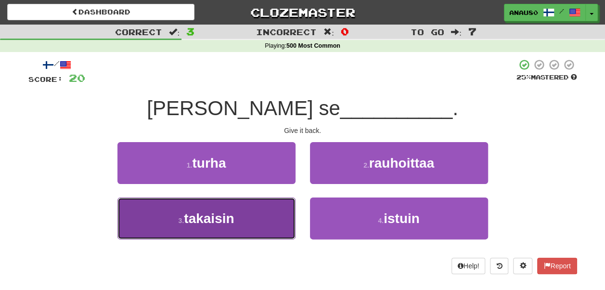
click at [251, 211] on button "3 . takaisin" at bounding box center [206, 218] width 178 height 42
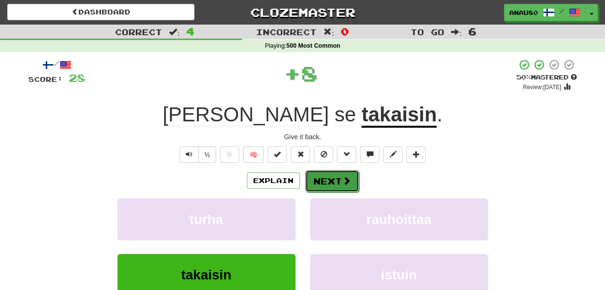
click at [324, 181] on button "Next" at bounding box center [332, 181] width 54 height 22
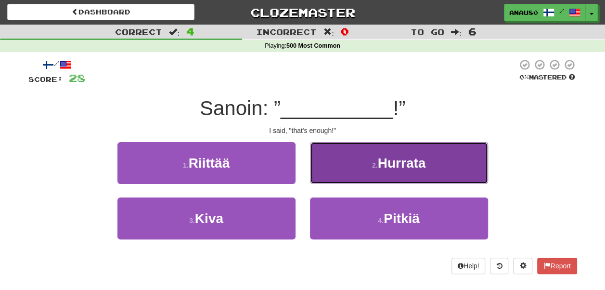
click at [341, 162] on button "2 . Hurrata" at bounding box center [399, 163] width 178 height 42
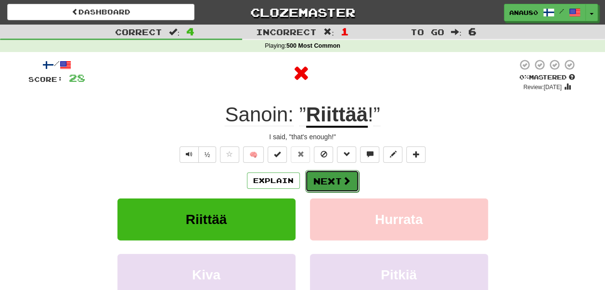
click at [327, 176] on button "Next" at bounding box center [332, 181] width 54 height 22
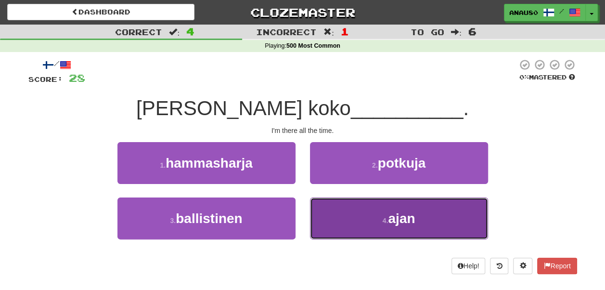
click at [335, 210] on button "4 . ajan" at bounding box center [399, 218] width 178 height 42
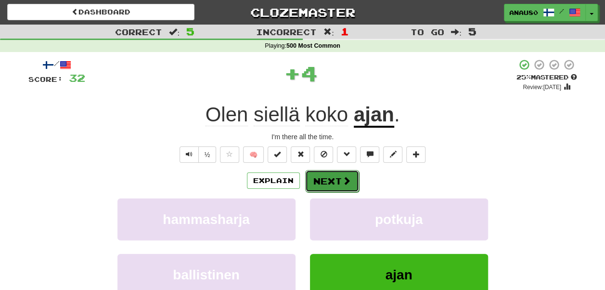
click at [332, 178] on button "Next" at bounding box center [332, 181] width 54 height 22
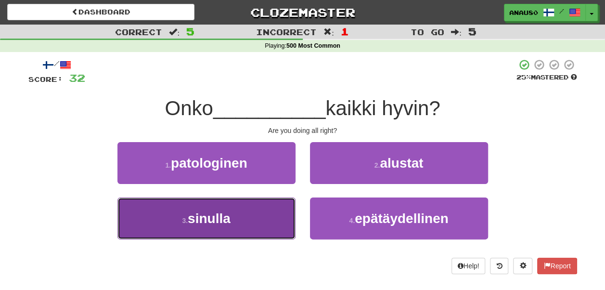
click at [242, 217] on button "3 . sinulla" at bounding box center [206, 218] width 178 height 42
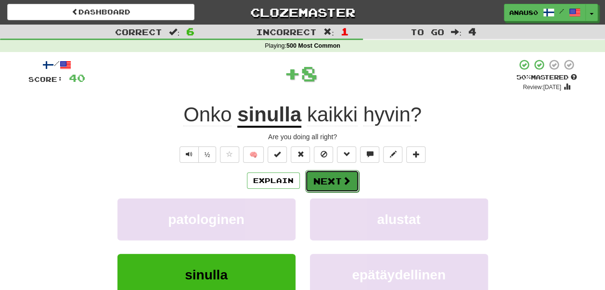
click at [328, 179] on button "Next" at bounding box center [332, 181] width 54 height 22
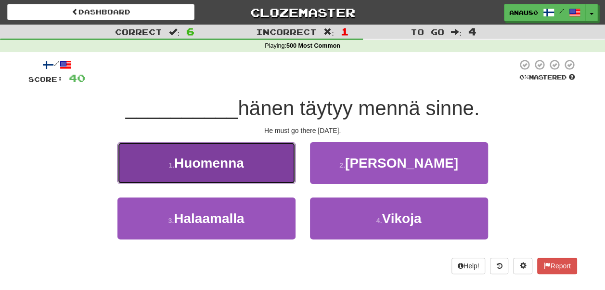
click at [252, 171] on button "1 . Huomenna" at bounding box center [206, 163] width 178 height 42
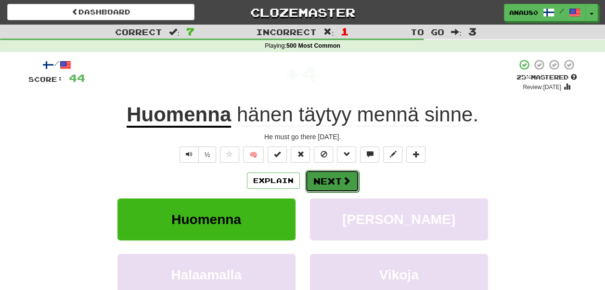
click at [322, 188] on button "Next" at bounding box center [332, 181] width 54 height 22
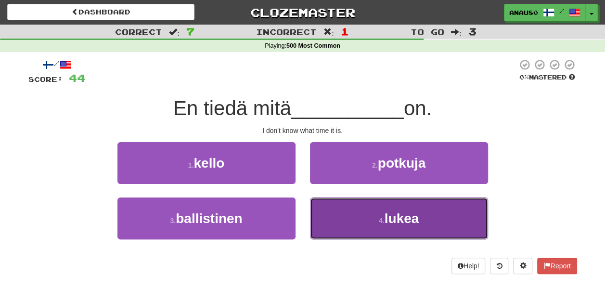
click at [344, 217] on button "4 . lukea" at bounding box center [399, 218] width 178 height 42
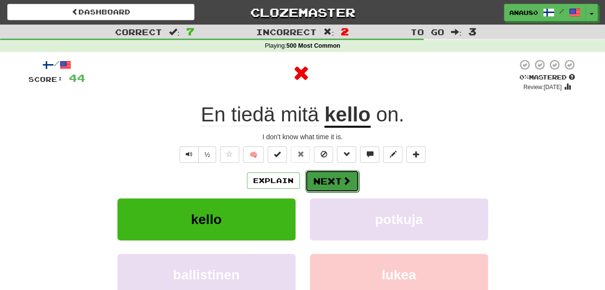
click at [325, 183] on button "Next" at bounding box center [332, 181] width 54 height 22
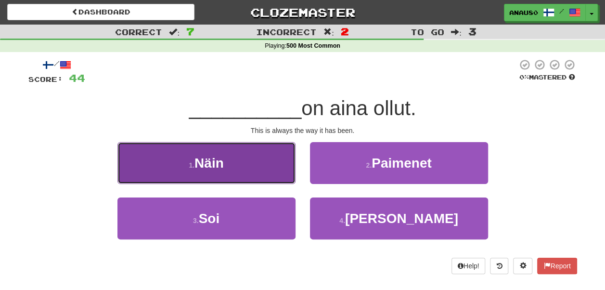
click at [253, 172] on button "1 . Näin" at bounding box center [206, 163] width 178 height 42
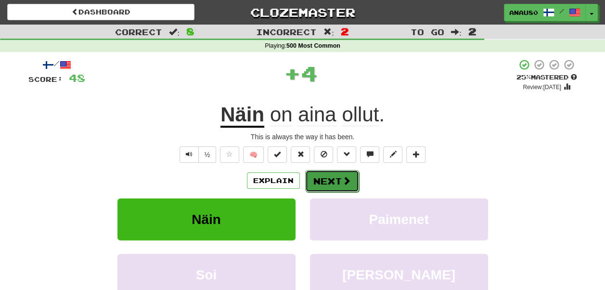
click at [329, 180] on button "Next" at bounding box center [332, 181] width 54 height 22
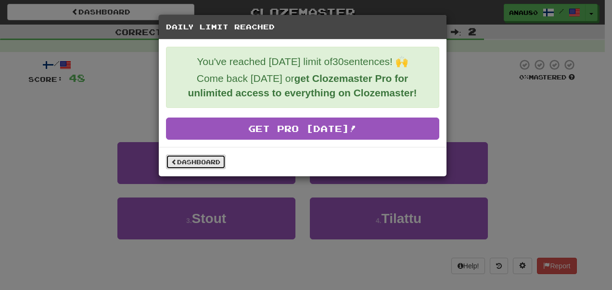
click at [194, 163] on link "Dashboard" at bounding box center [196, 161] width 60 height 14
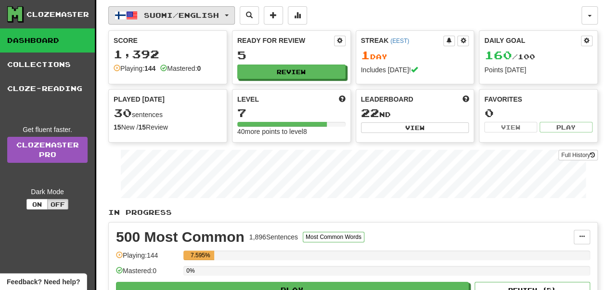
click at [194, 17] on span "Suomi / English" at bounding box center [181, 15] width 75 height 8
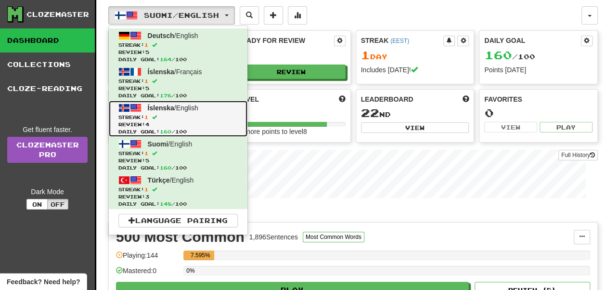
click at [213, 119] on span "Streak: 1" at bounding box center [177, 116] width 119 height 7
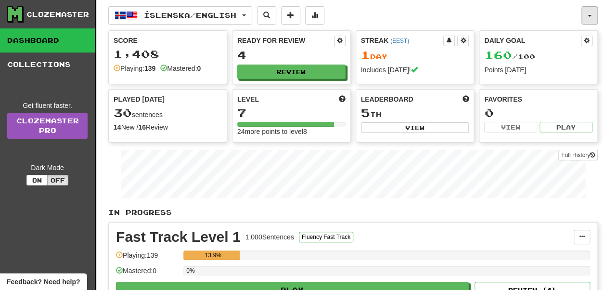
click at [589, 12] on button "button" at bounding box center [589, 15] width 16 height 18
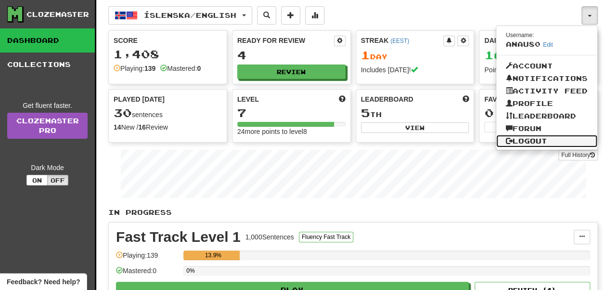
click at [541, 141] on link "Logout" at bounding box center [546, 141] width 101 height 13
